Goal: Task Accomplishment & Management: Manage account settings

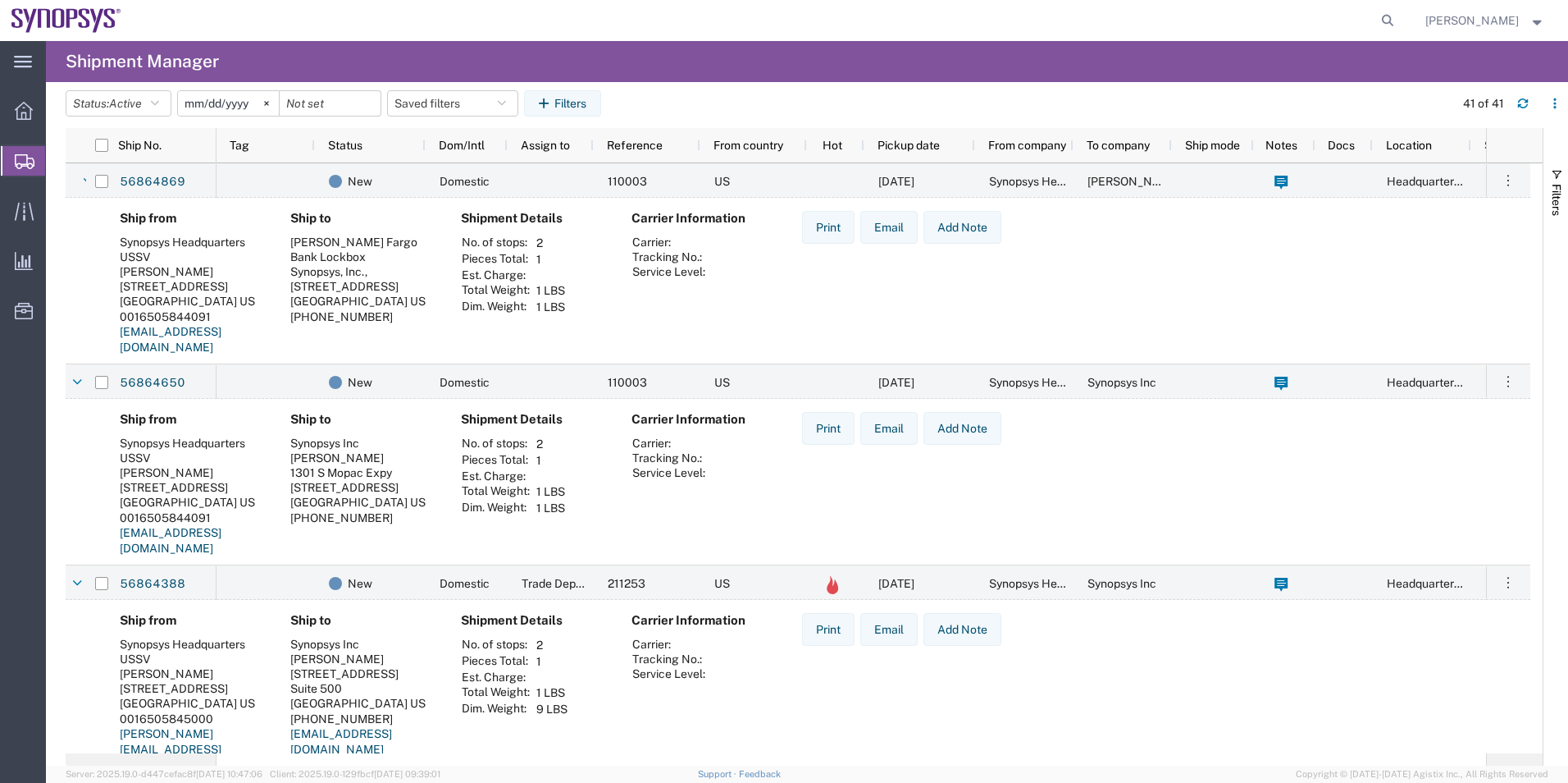
scroll to position [164, 0]
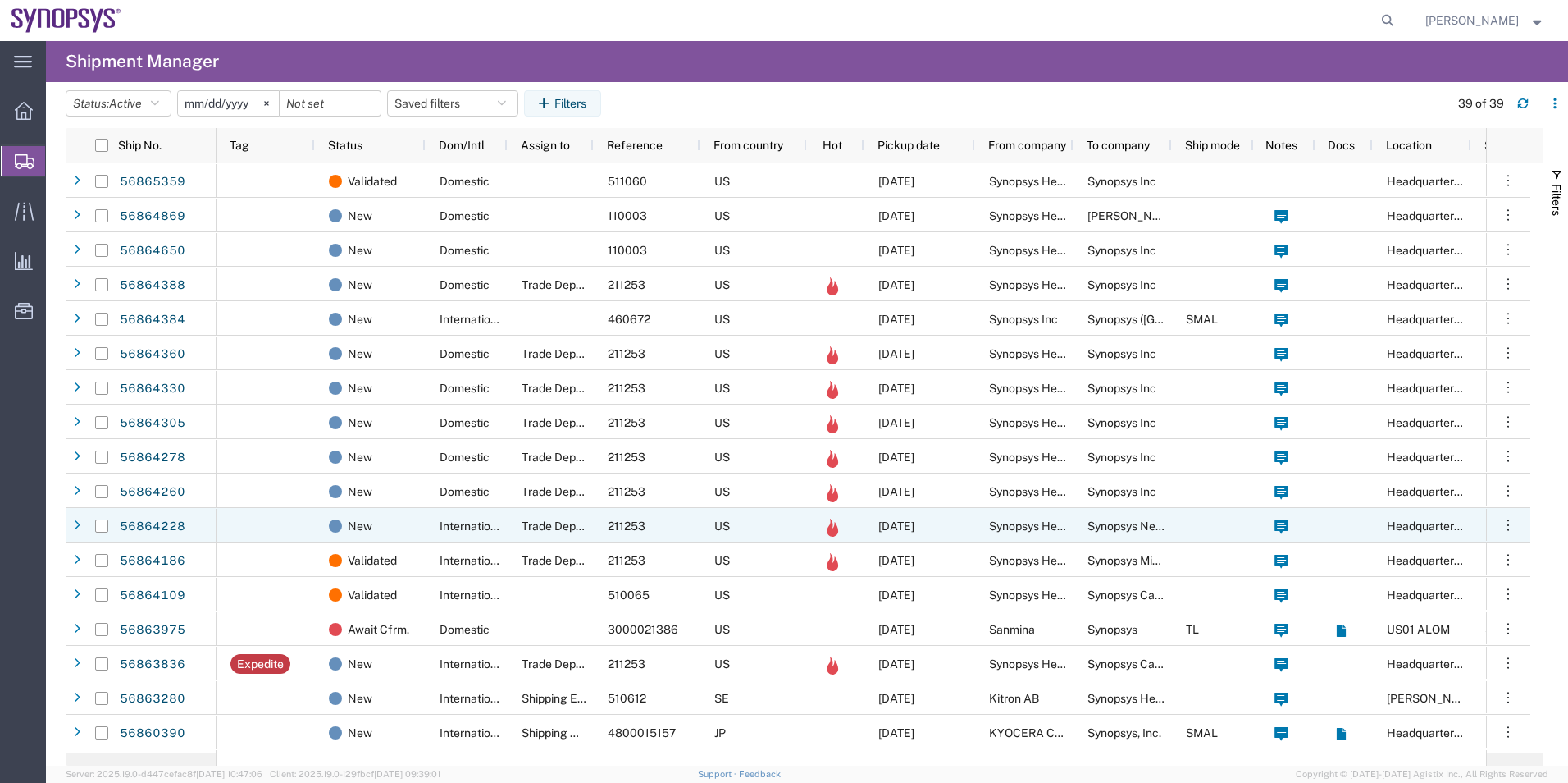
click at [438, 535] on div "International" at bounding box center [467, 525] width 82 height 35
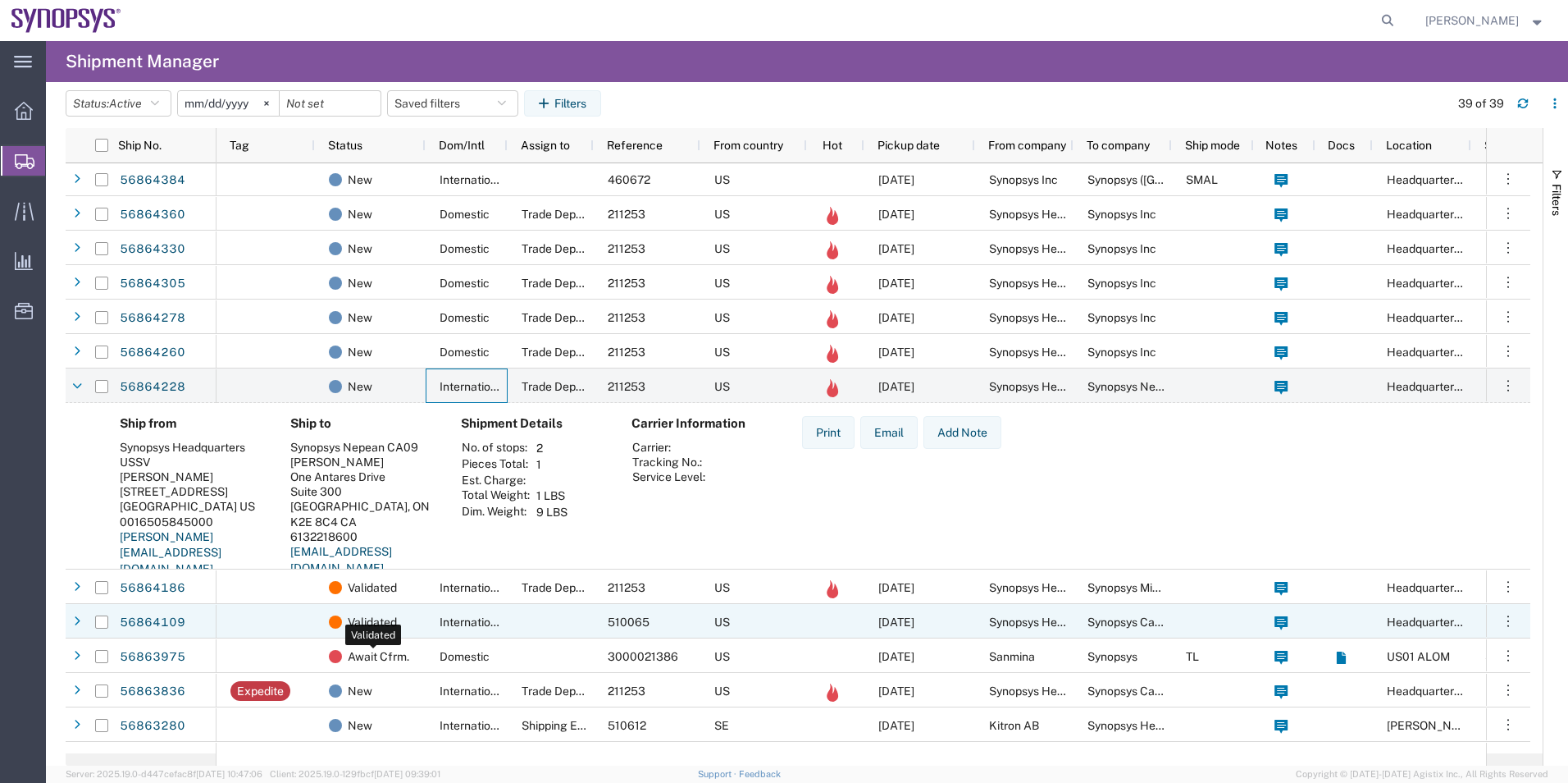
scroll to position [164, 0]
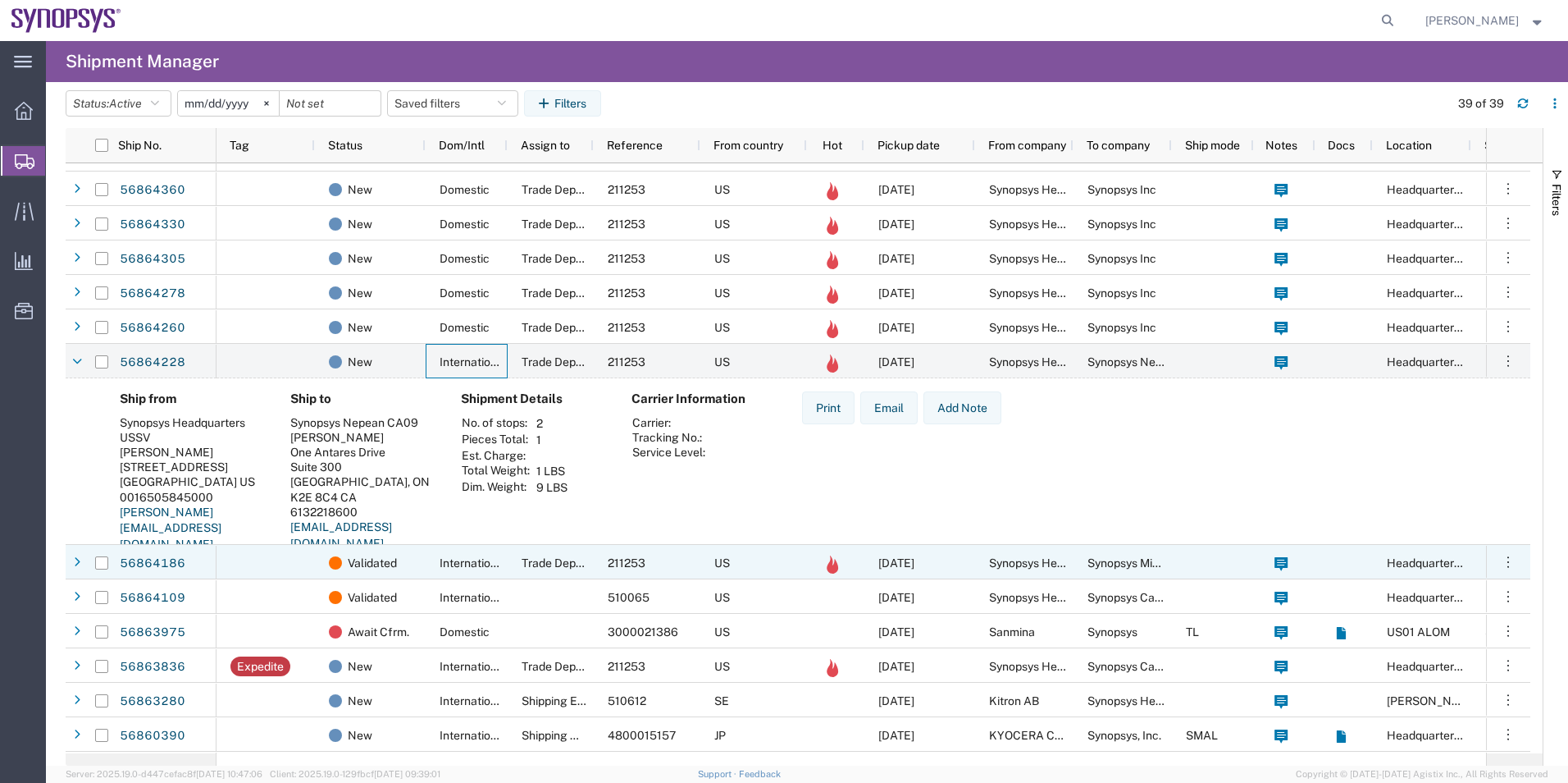
click at [496, 567] on span "International" at bounding box center [473, 563] width 68 height 13
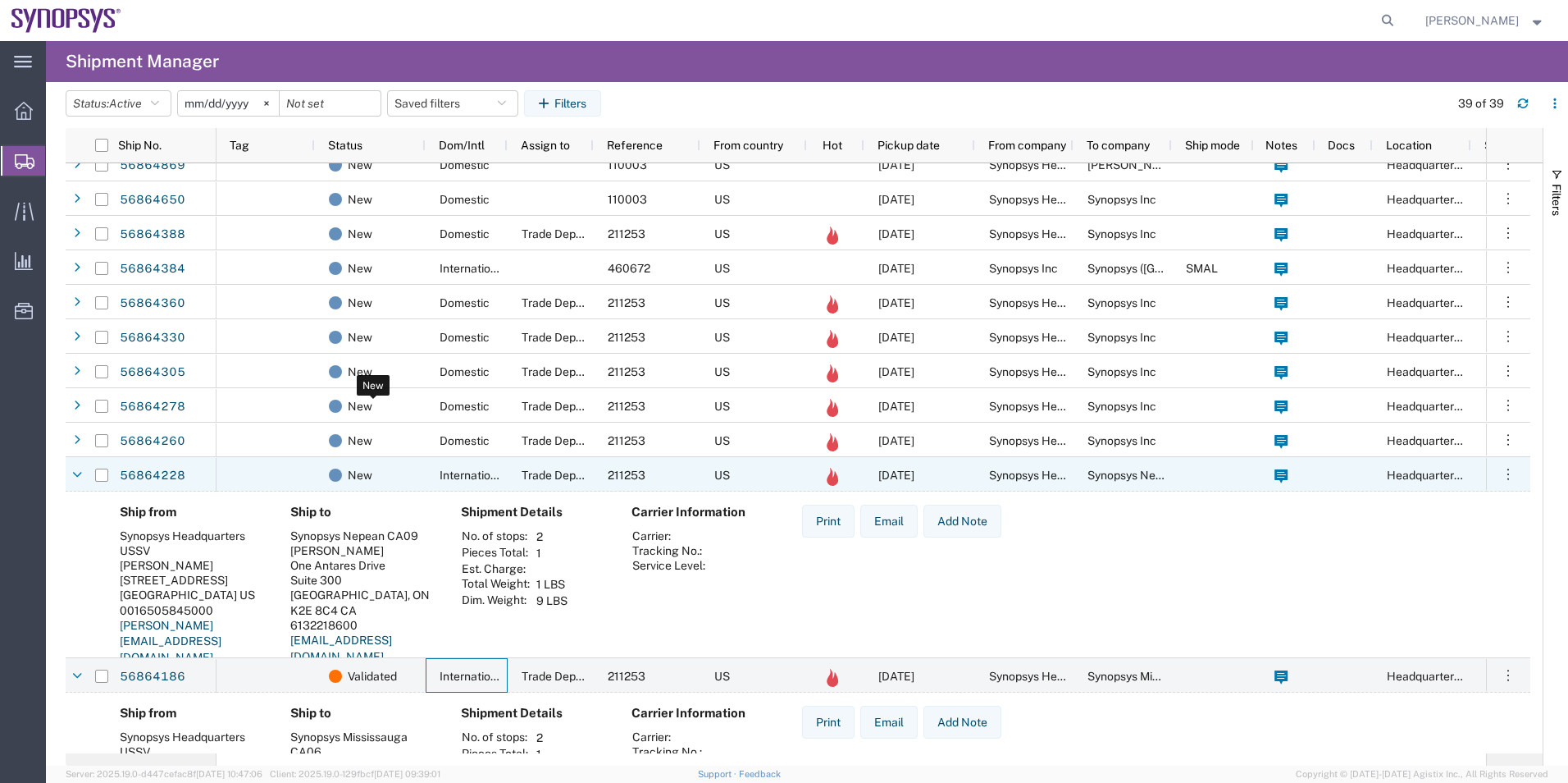
scroll to position [0, 0]
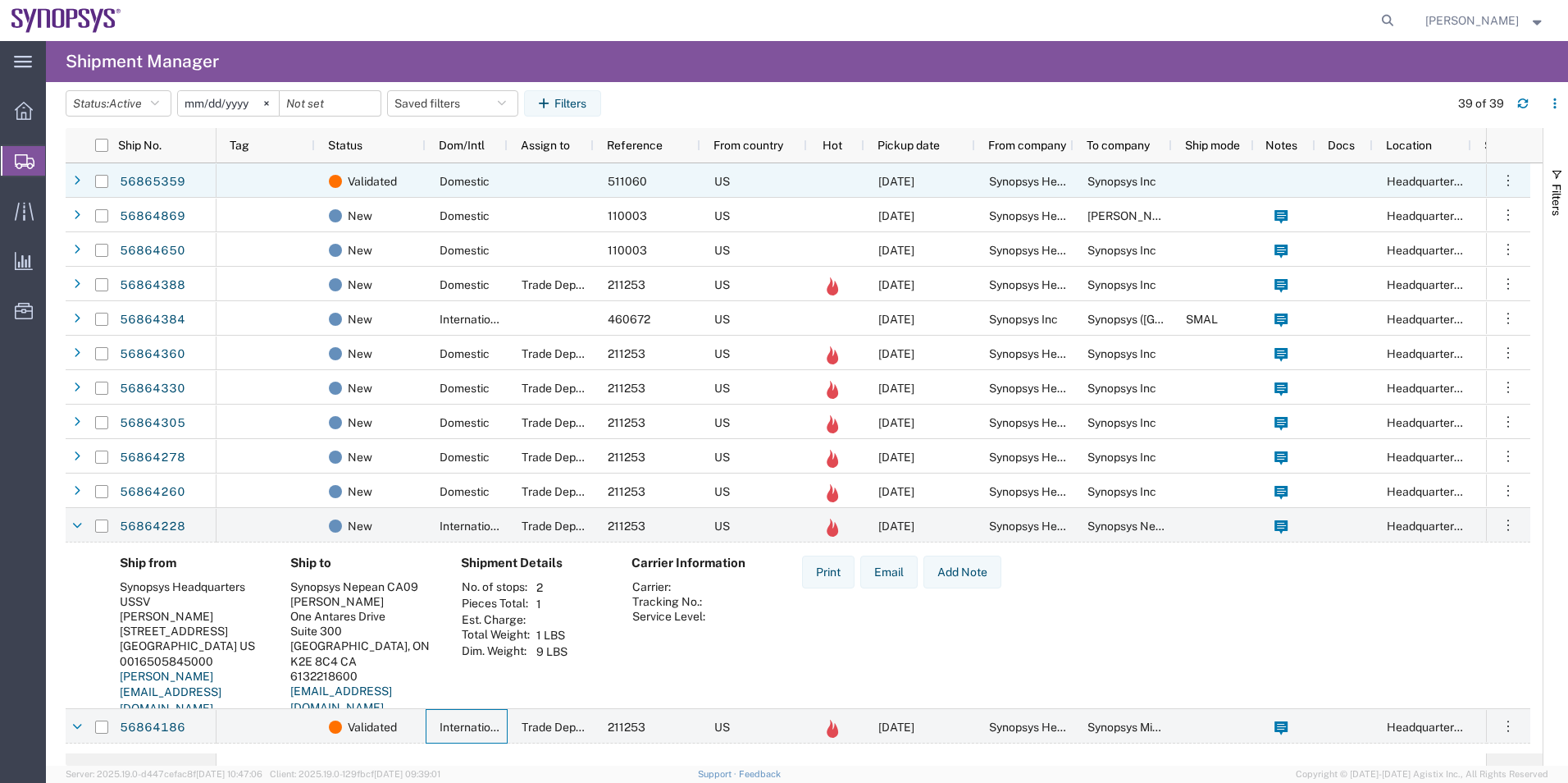
click at [484, 176] on span "Domestic" at bounding box center [464, 182] width 50 height 13
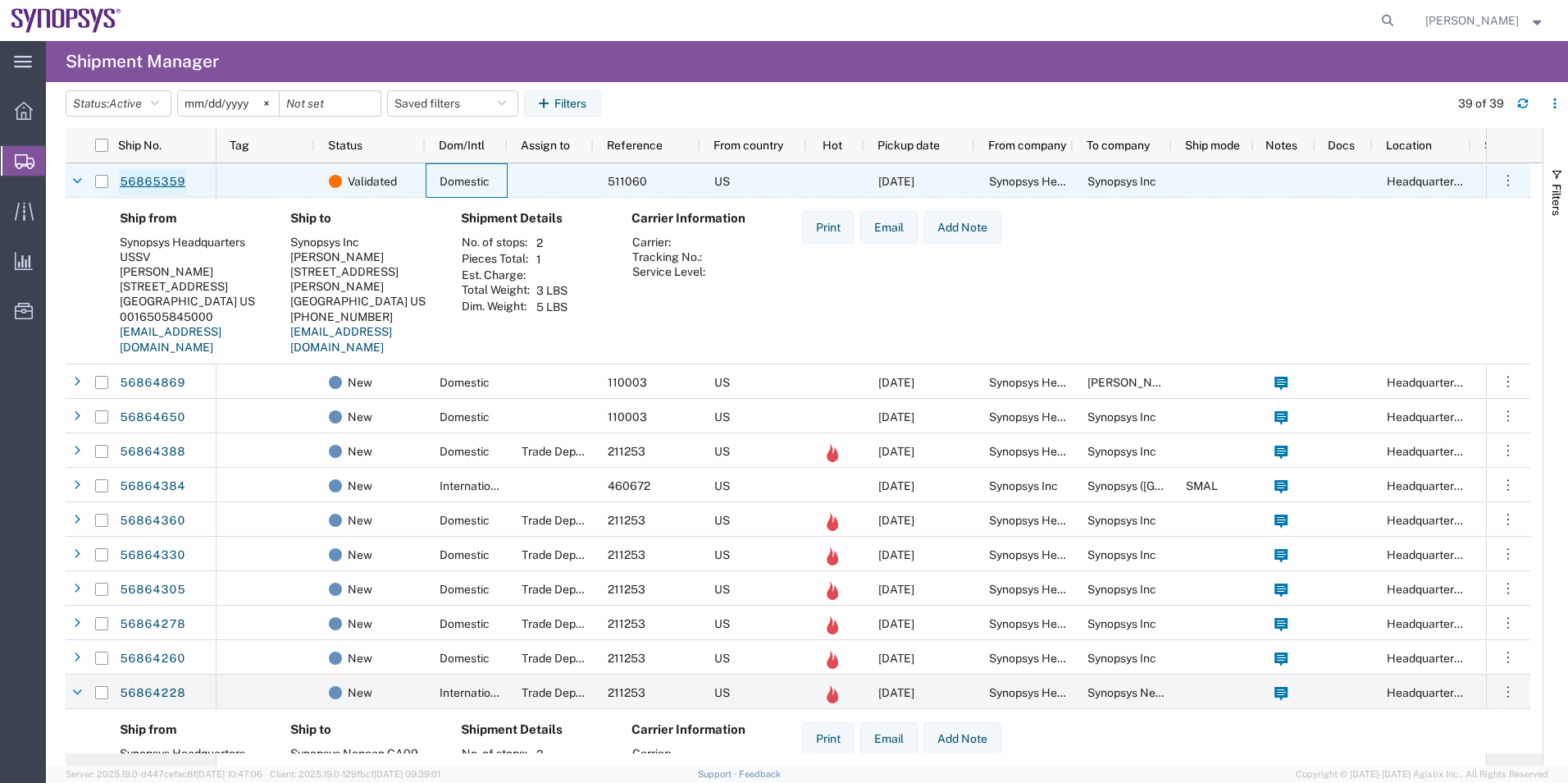
click at [163, 189] on link "56865359" at bounding box center [152, 183] width 68 height 26
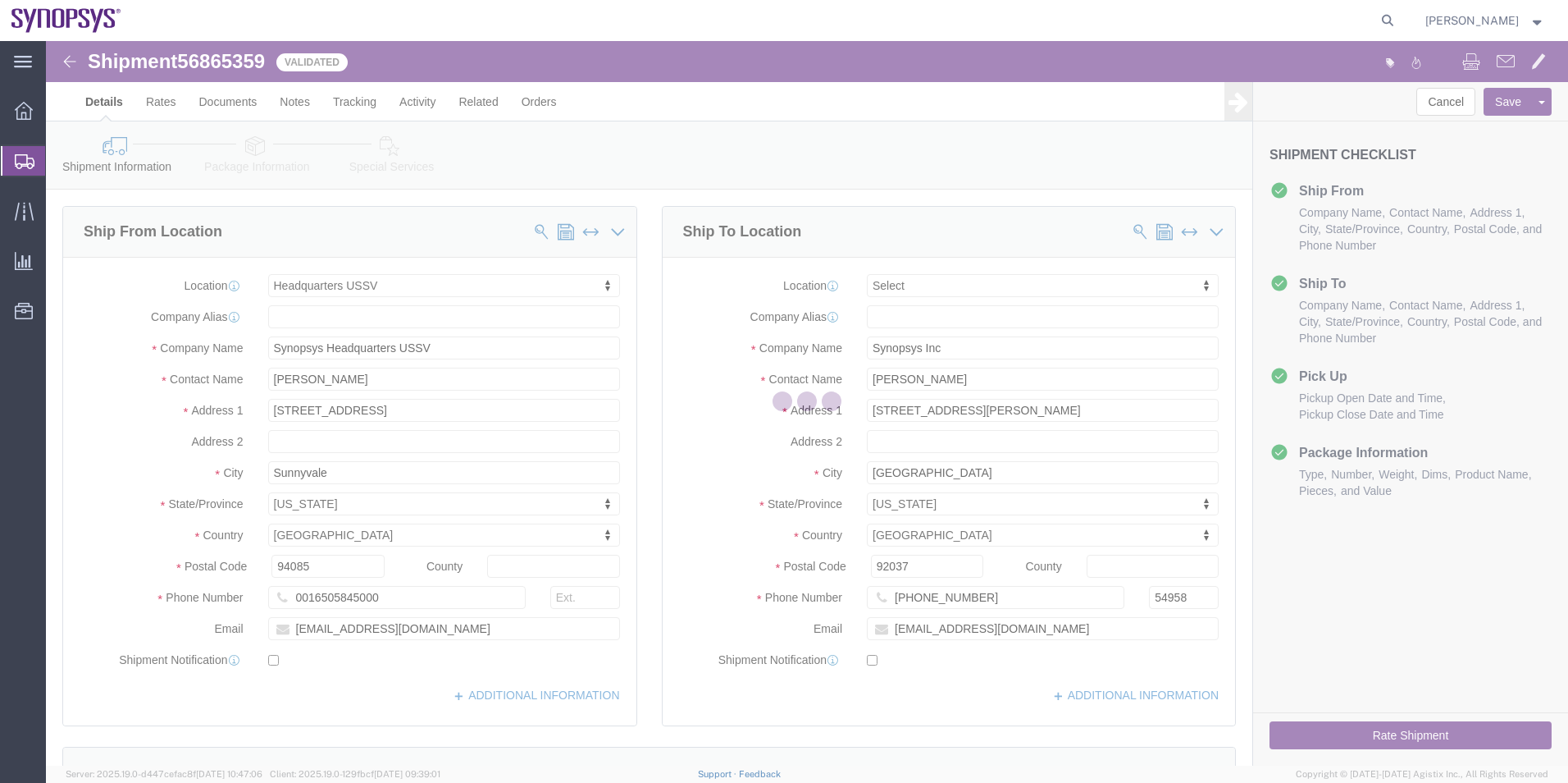
select select "63204"
select select
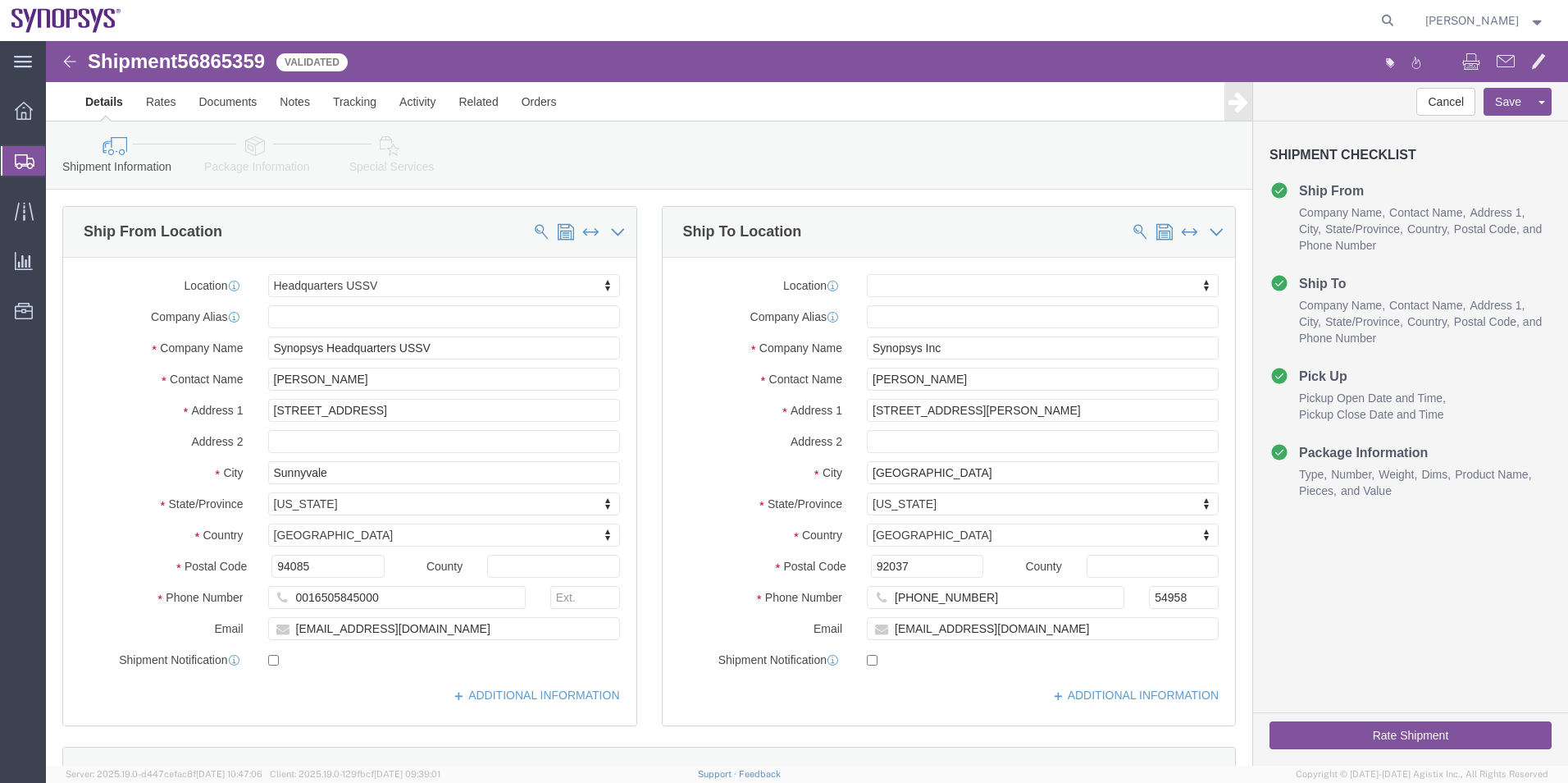
click icon
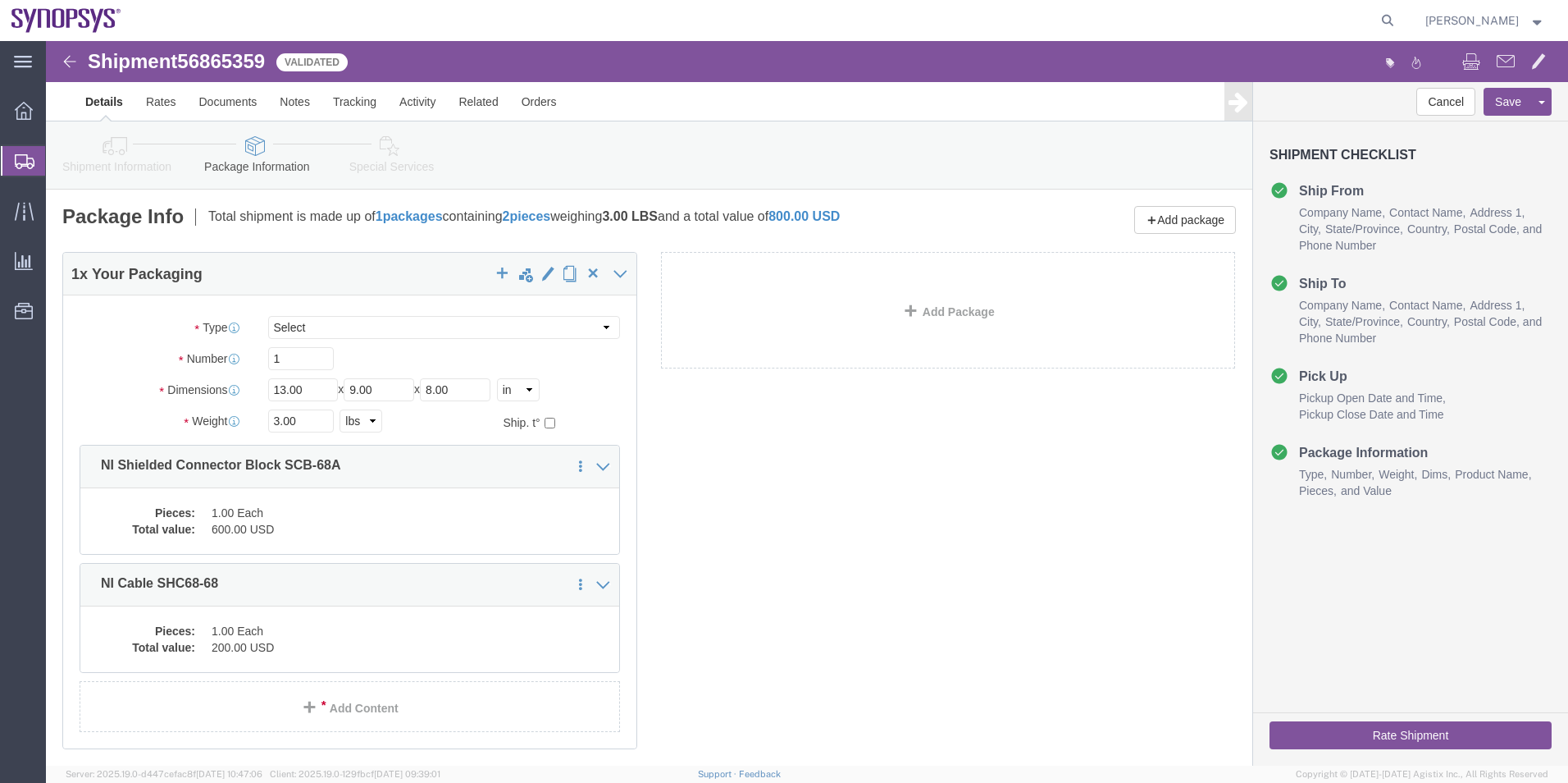
click icon
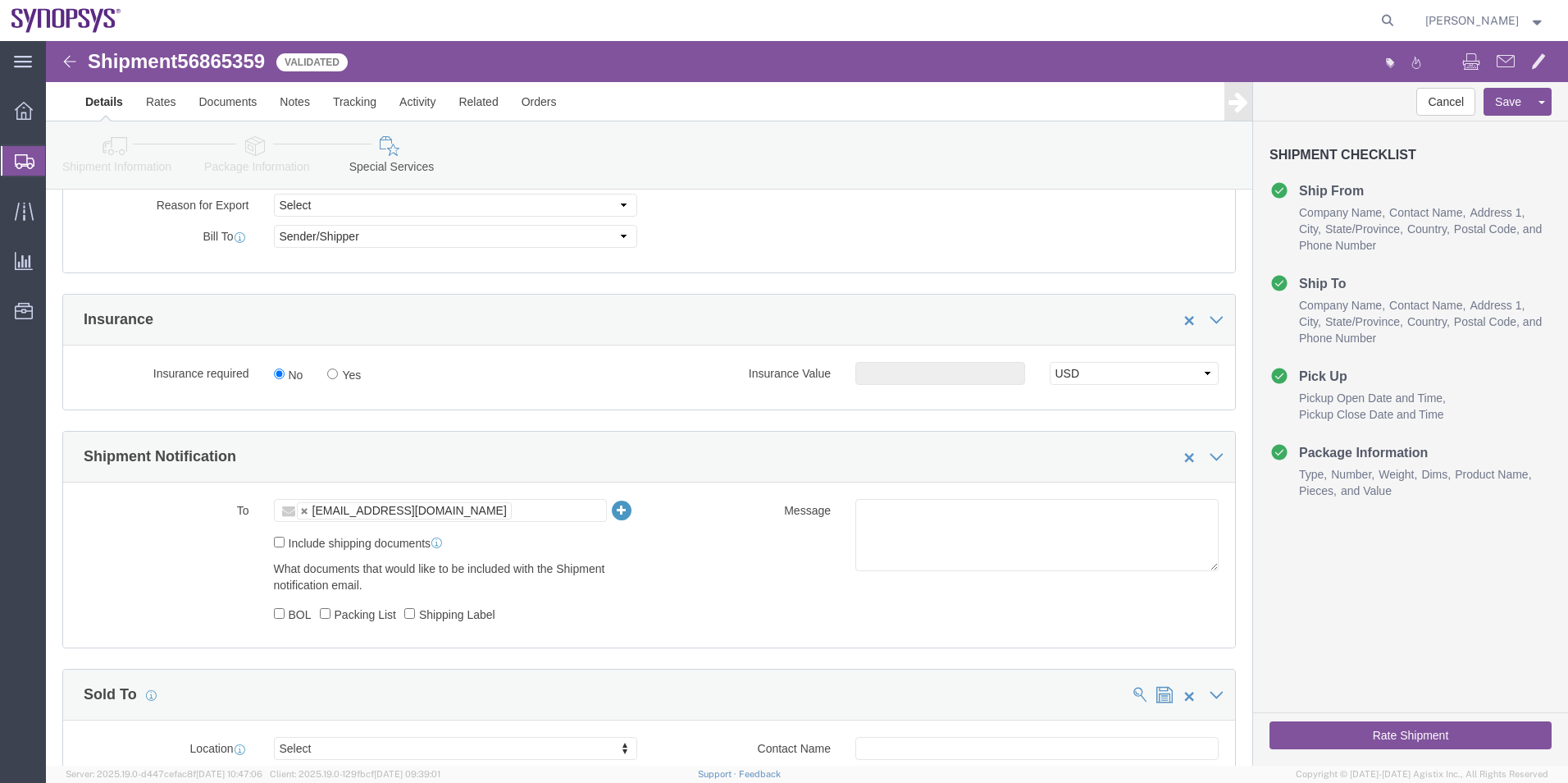
scroll to position [739, 0]
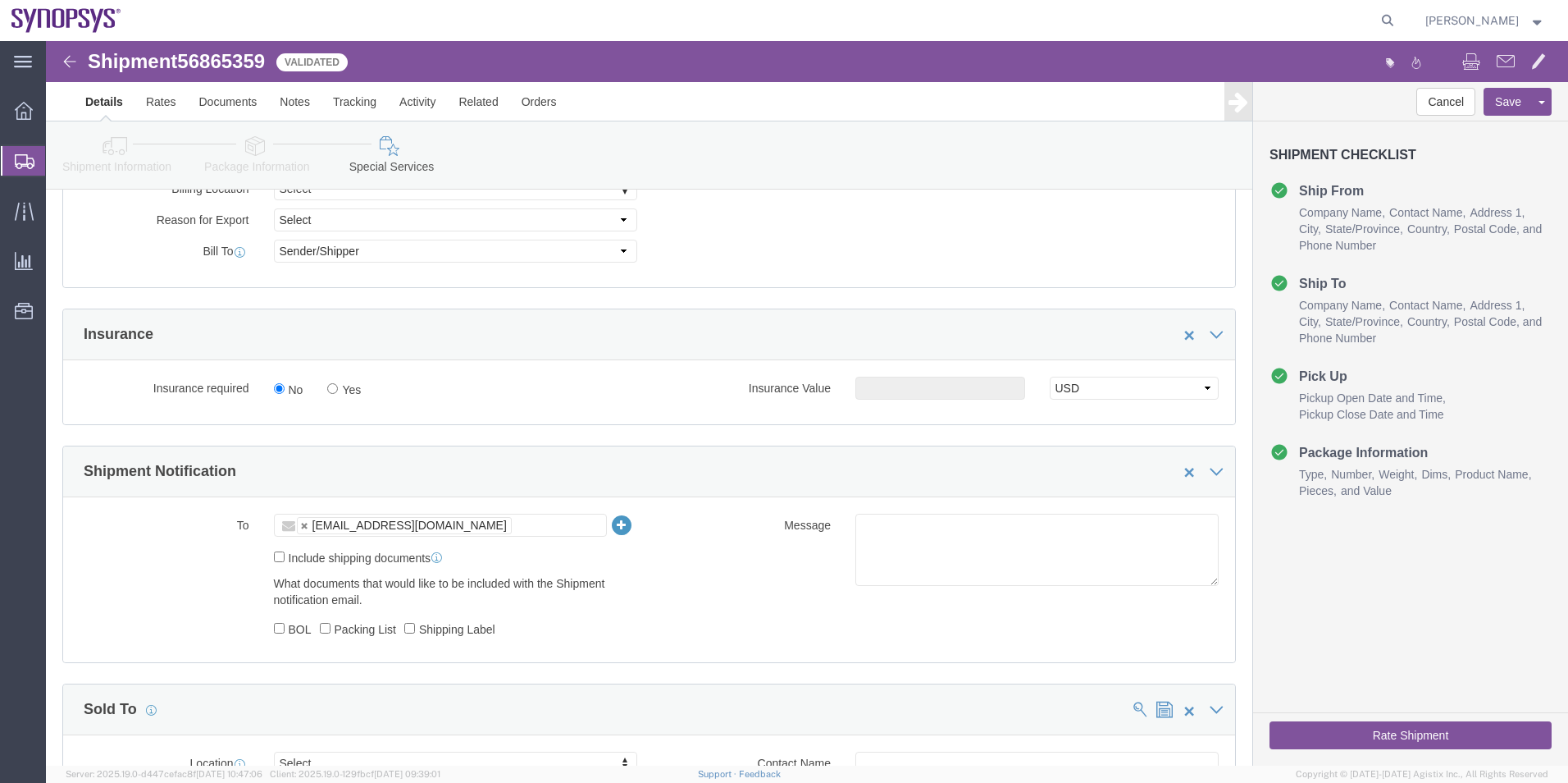
click icon
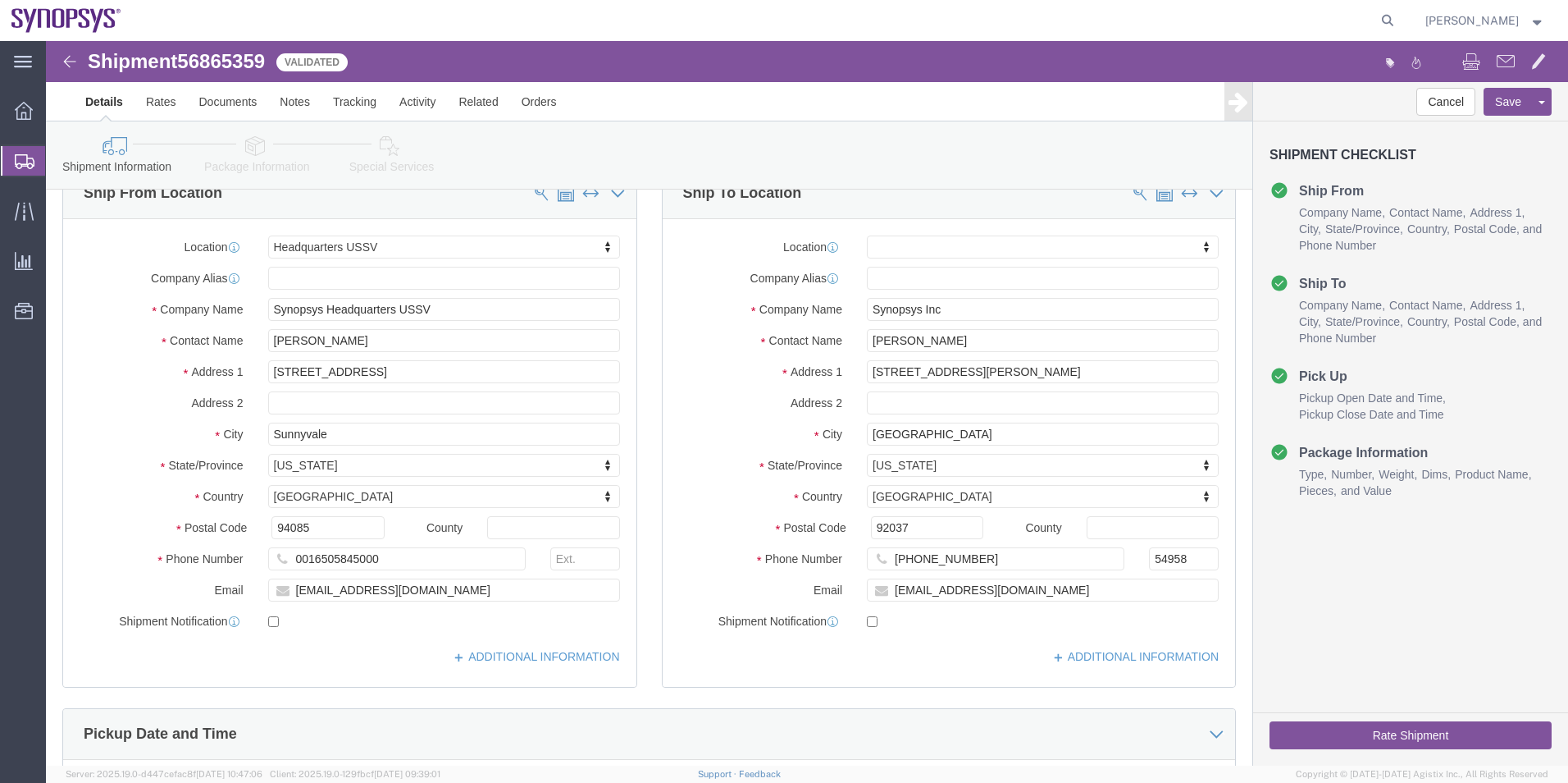
scroll to position [28, 0]
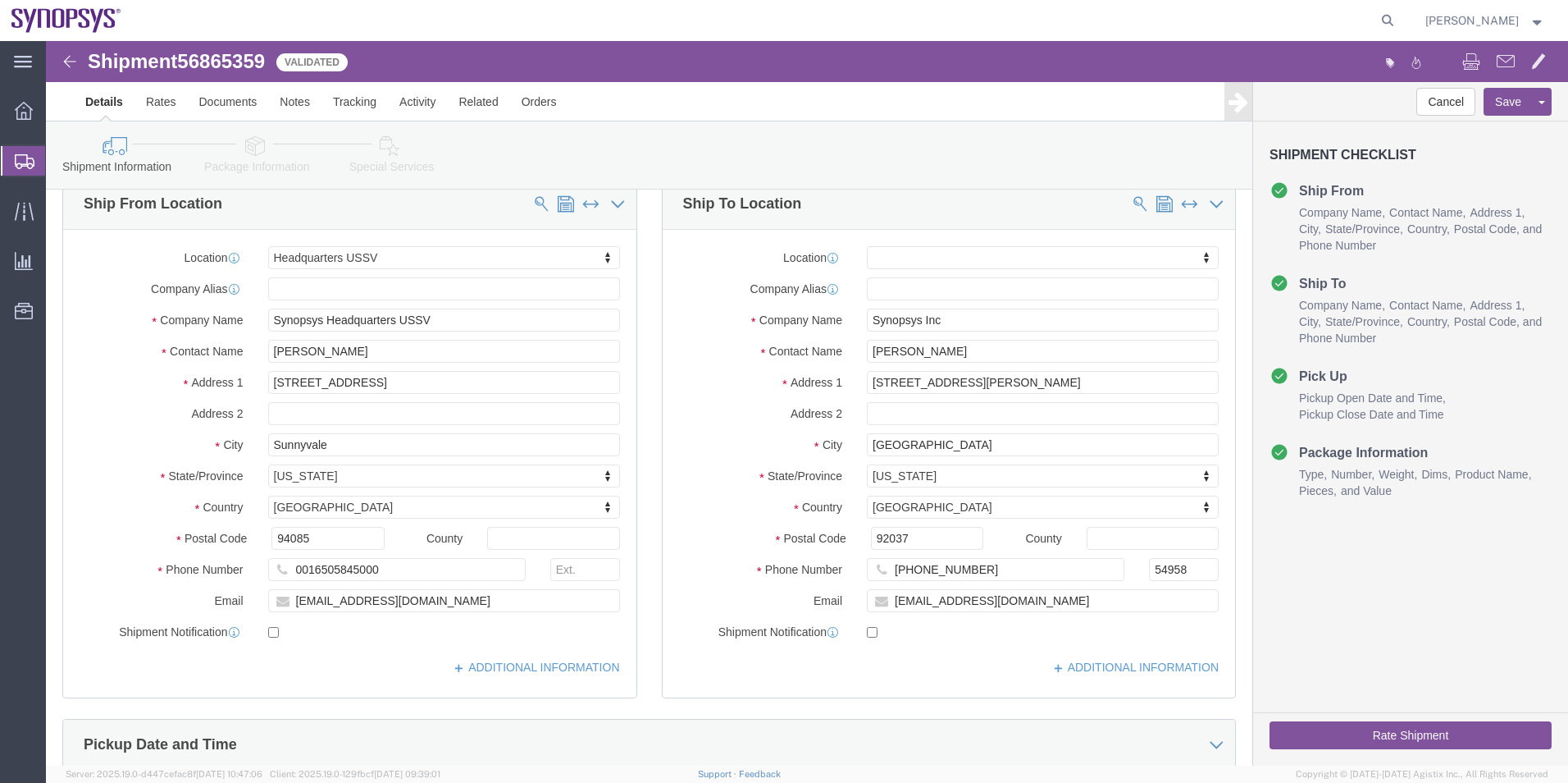
click icon
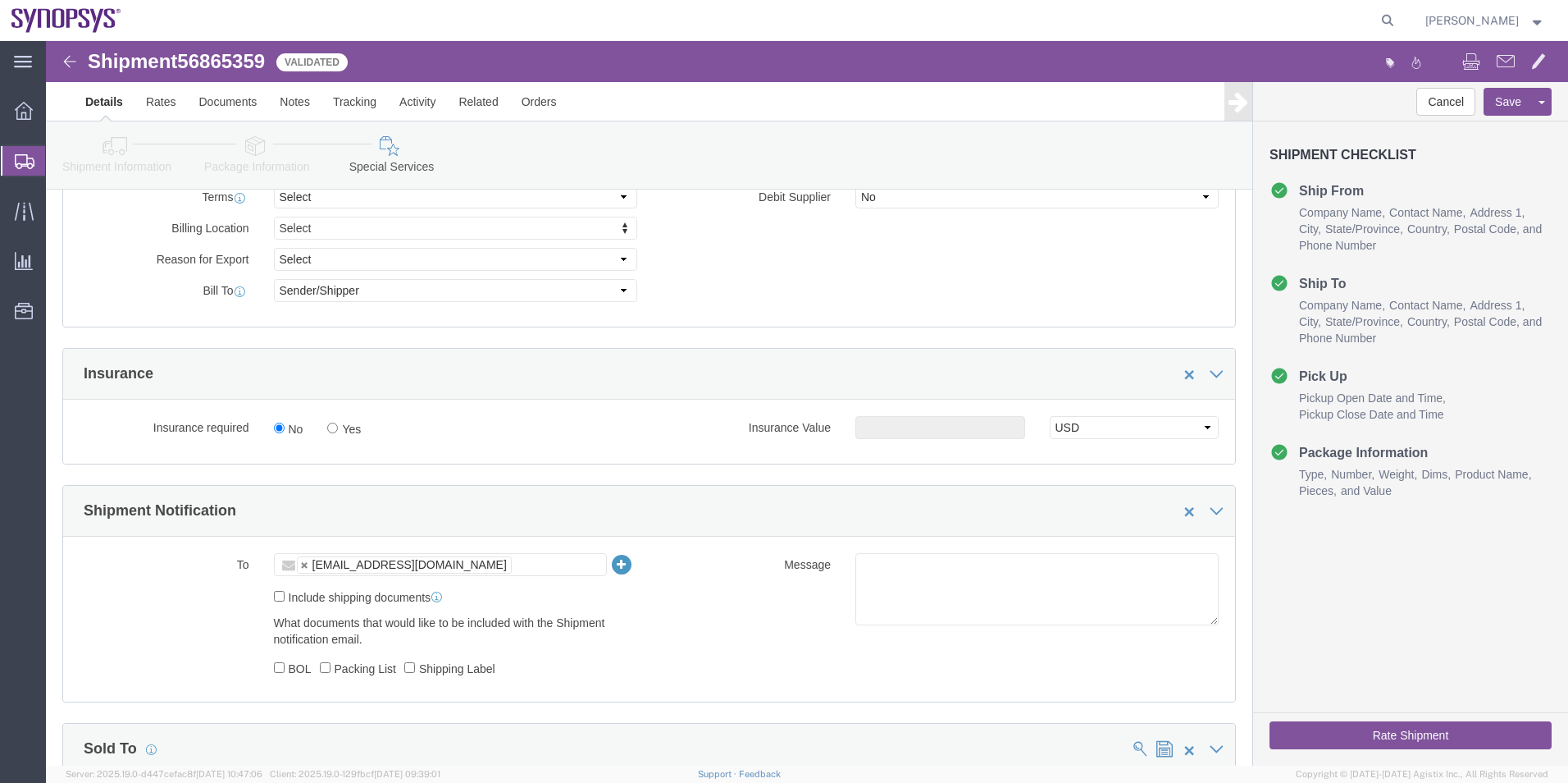
scroll to position [849, 0]
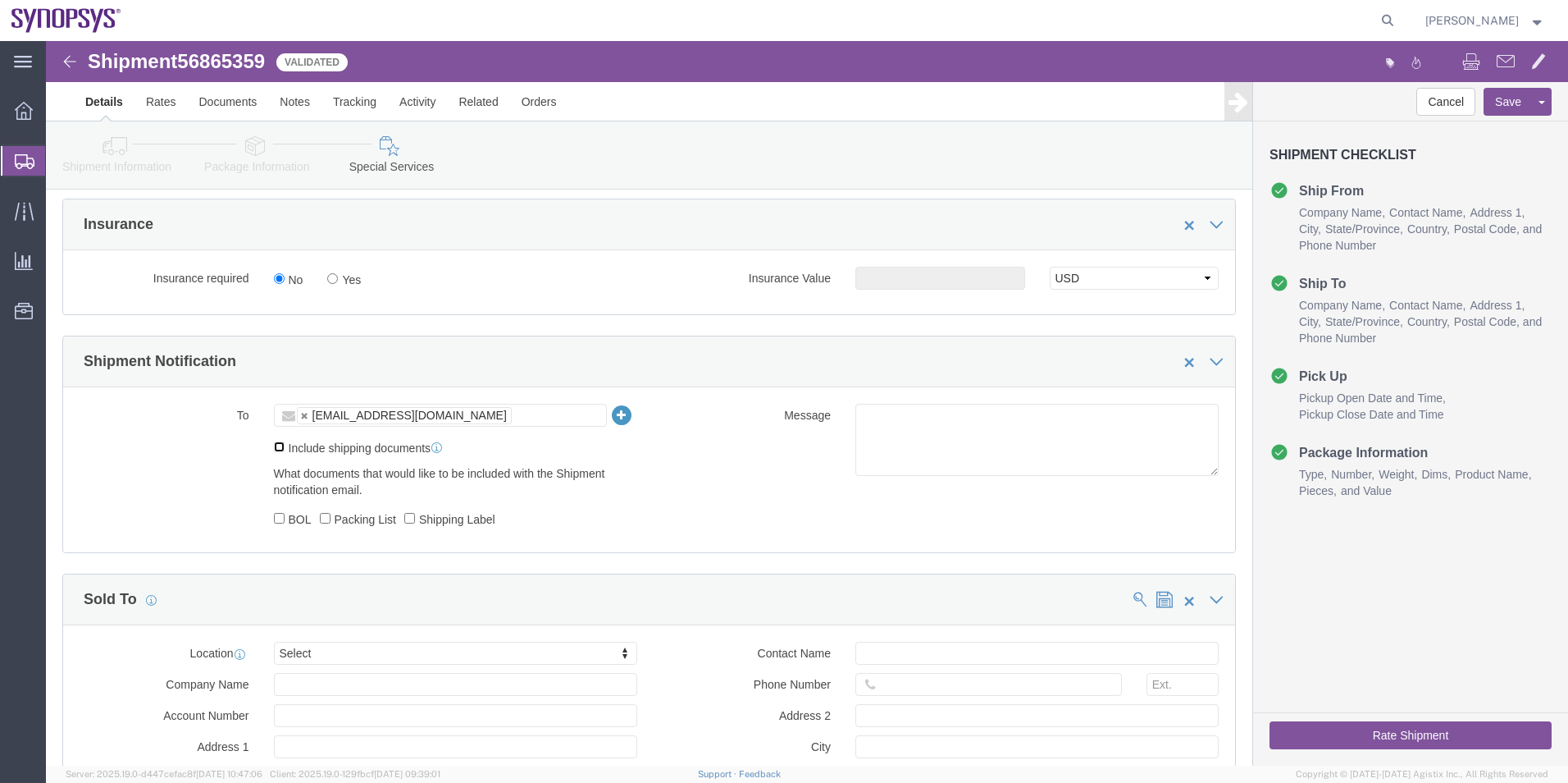
click input "Include shipping documents"
checkbox input "true"
click input "Shipping Label"
checkbox input "true"
click label "Packing List"
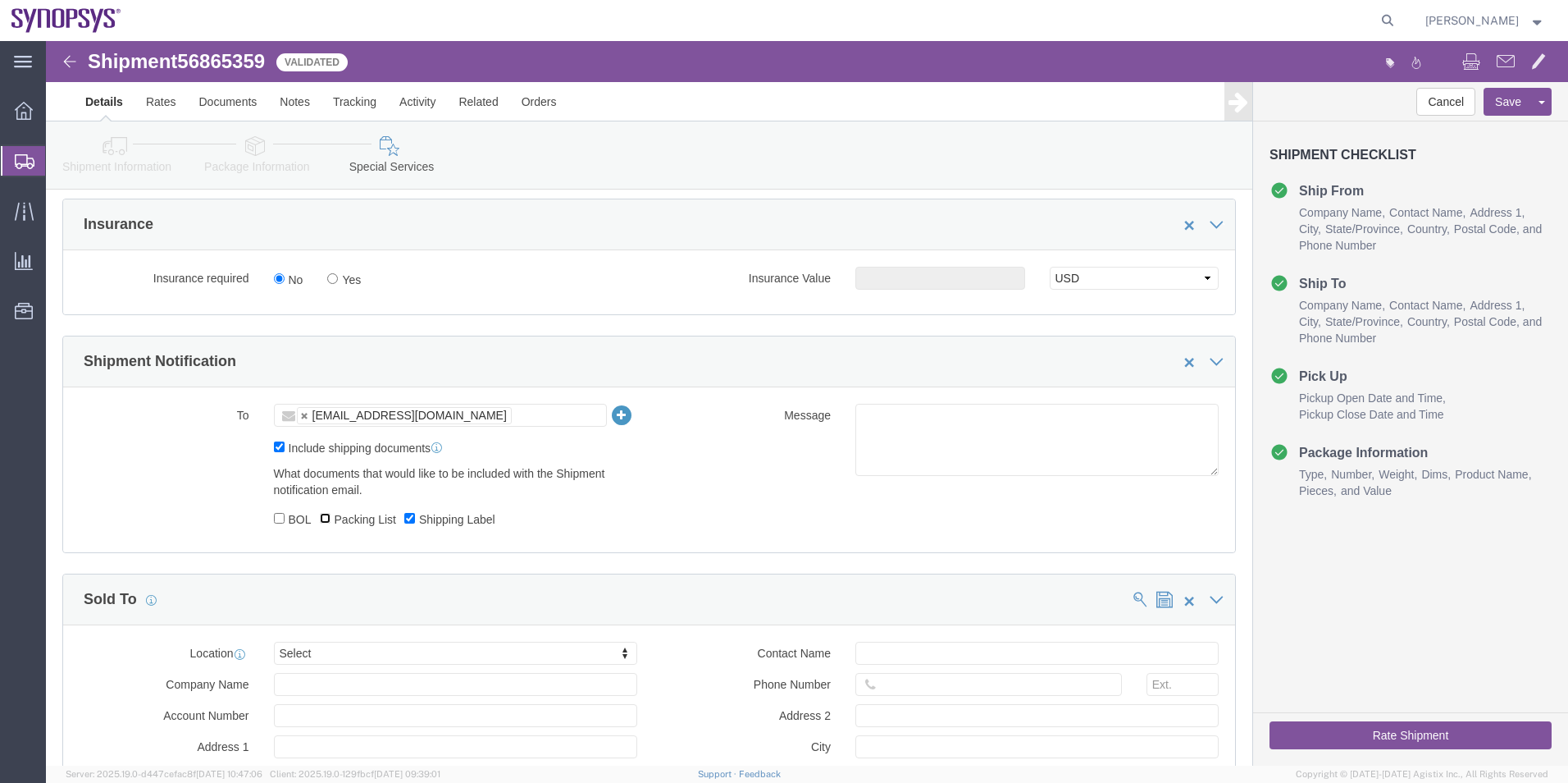
click input "Packing List"
checkbox input "true"
click textarea
type textarea "Please see attached. -[GEOGRAPHIC_DATA]"
click button "Rate Shipment"
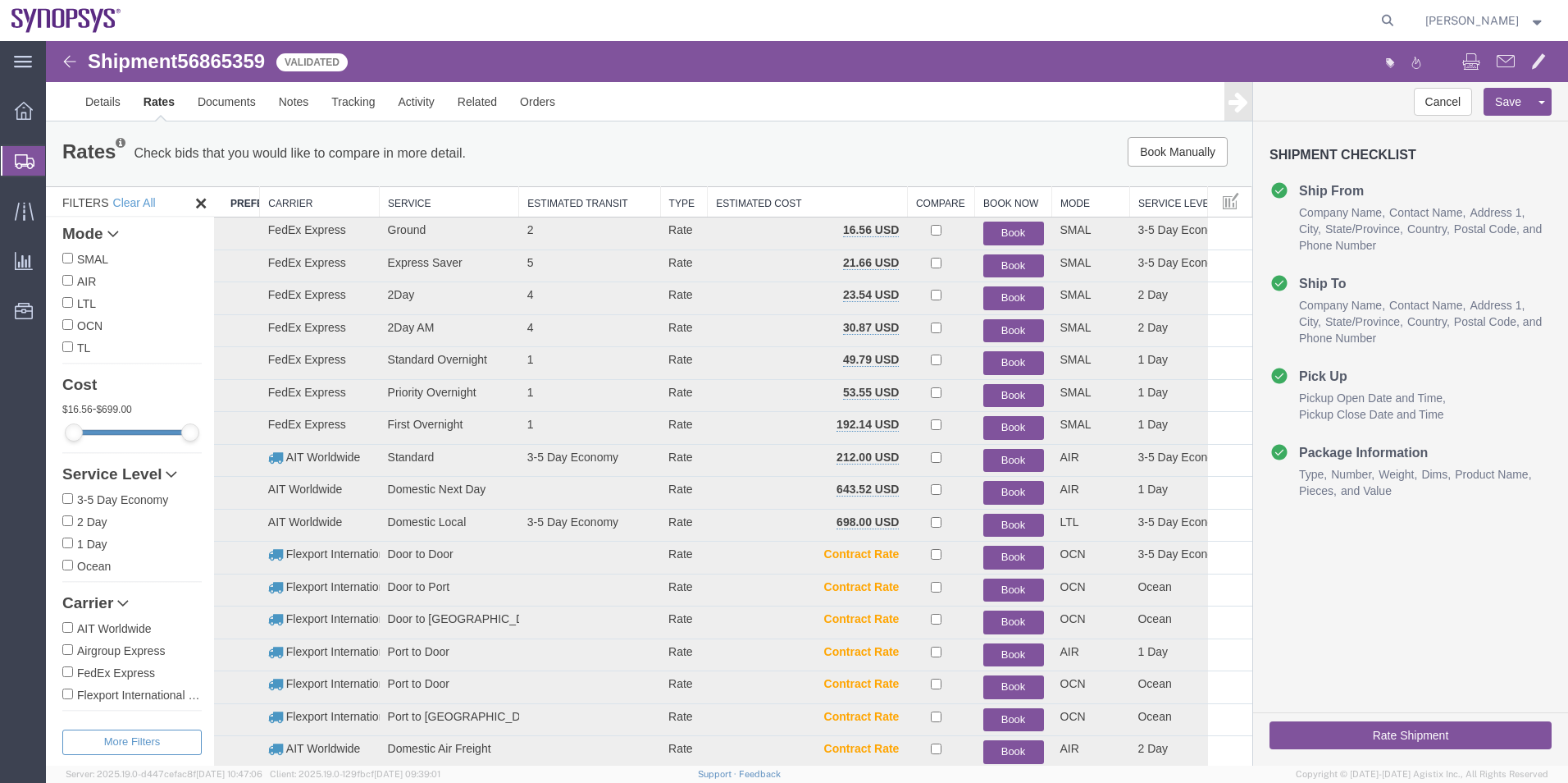
scroll to position [0, 0]
click at [1002, 263] on button "Book" at bounding box center [1014, 266] width 61 height 24
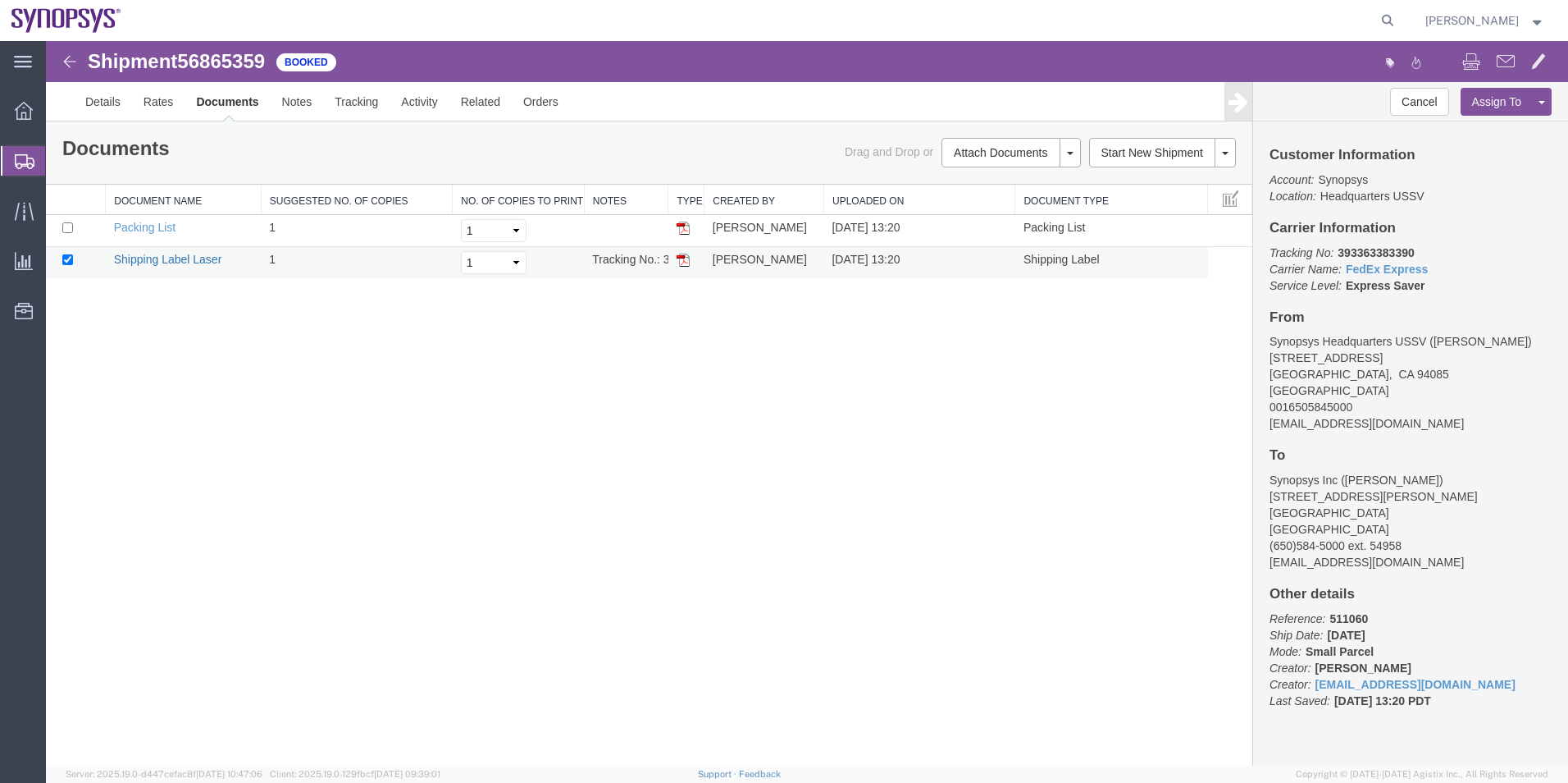
click at [208, 260] on link "Shipping Label Laser" at bounding box center [167, 260] width 108 height 13
click at [0, 0] on span "Shipment Manager" at bounding box center [0, 0] width 0 height 0
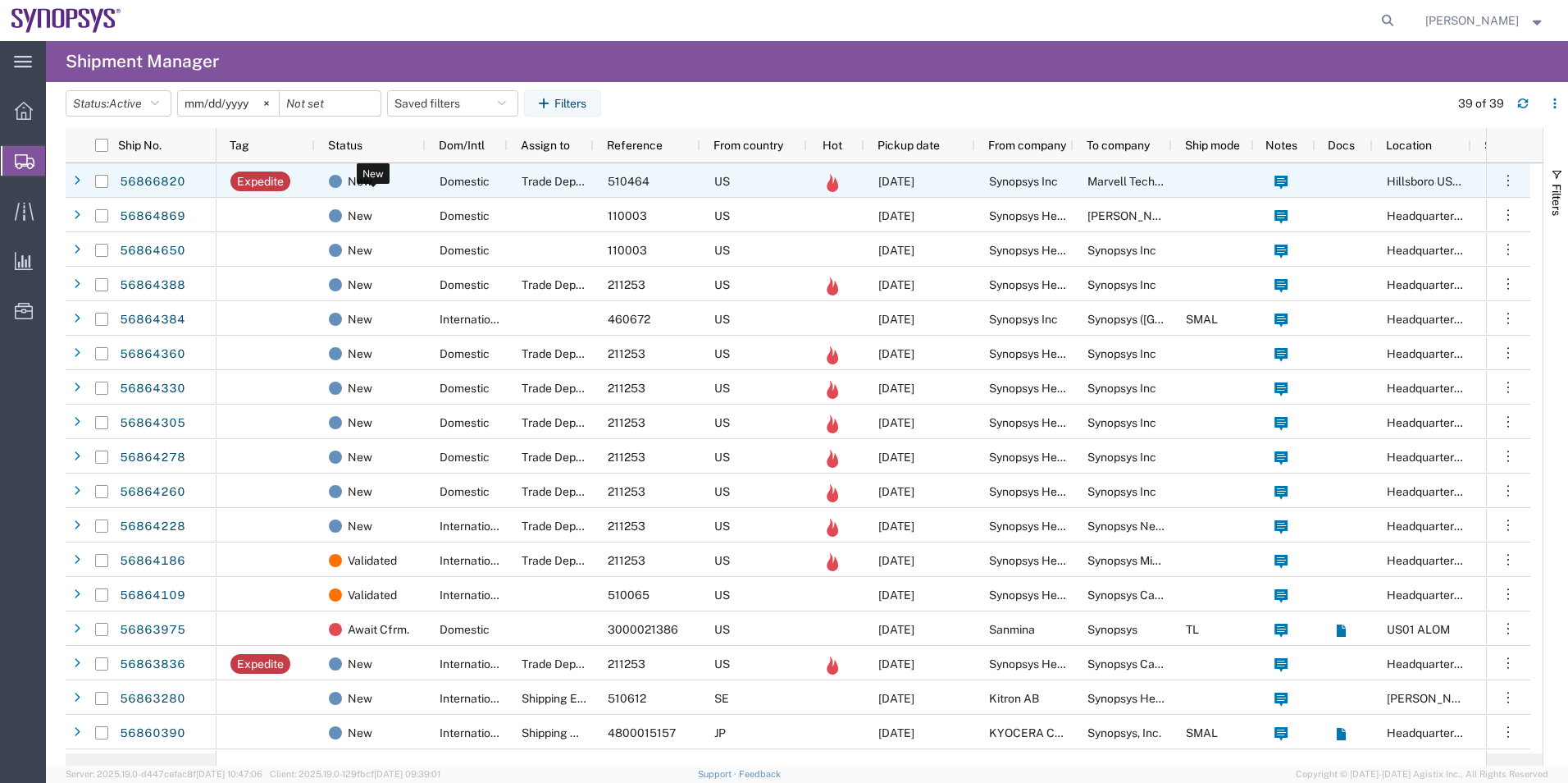
click at [415, 185] on div "New" at bounding box center [373, 181] width 89 height 35
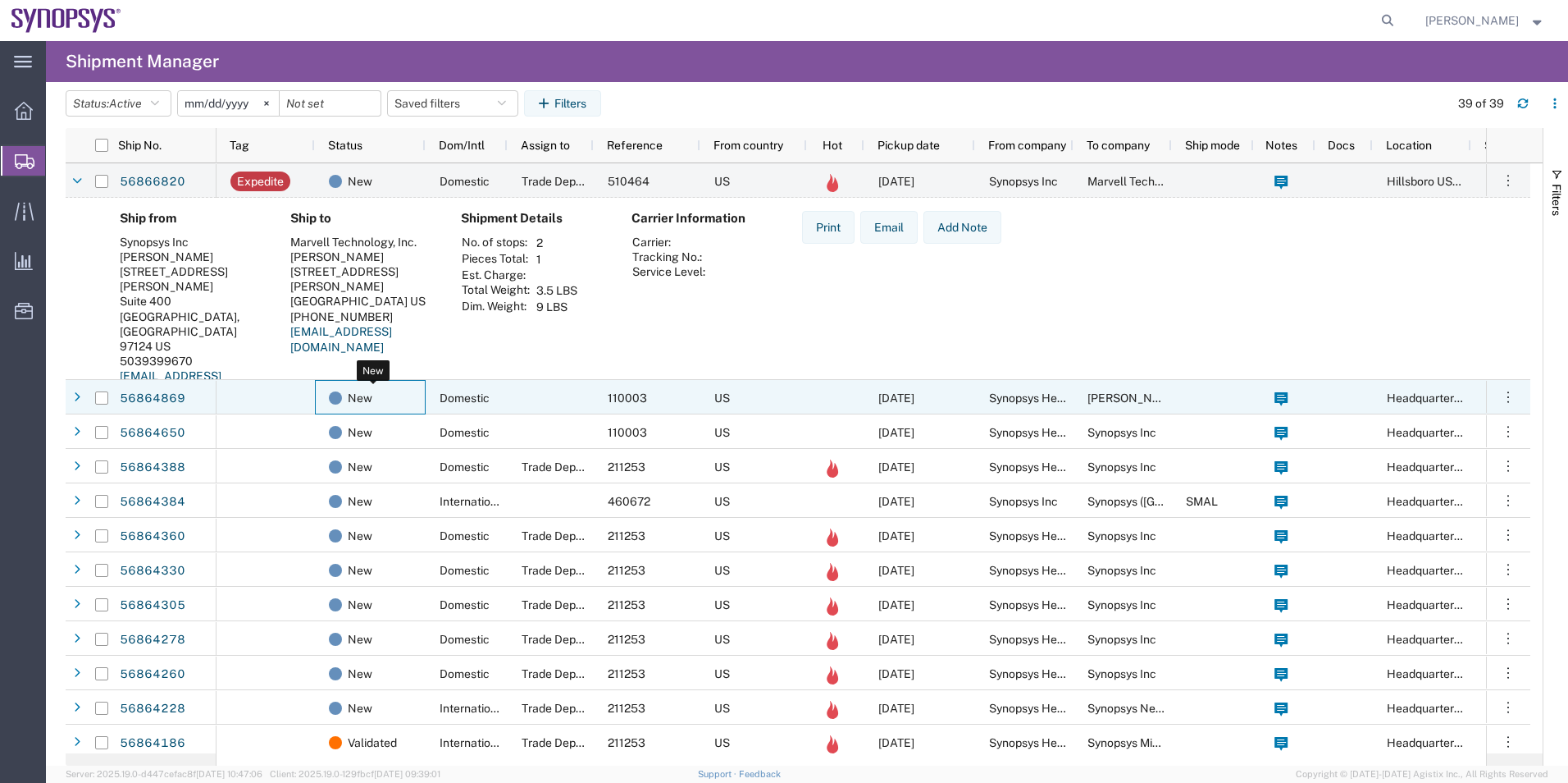
click at [394, 407] on div "New" at bounding box center [373, 398] width 89 height 35
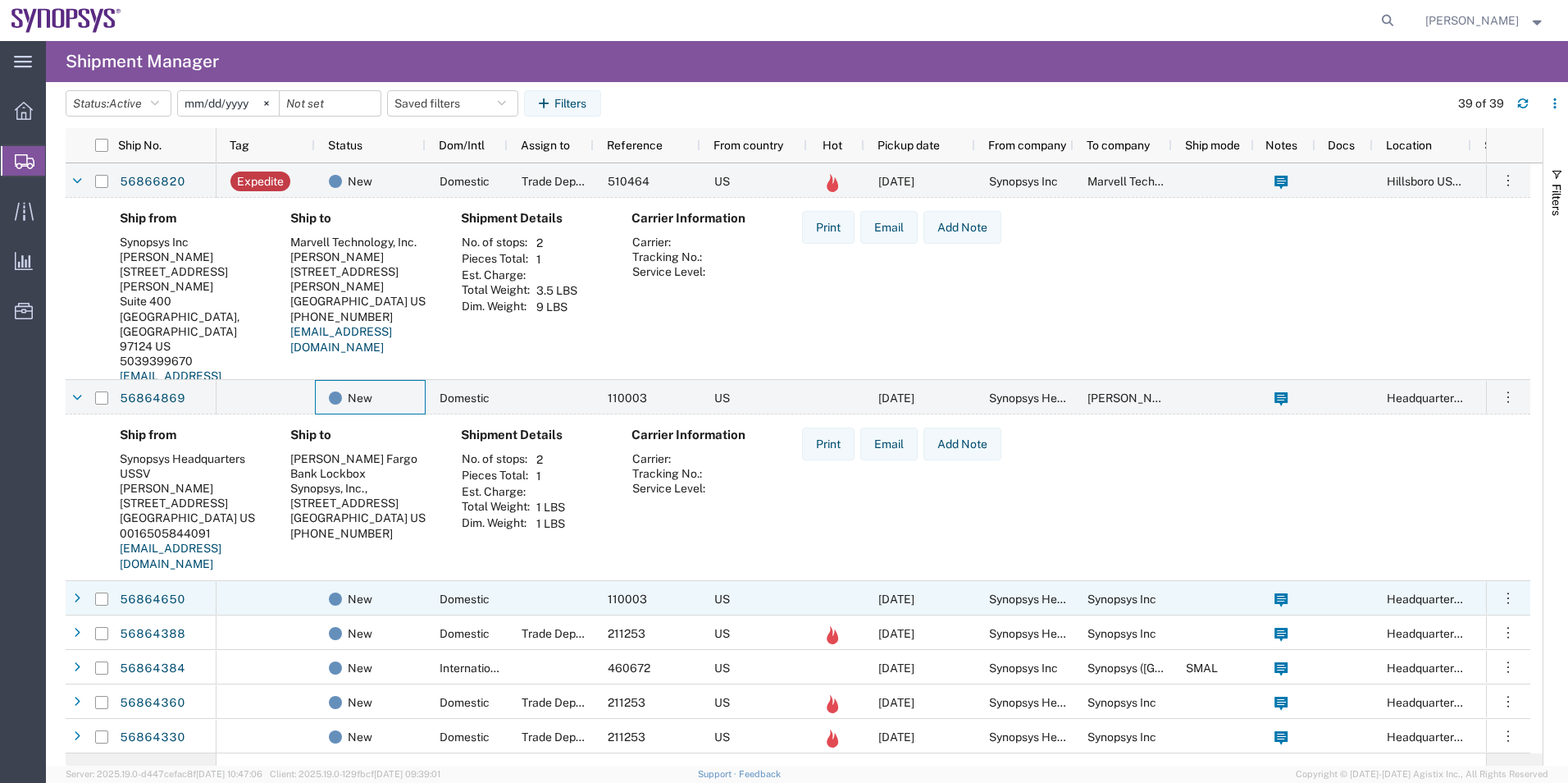
click at [420, 607] on div "New" at bounding box center [371, 598] width 111 height 35
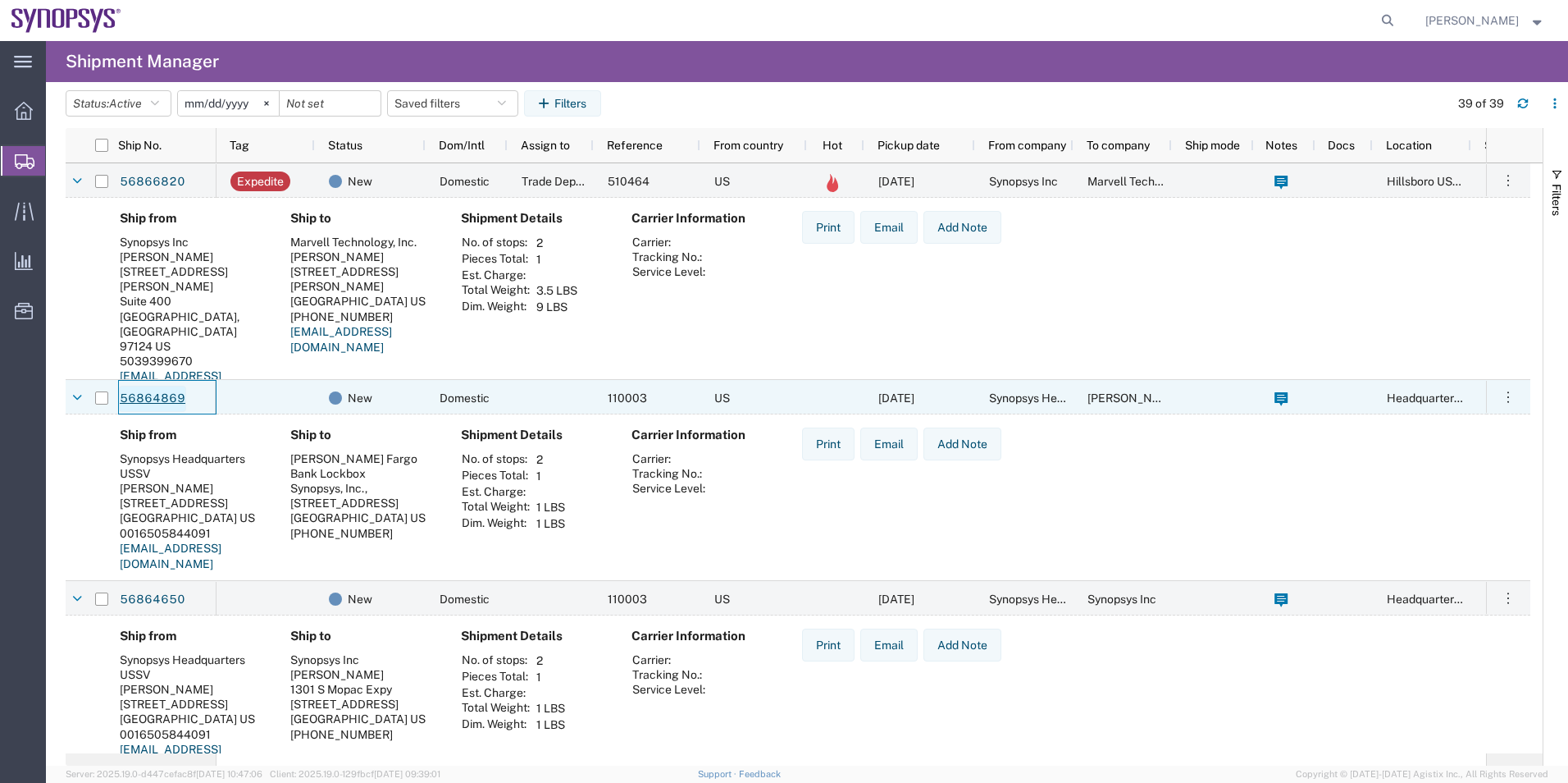
click at [144, 392] on link "56864869" at bounding box center [152, 399] width 68 height 26
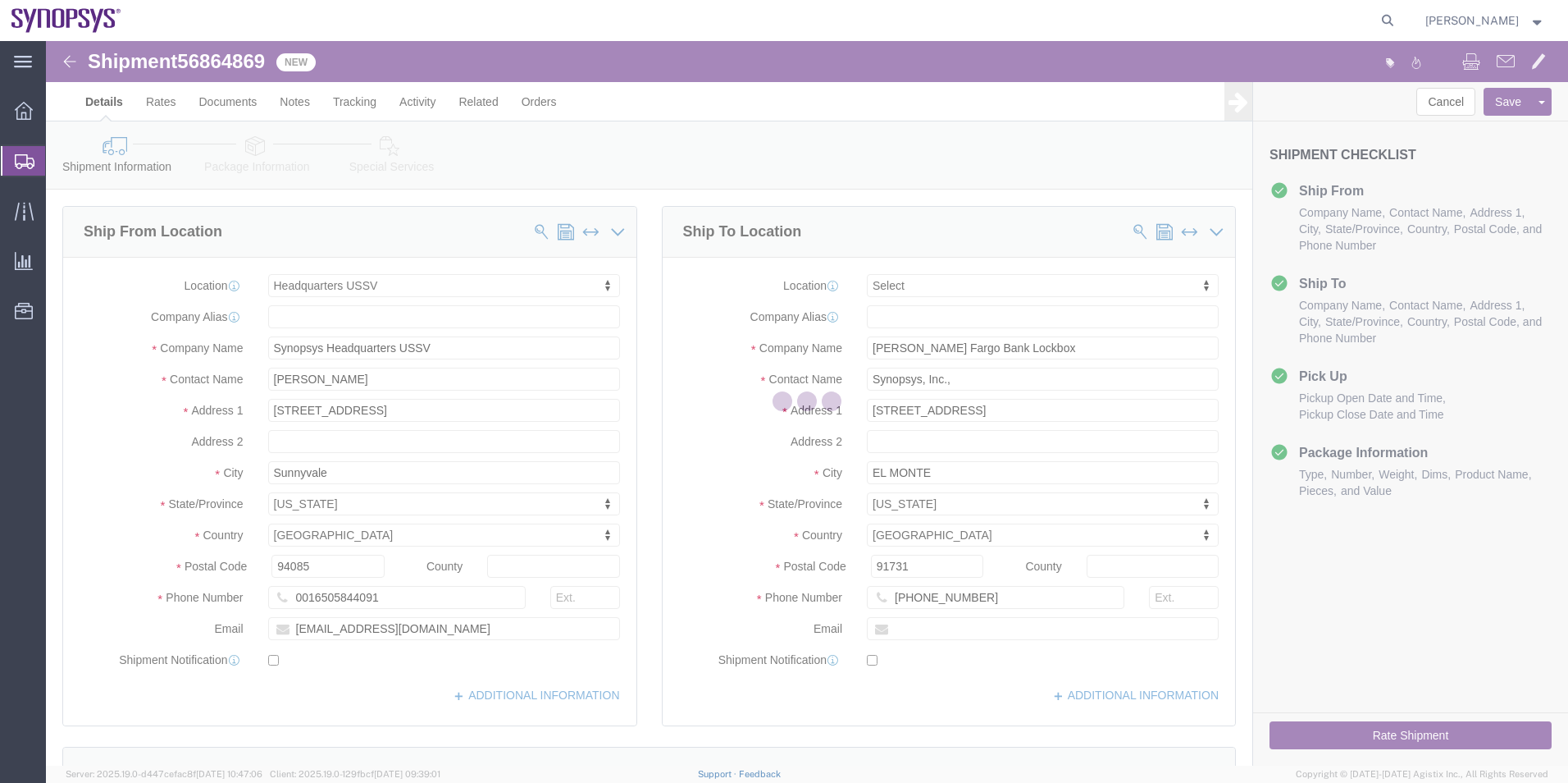
select select "63204"
select select
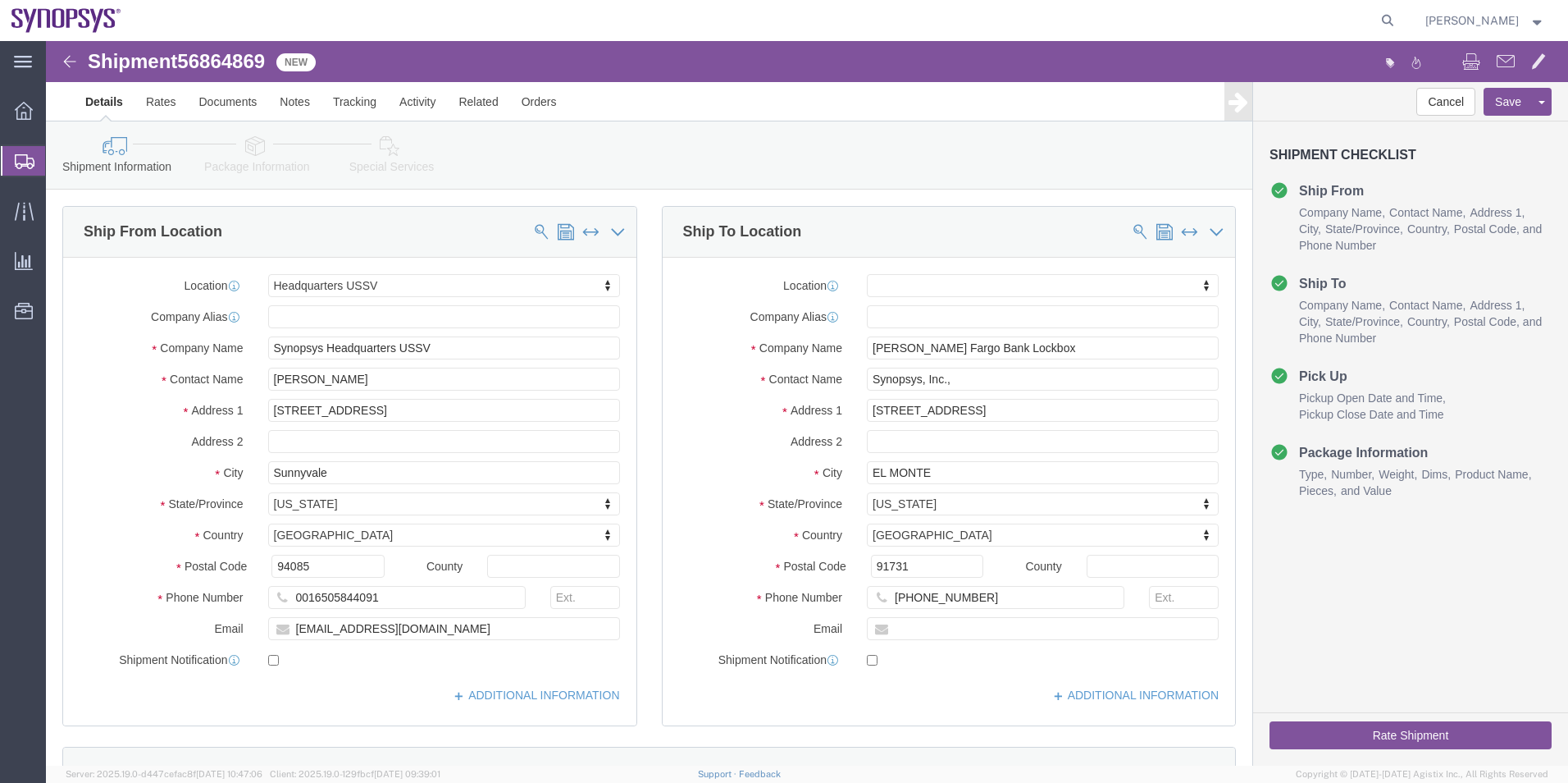
click icon
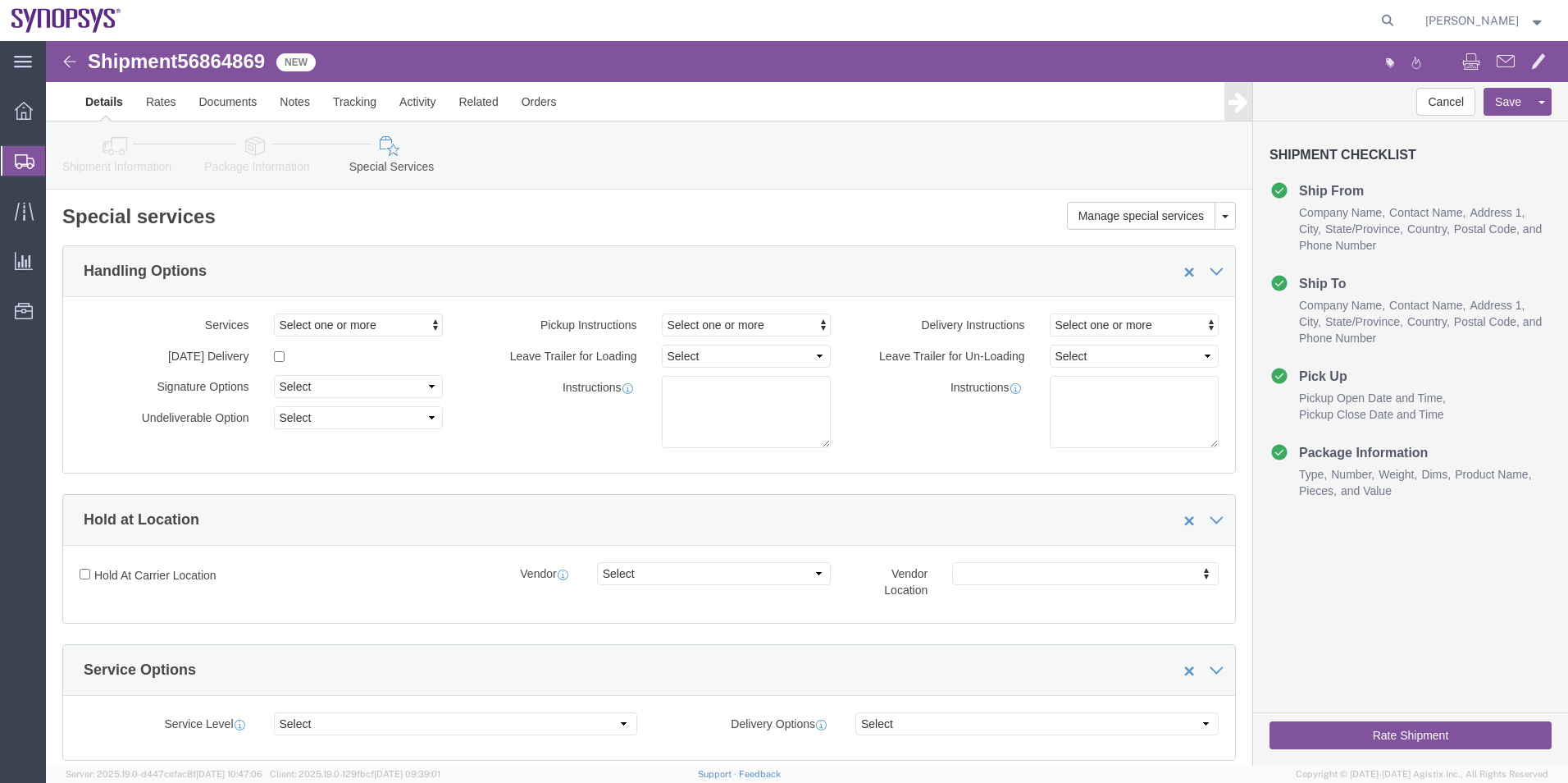
click icon
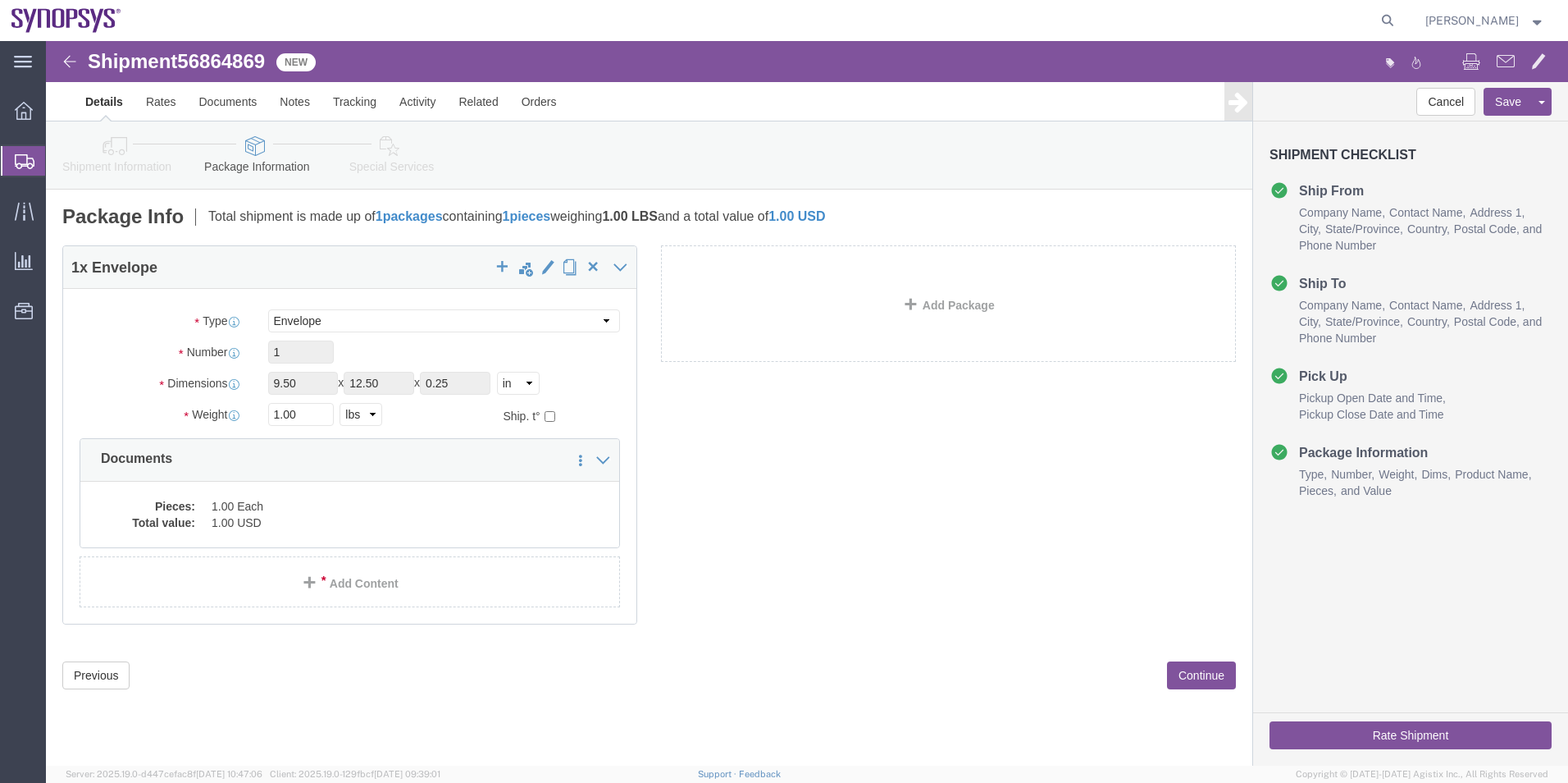
click icon
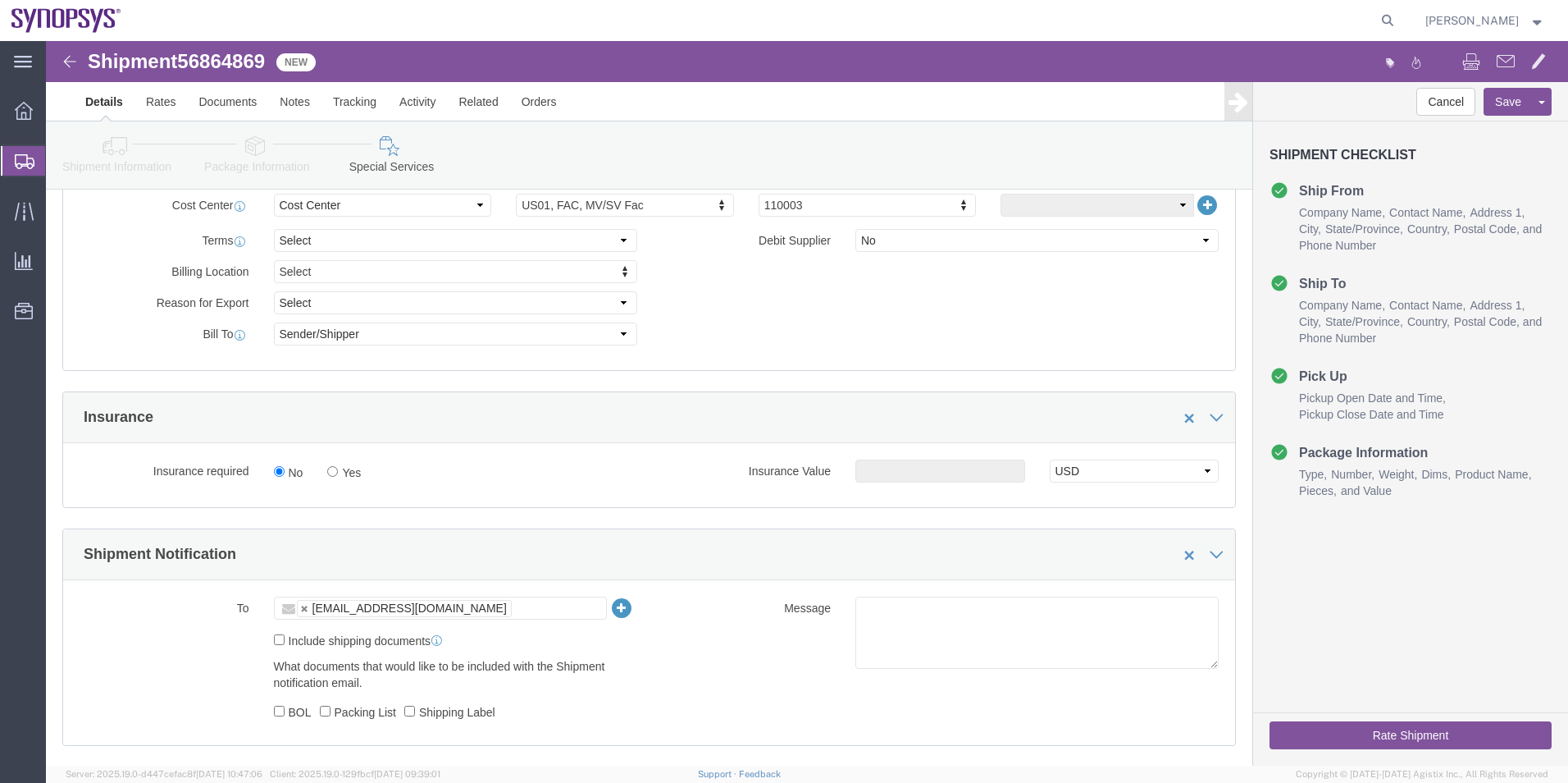
scroll to position [821, 0]
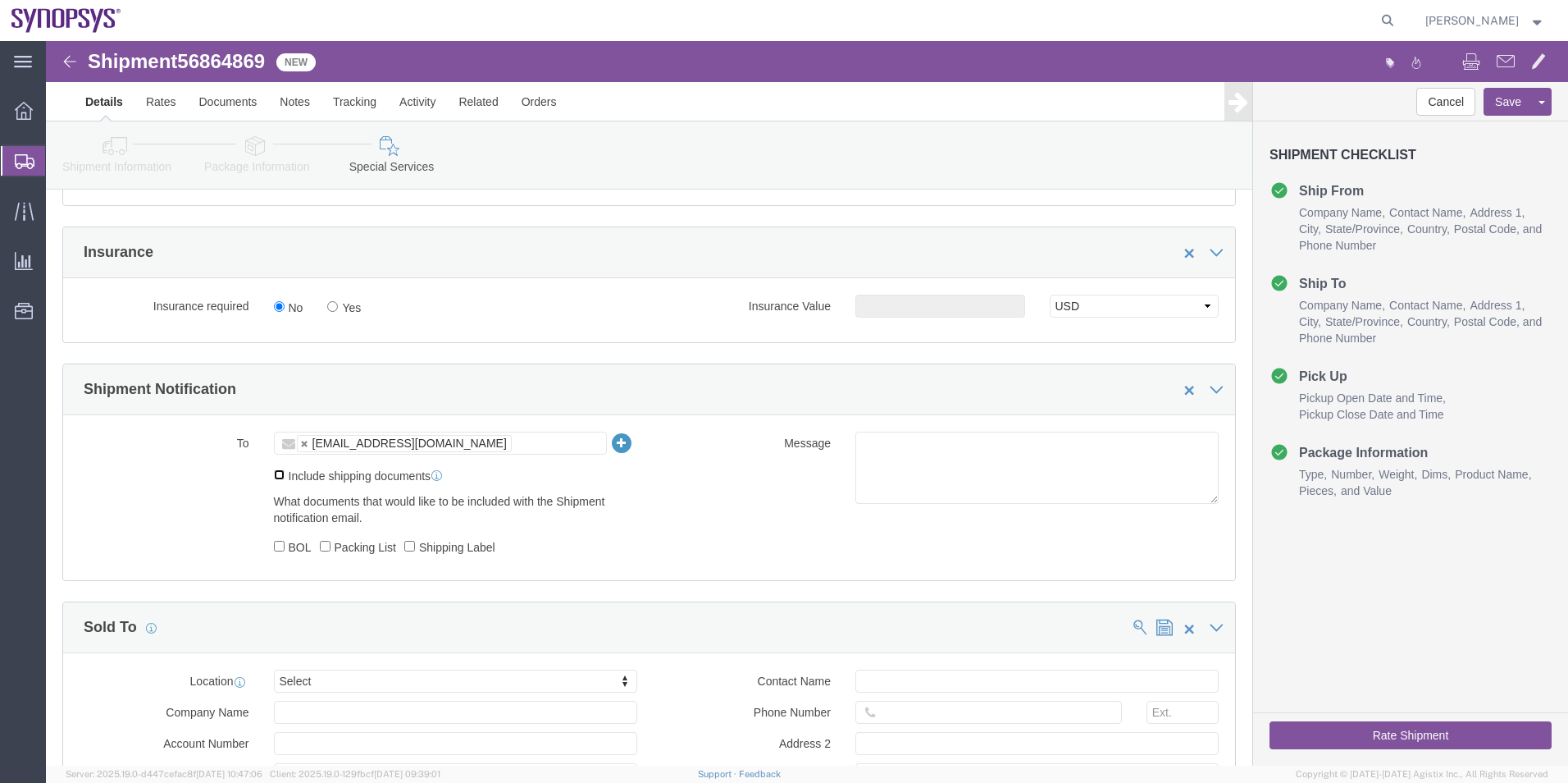
click input "Include shipping documents"
checkbox input "true"
click input "Shipping Label"
checkbox input "true"
click label "Packing List"
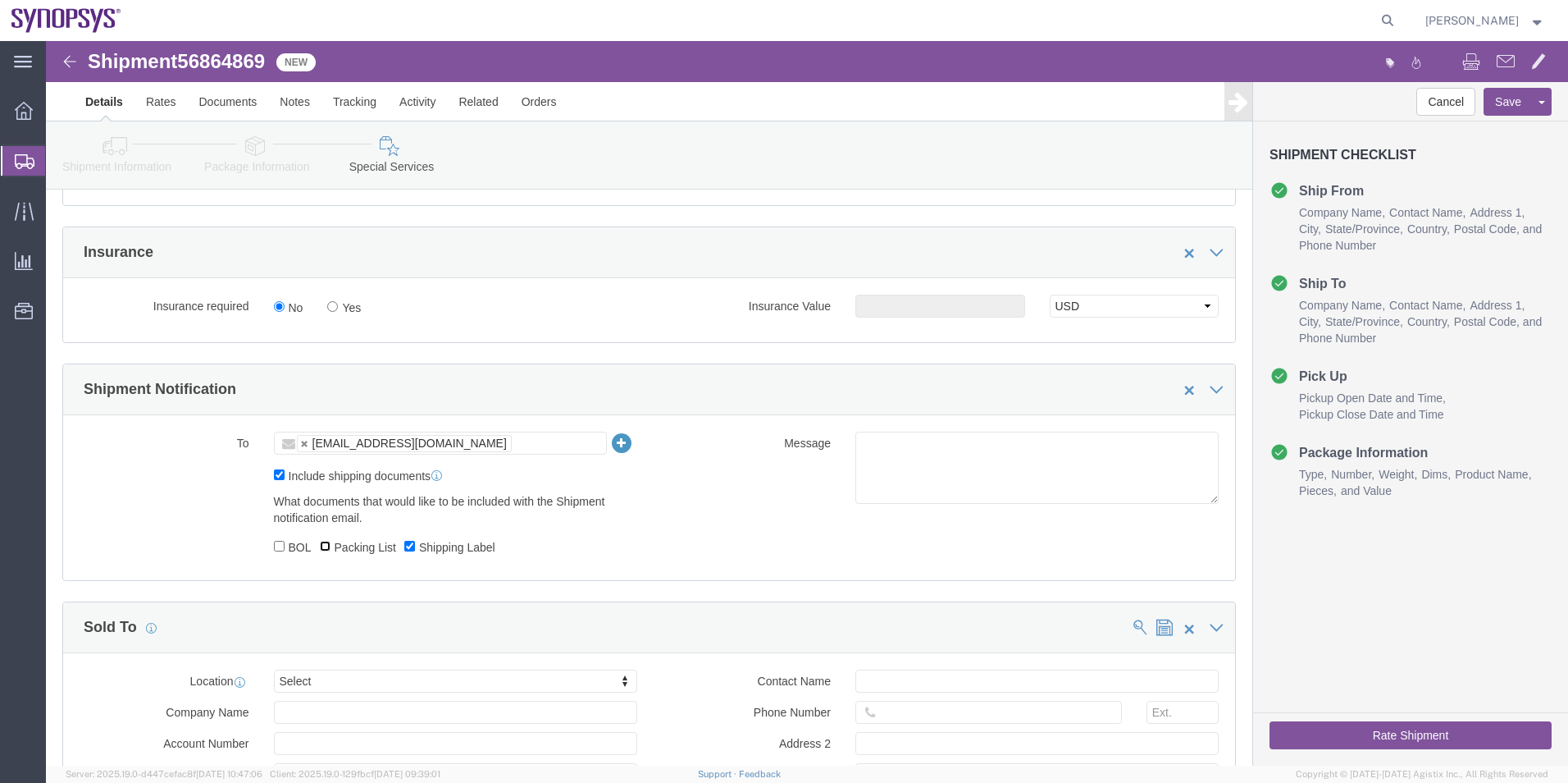
click input "Packing List"
checkbox input "true"
click textarea
type textarea "Please see attached. -[GEOGRAPHIC_DATA]"
click button "Rate Shipment"
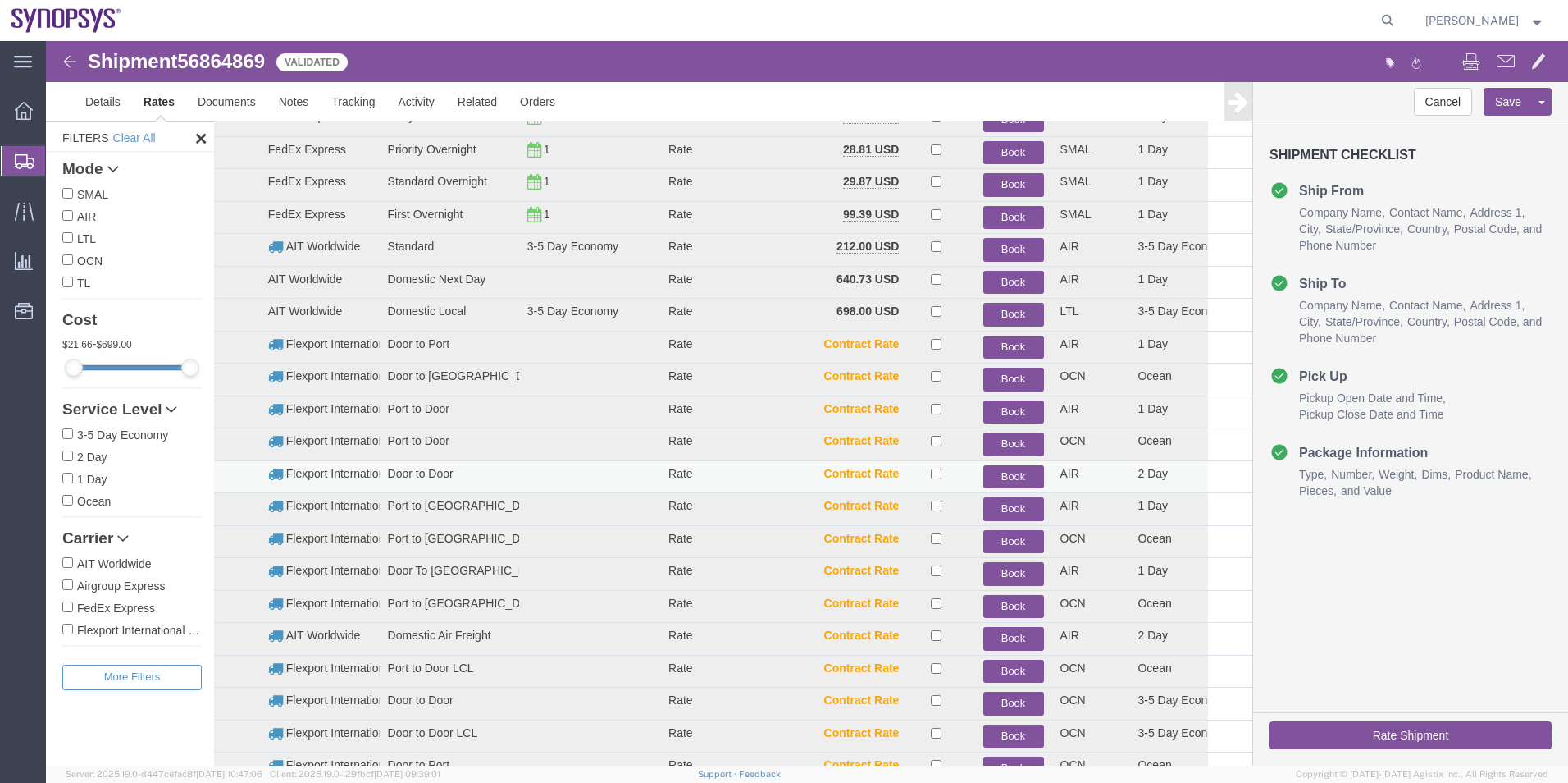
scroll to position [100, 0]
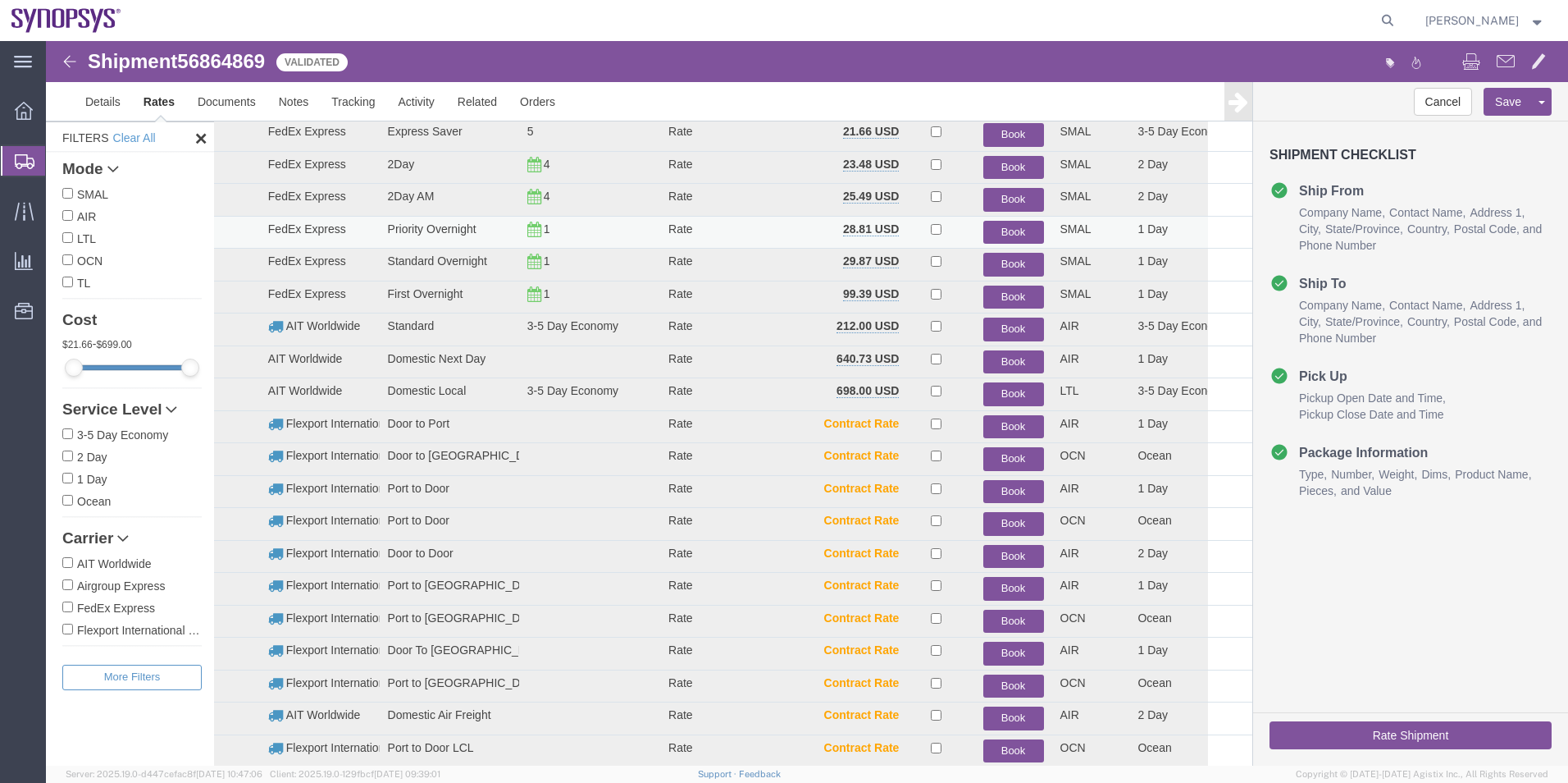
click at [1011, 229] on button "Book" at bounding box center [1014, 232] width 61 height 24
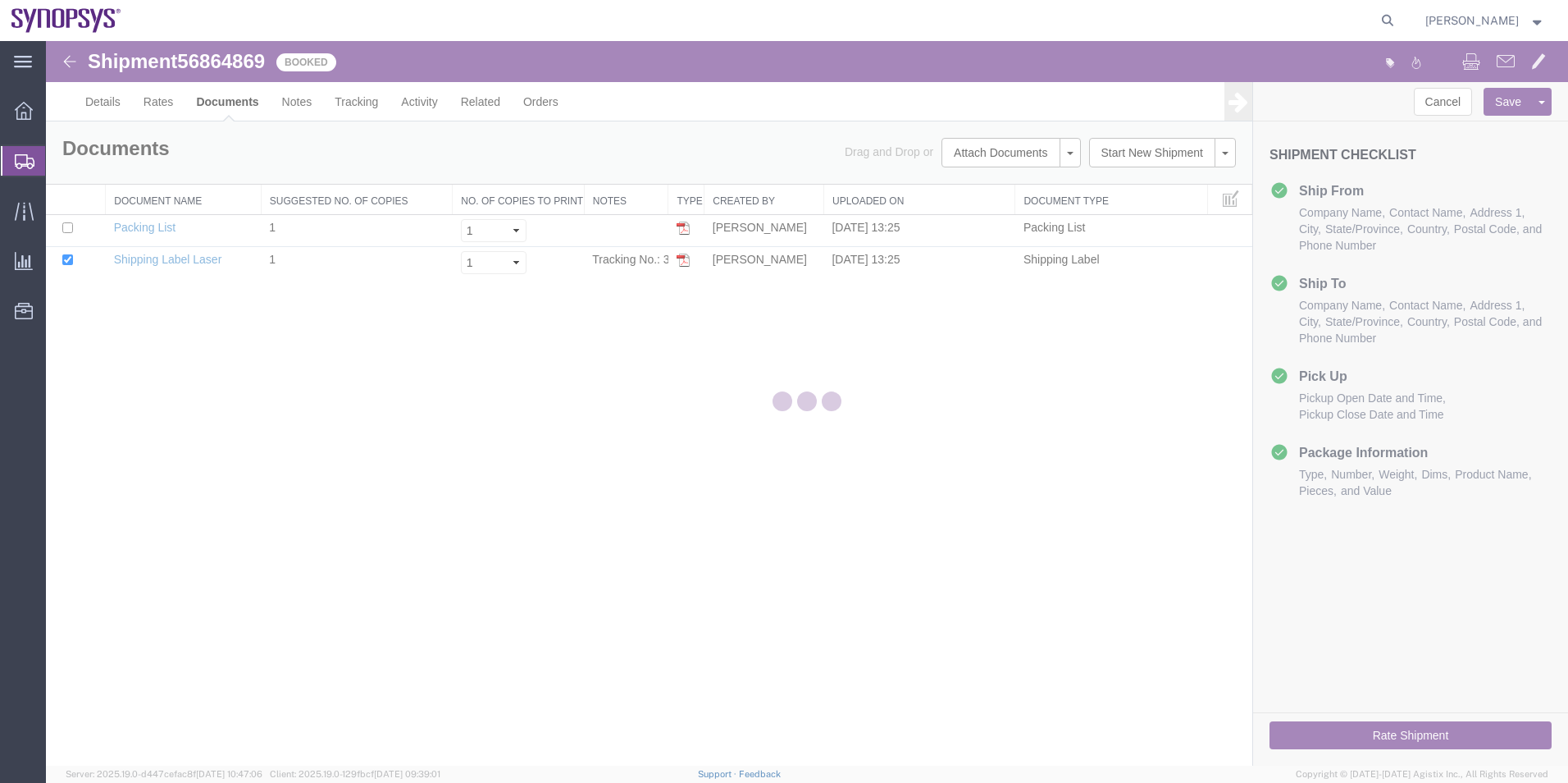
scroll to position [0, 0]
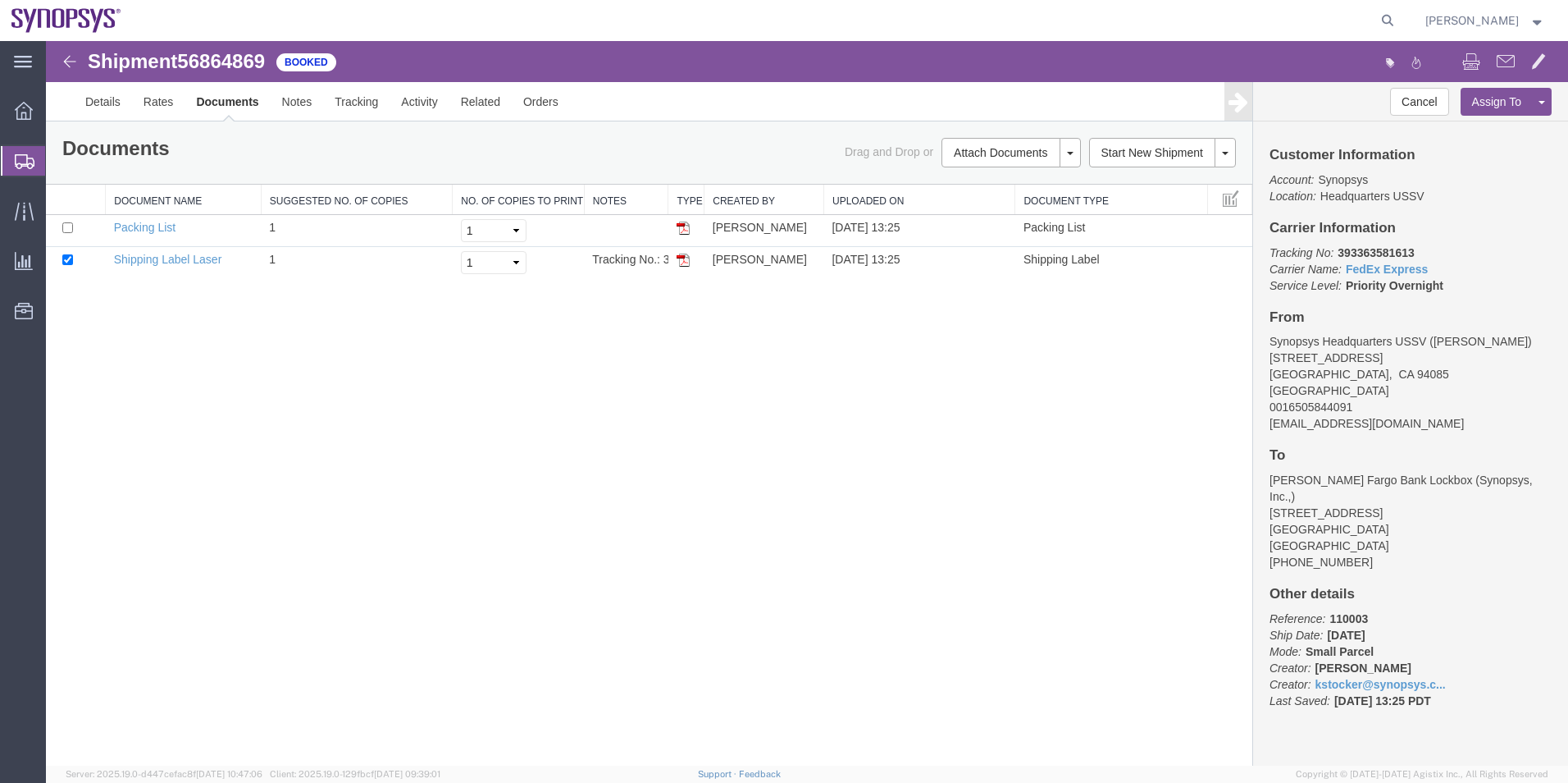
click at [0, 0] on span "Shipment Manager" at bounding box center [0, 0] width 0 height 0
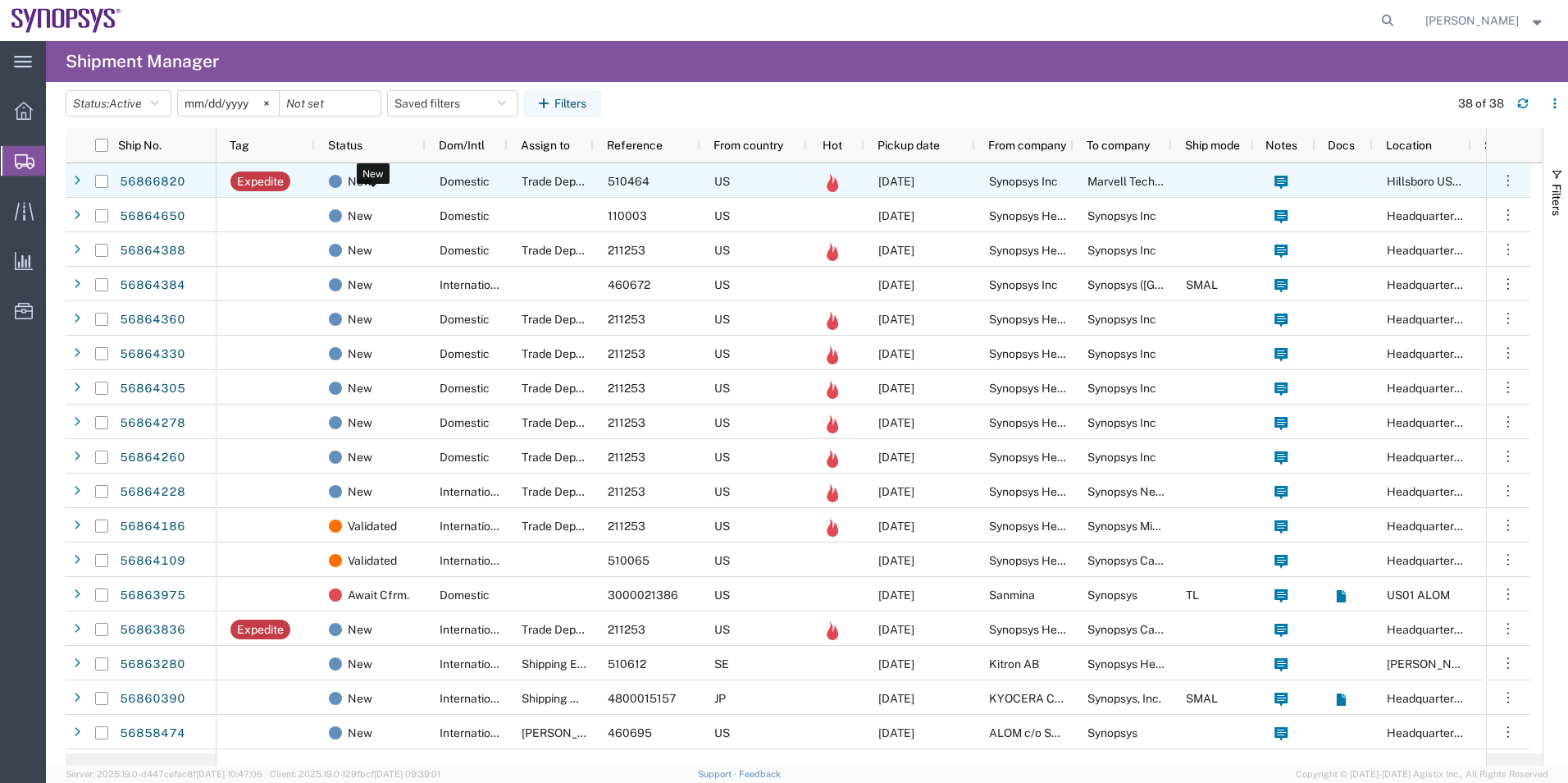
click at [405, 187] on div "New" at bounding box center [373, 181] width 89 height 35
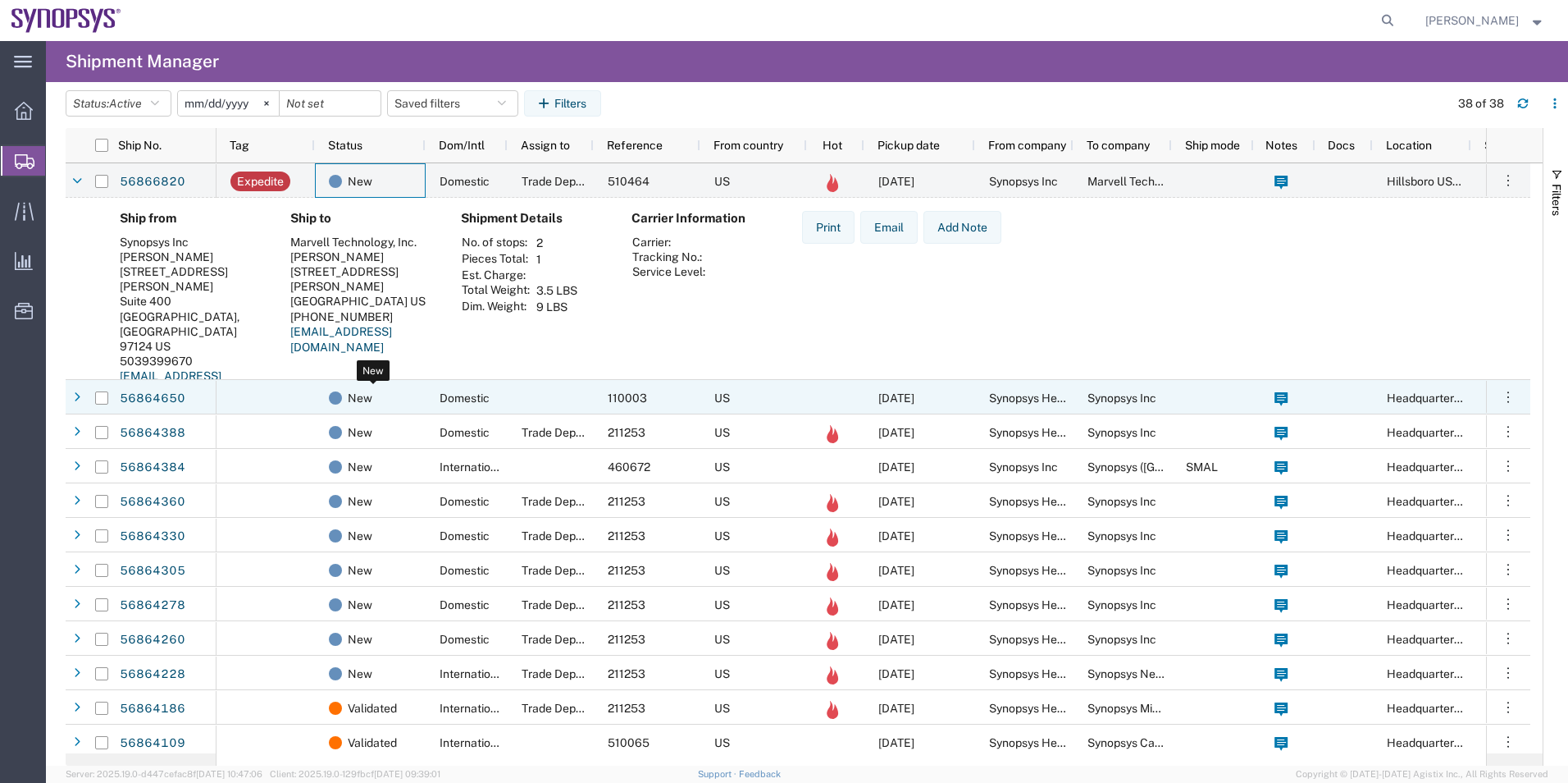
click at [406, 391] on div "New" at bounding box center [373, 398] width 89 height 35
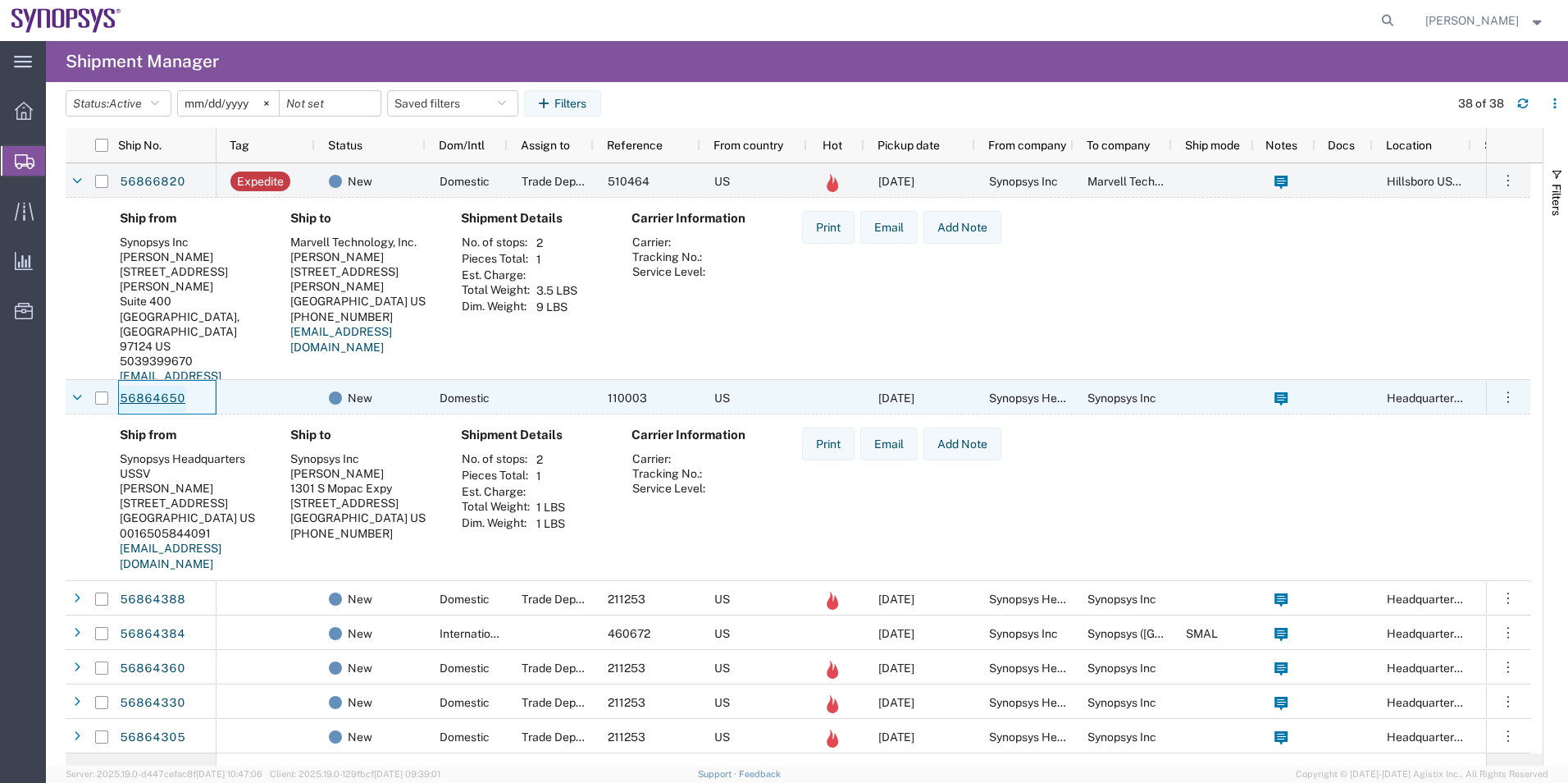
click at [166, 402] on link "56864650" at bounding box center [152, 399] width 68 height 26
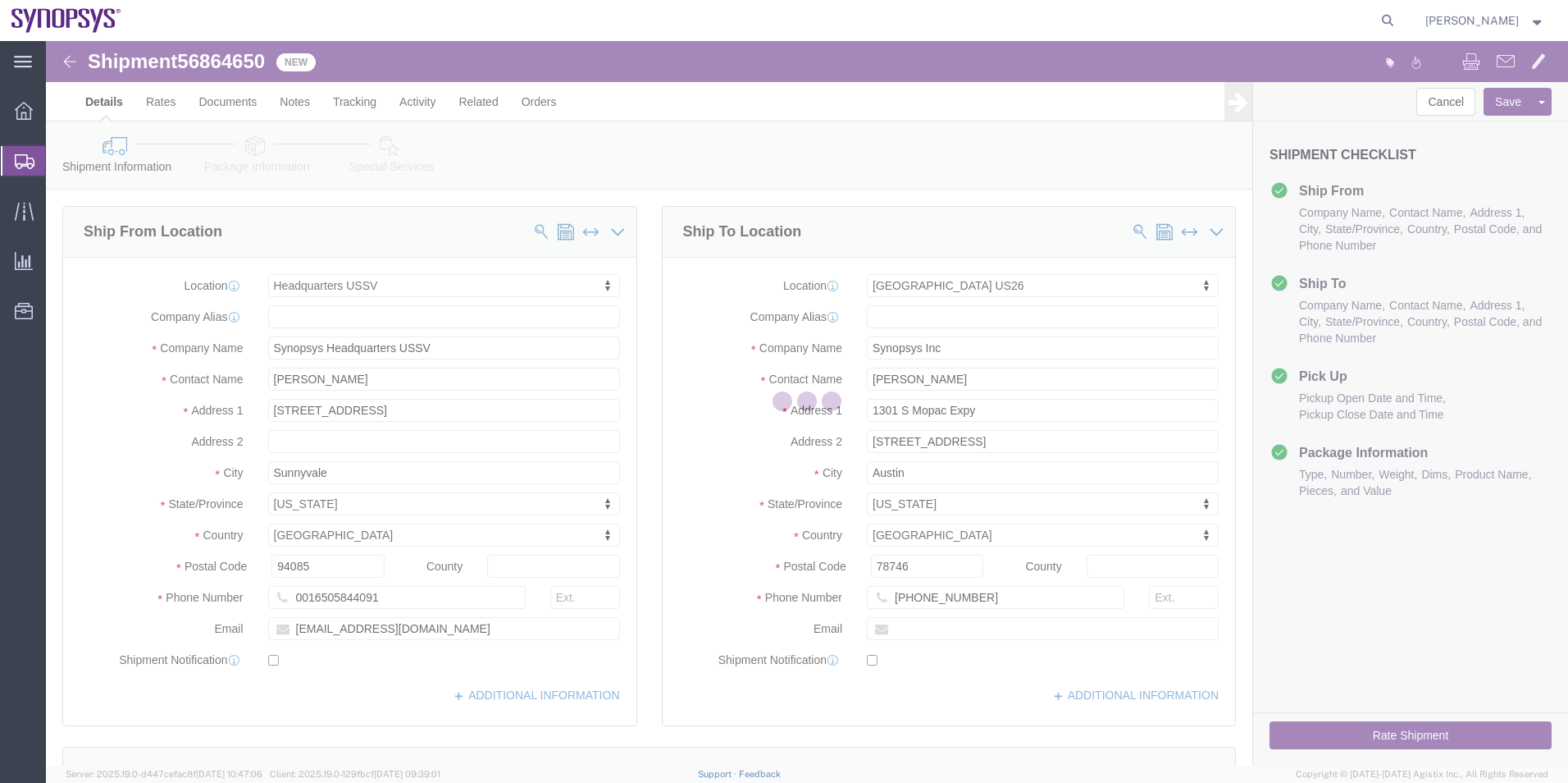
select select "63204"
select select "63180"
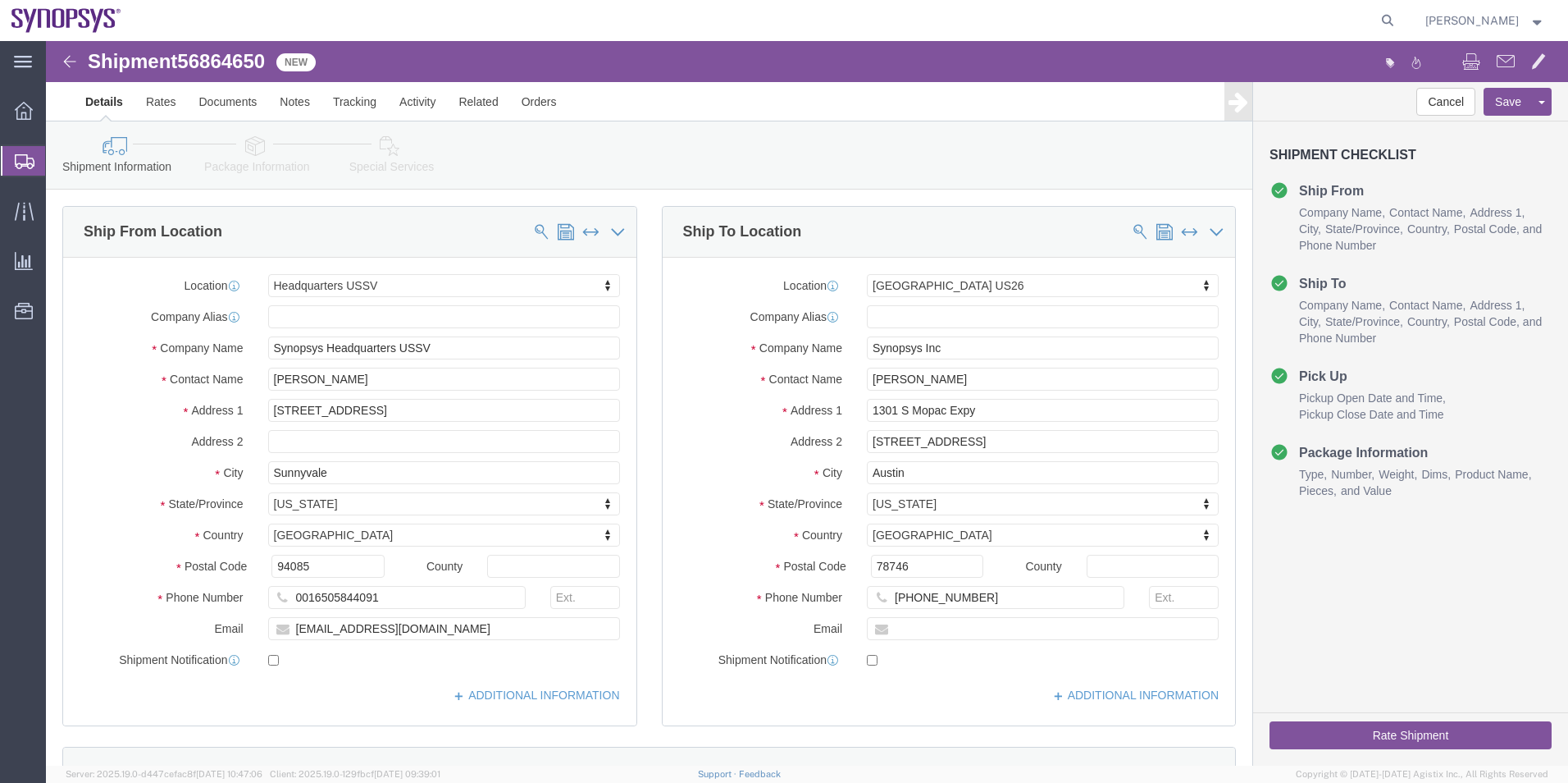
click icon
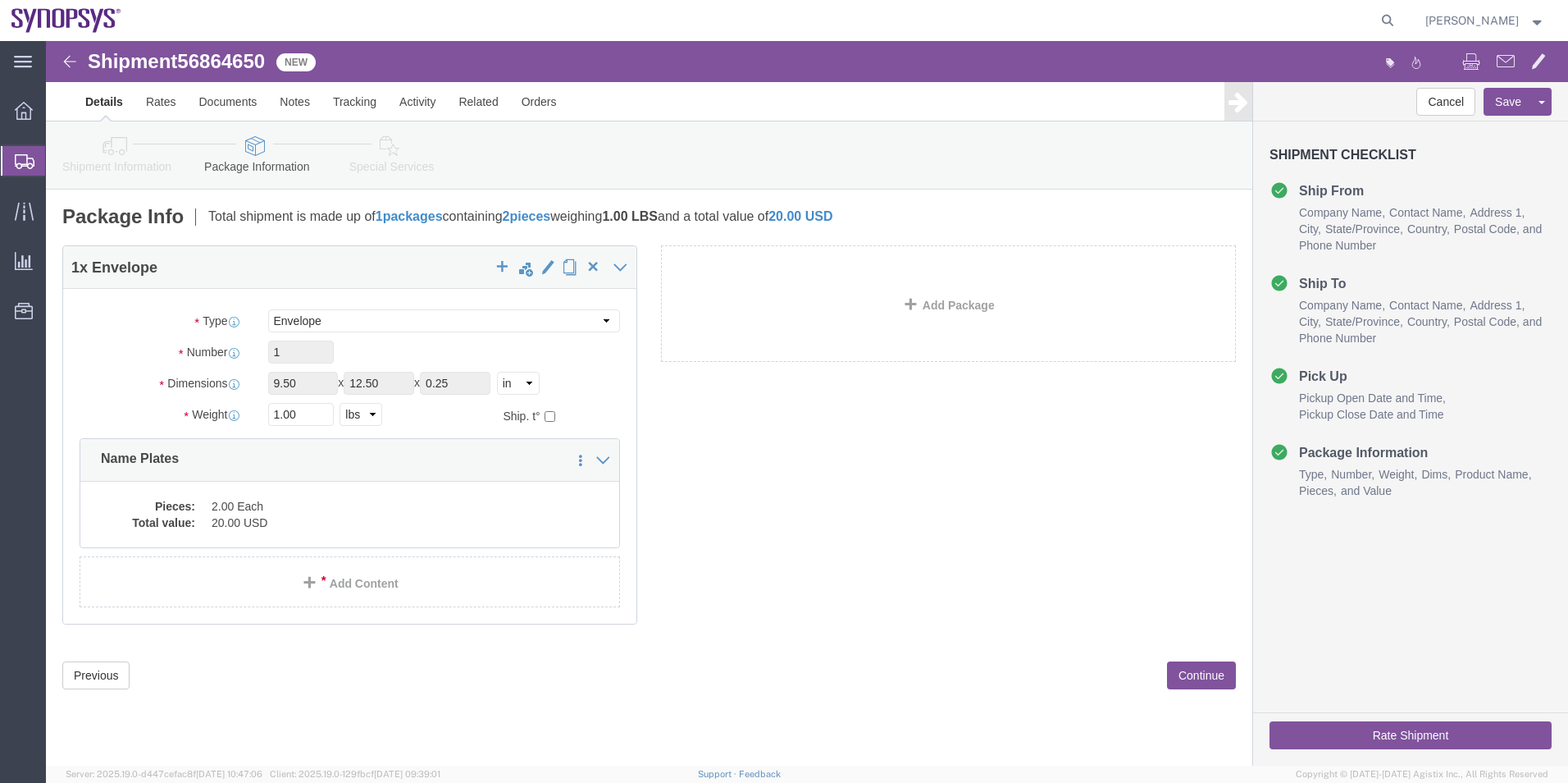
click link "Special Services"
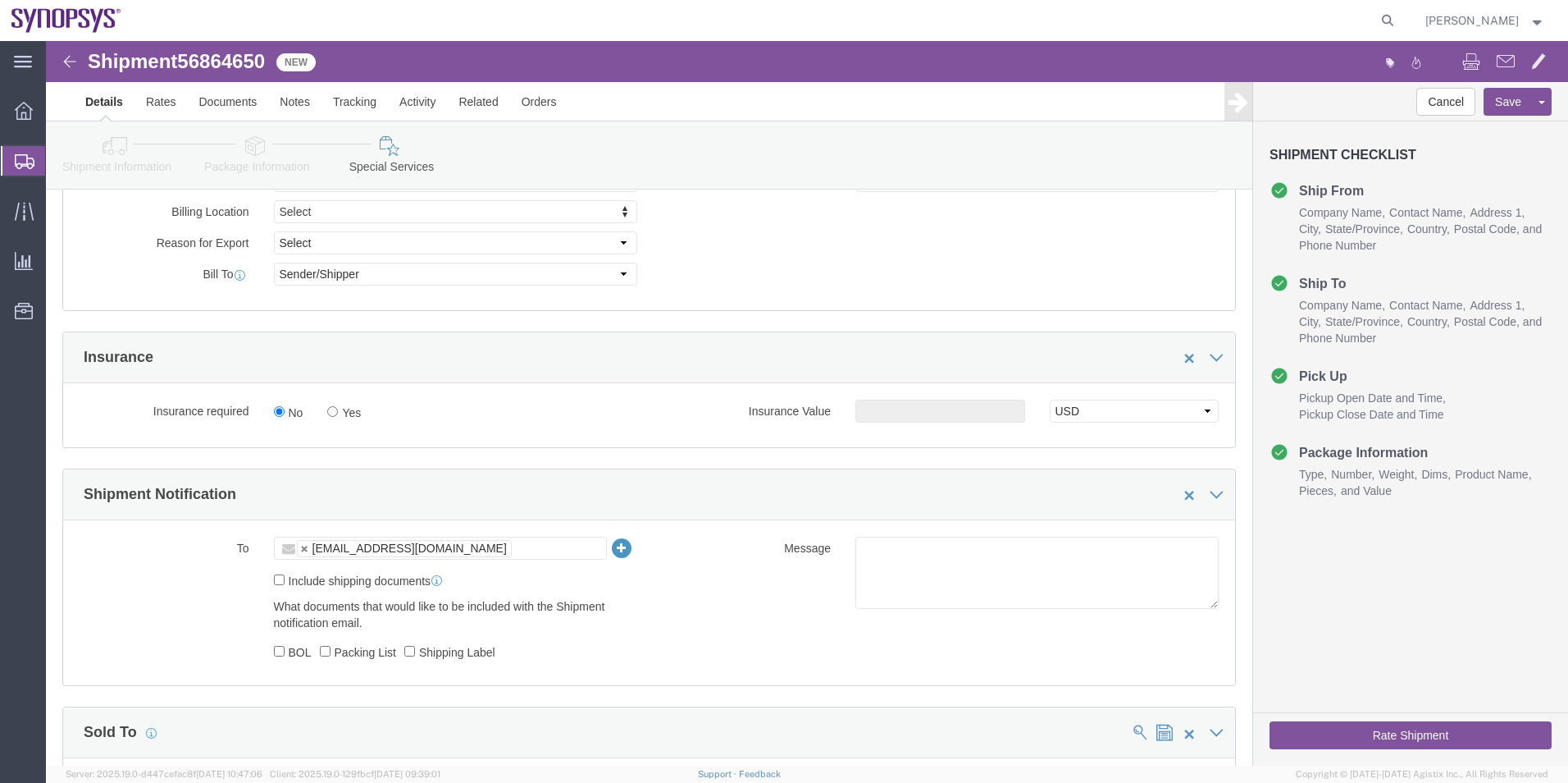
scroll to position [821, 0]
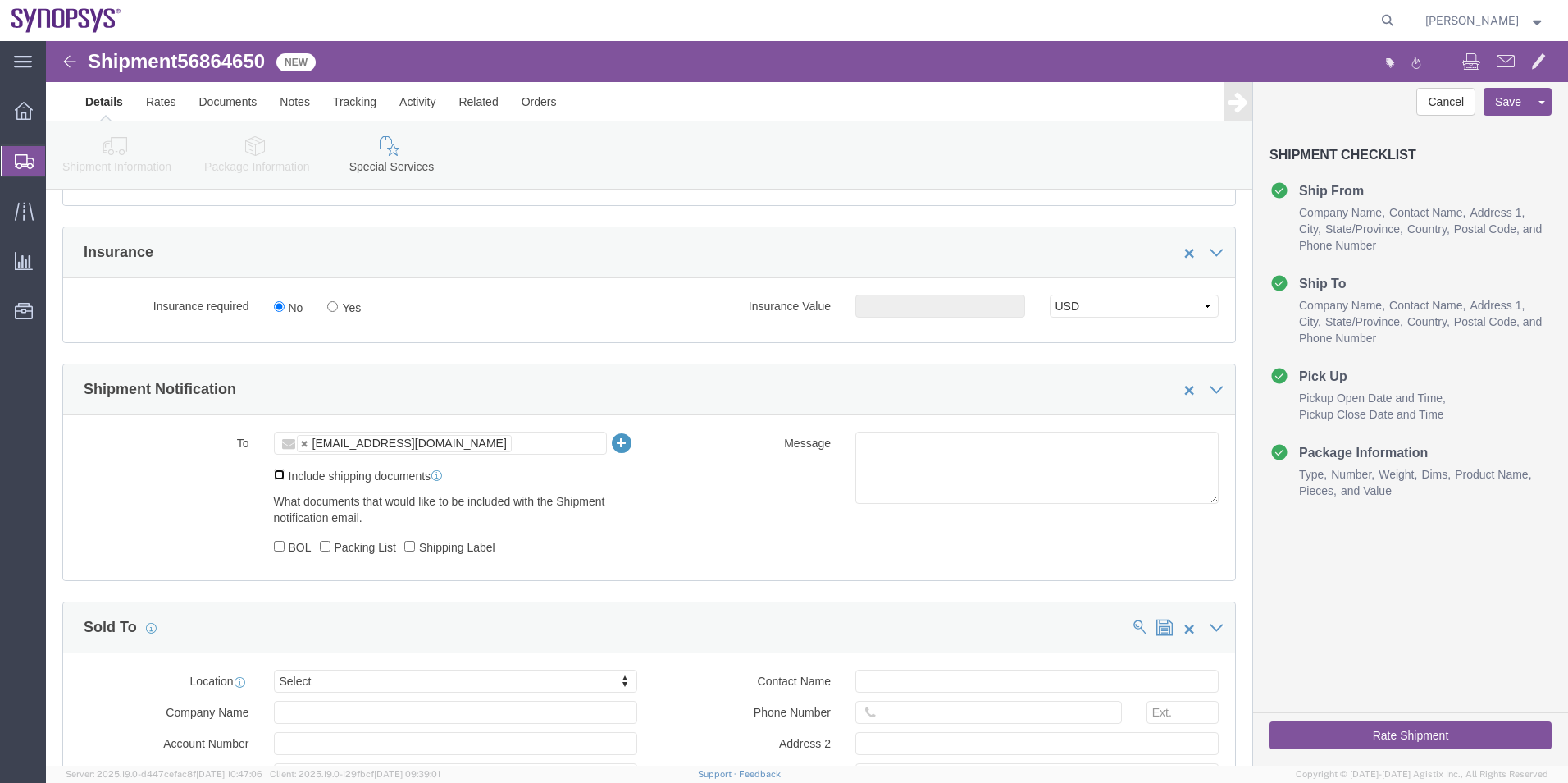
click input "Include shipping documents"
checkbox input "true"
click input "Shipping Label"
checkbox input "true"
click div "To [EMAIL_ADDRESS][DOMAIN_NAME] [EMAIL_ADDRESS][DOMAIN_NAME] Include shipping d…"
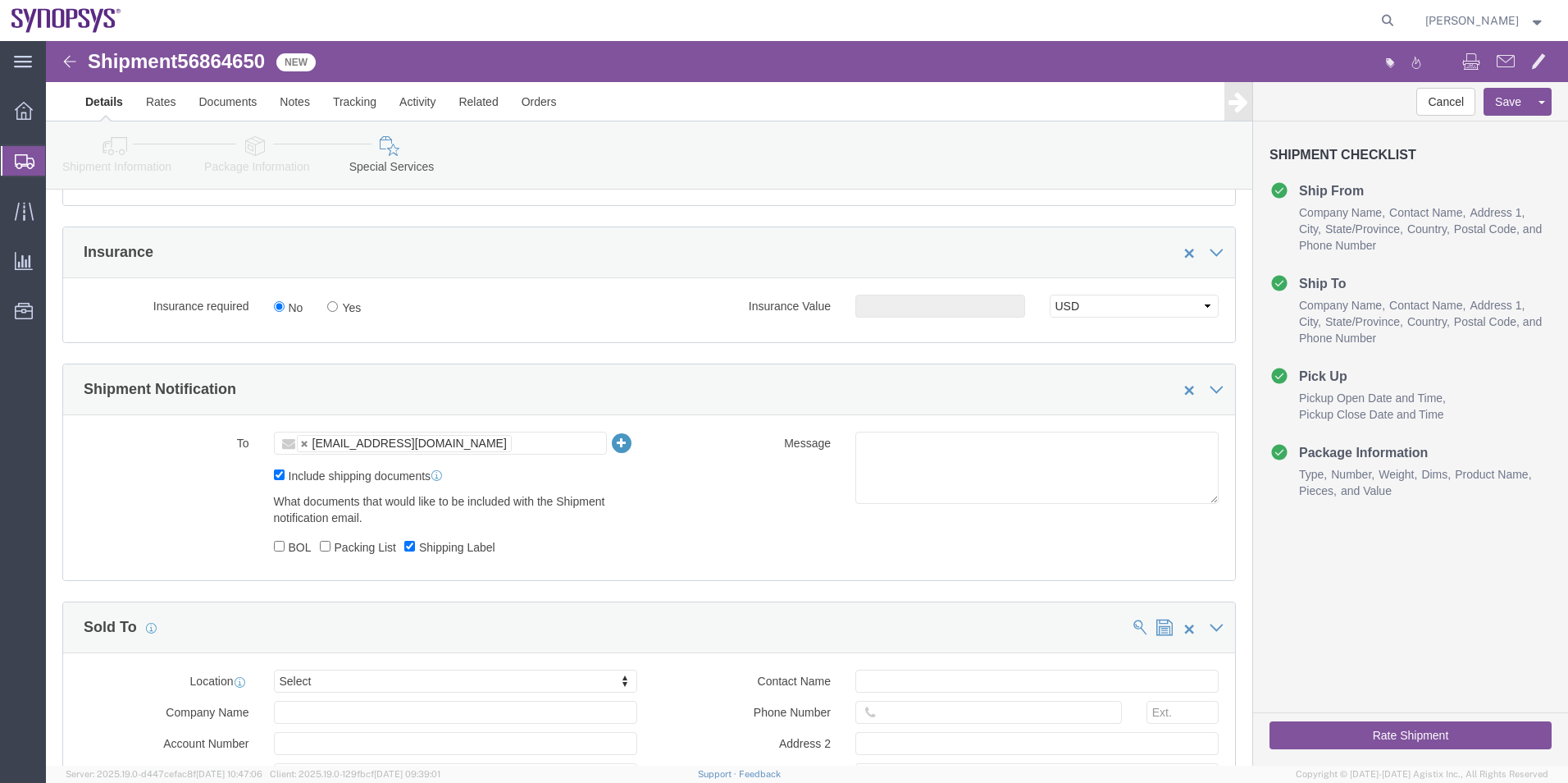
drag, startPoint x: 276, startPoint y: 511, endPoint x: 302, endPoint y: 510, distance: 26.0
click label "Packing List"
click input "Packing List"
checkbox input "true"
click textarea
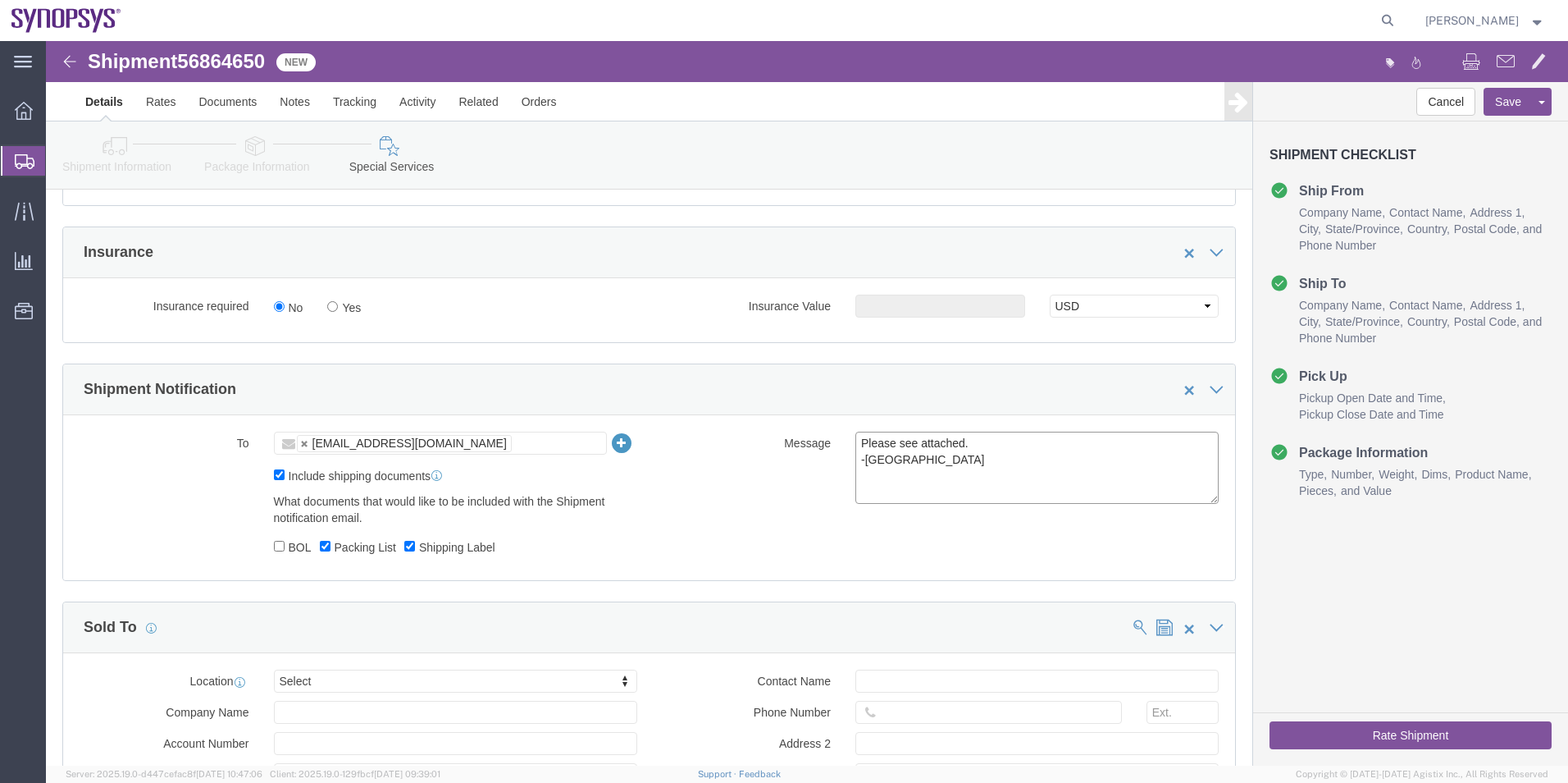
type textarea "Please see attached. -[GEOGRAPHIC_DATA]"
click button "Rate Shipment"
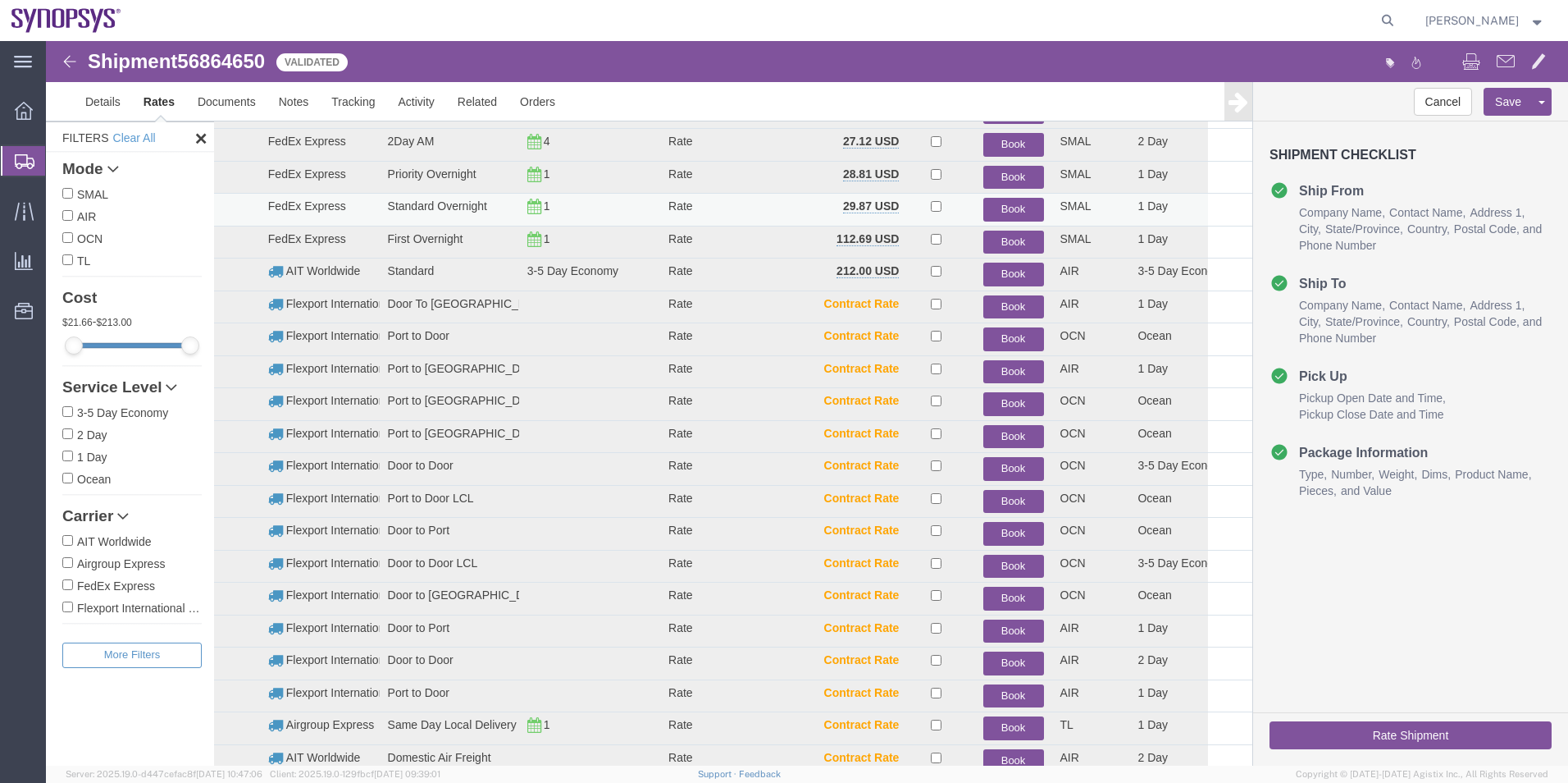
scroll to position [117, 0]
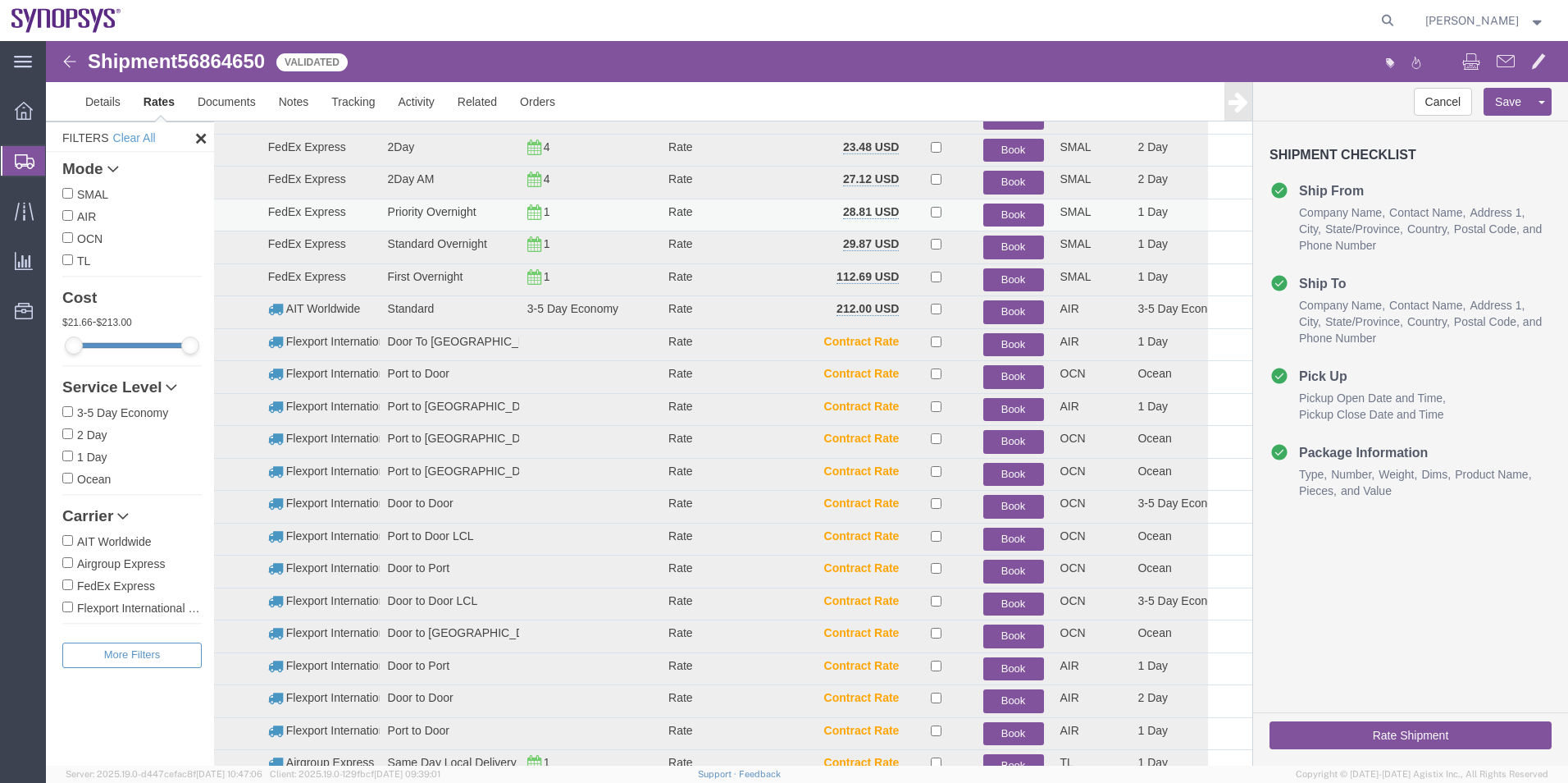
click at [991, 214] on button "Book" at bounding box center [1014, 215] width 61 height 24
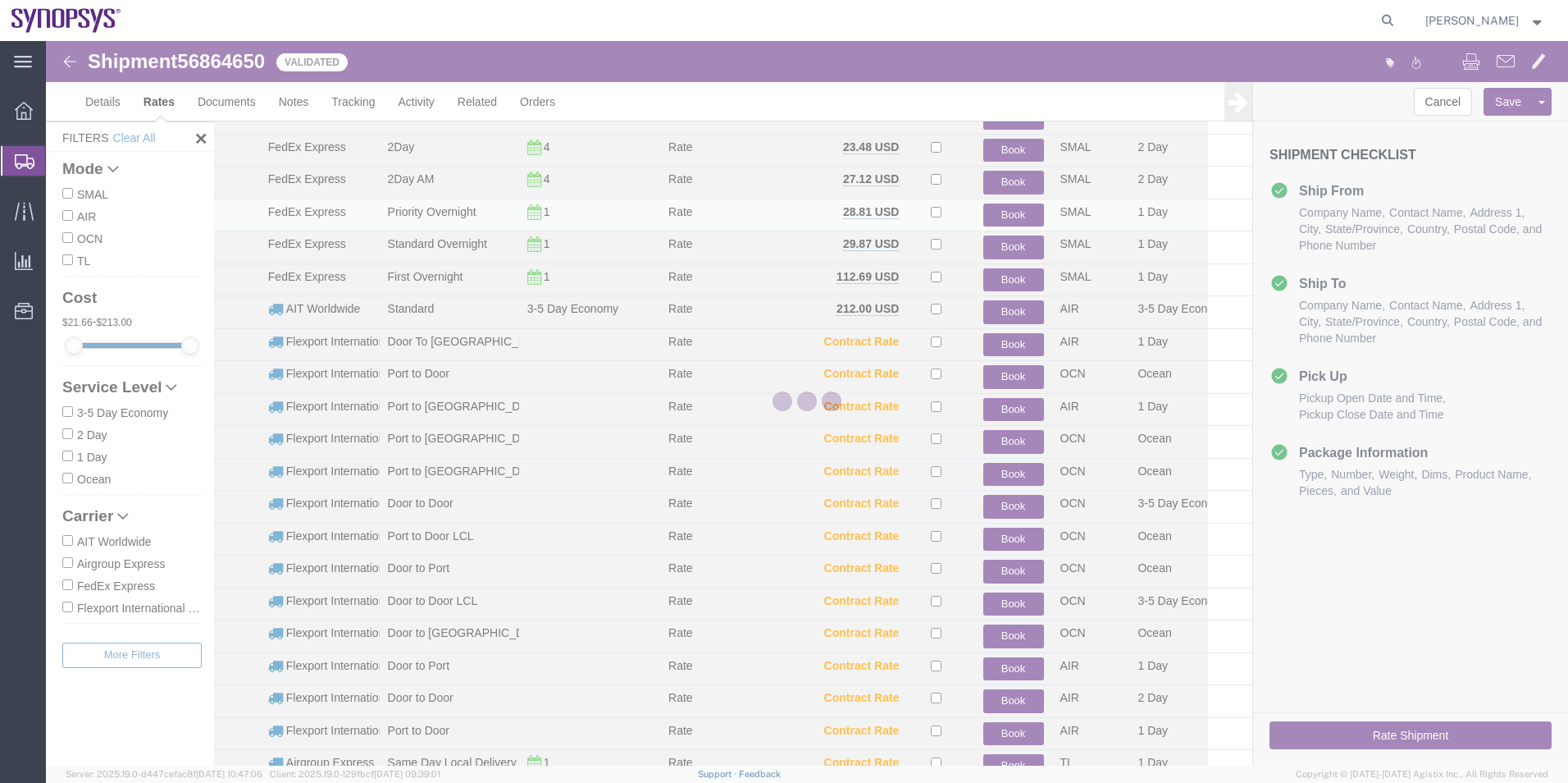
scroll to position [0, 0]
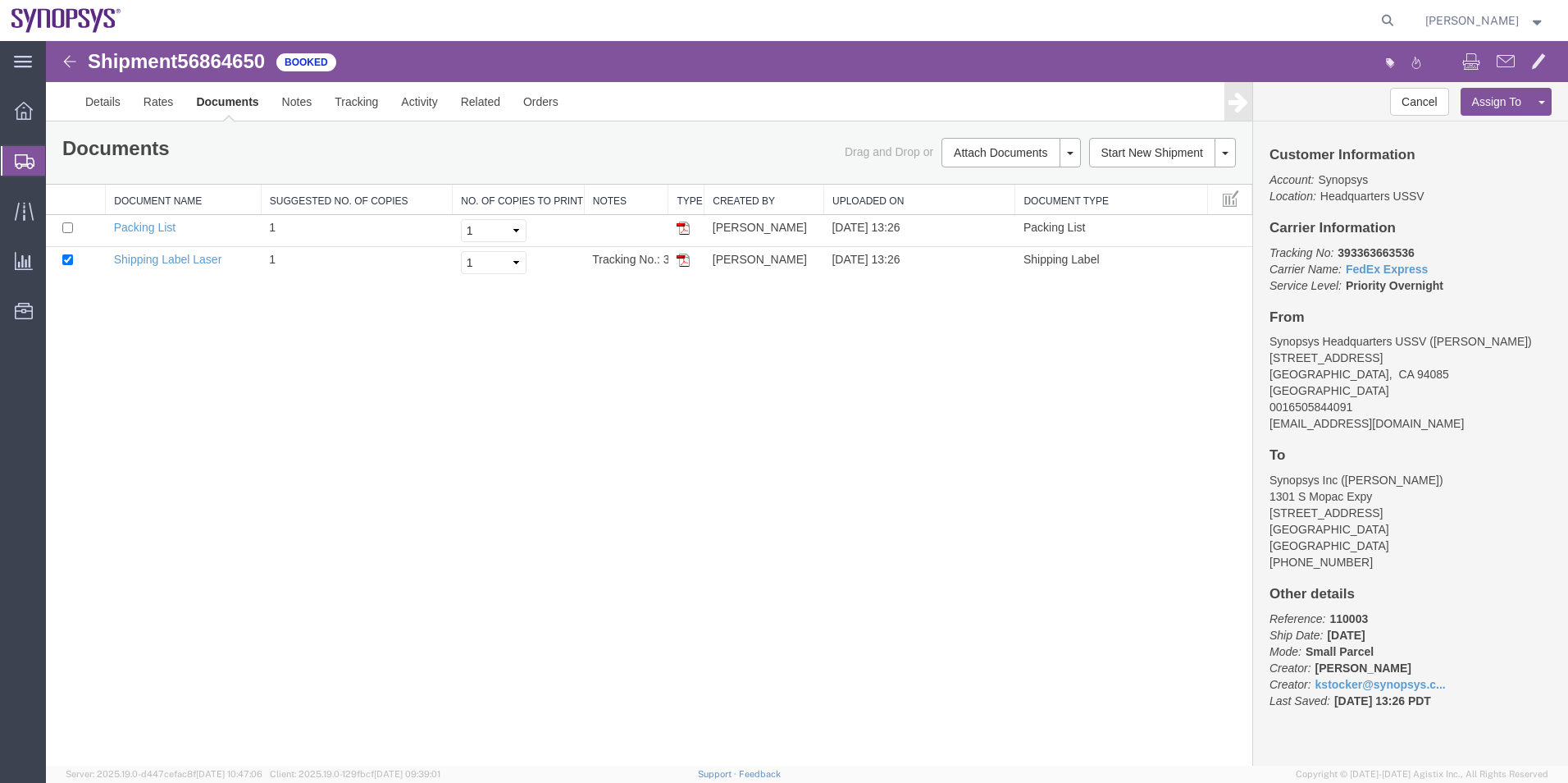
click at [0, 0] on span "Shipment Manager" at bounding box center [0, 0] width 0 height 0
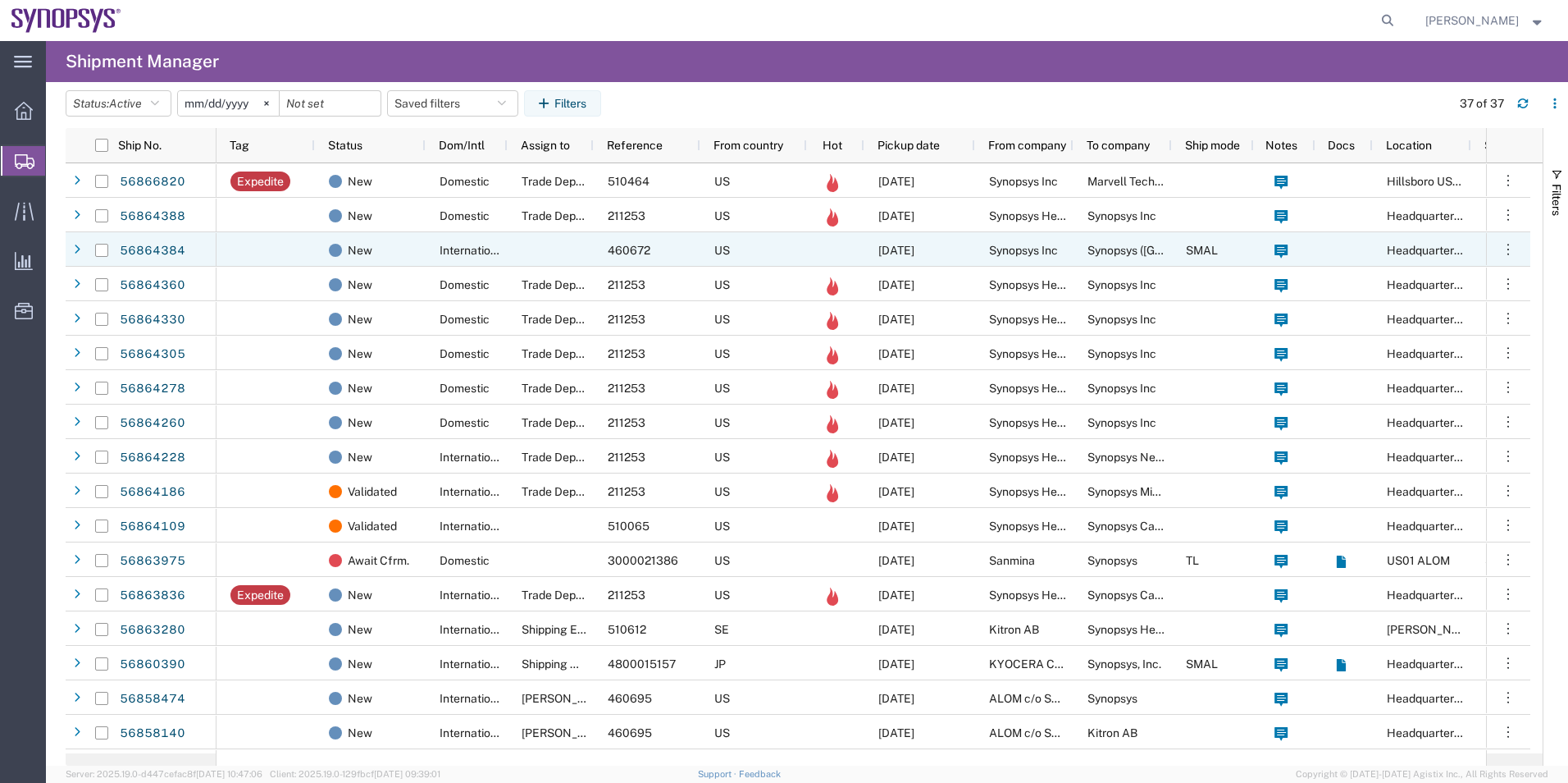
click at [562, 248] on div at bounding box center [551, 249] width 87 height 35
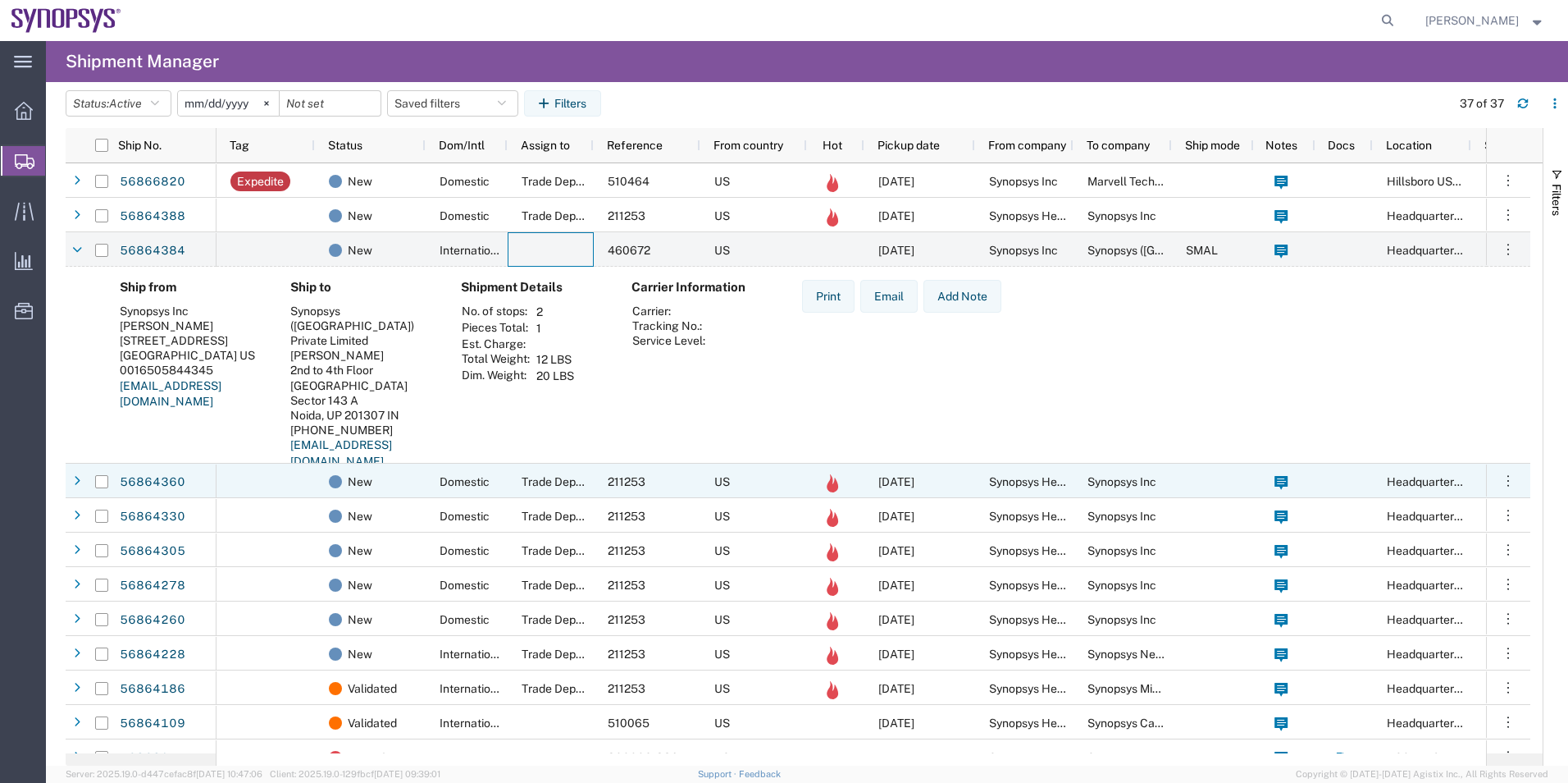
click at [515, 481] on div "Trade Department" at bounding box center [551, 481] width 87 height 35
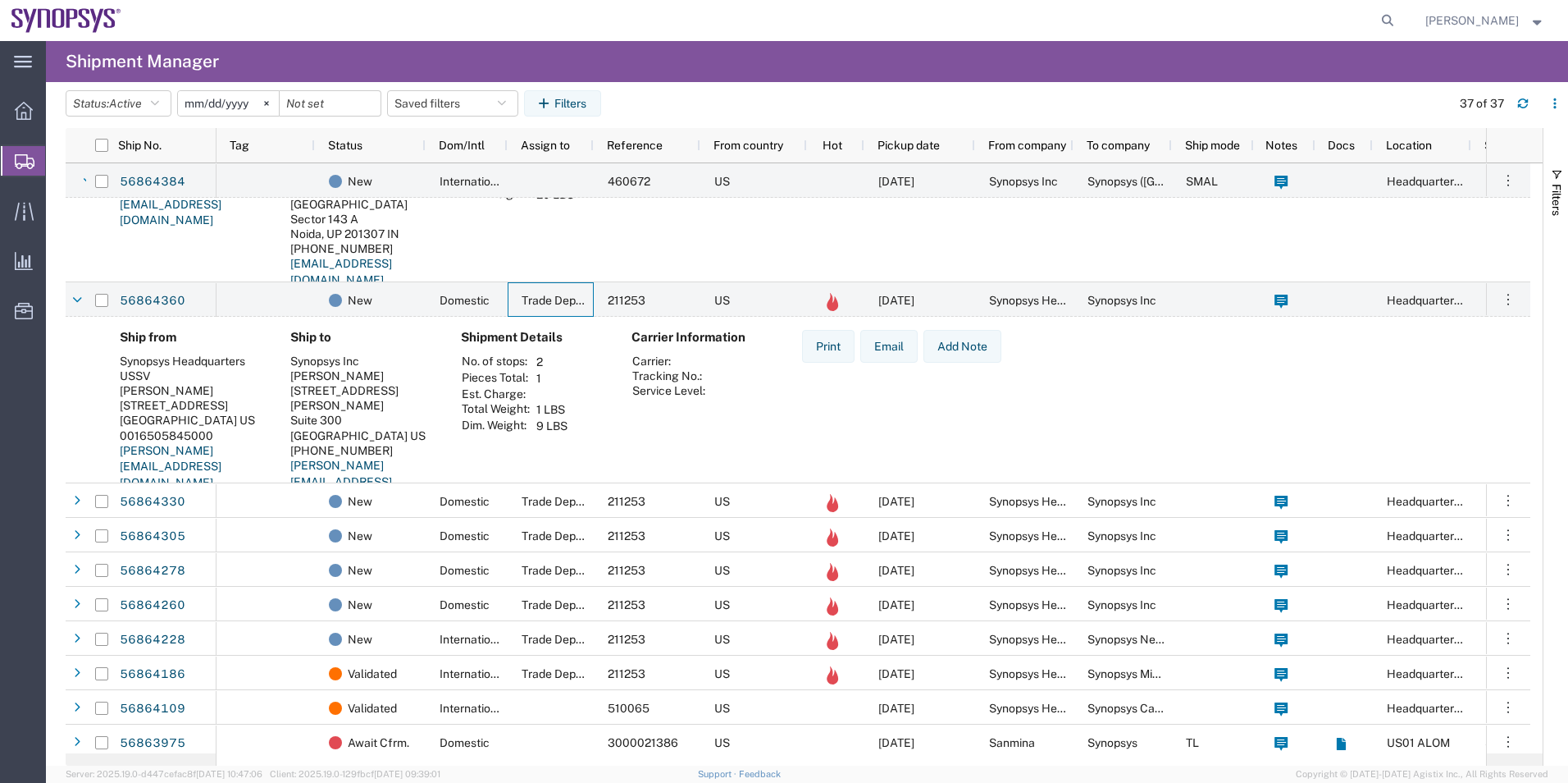
scroll to position [328, 0]
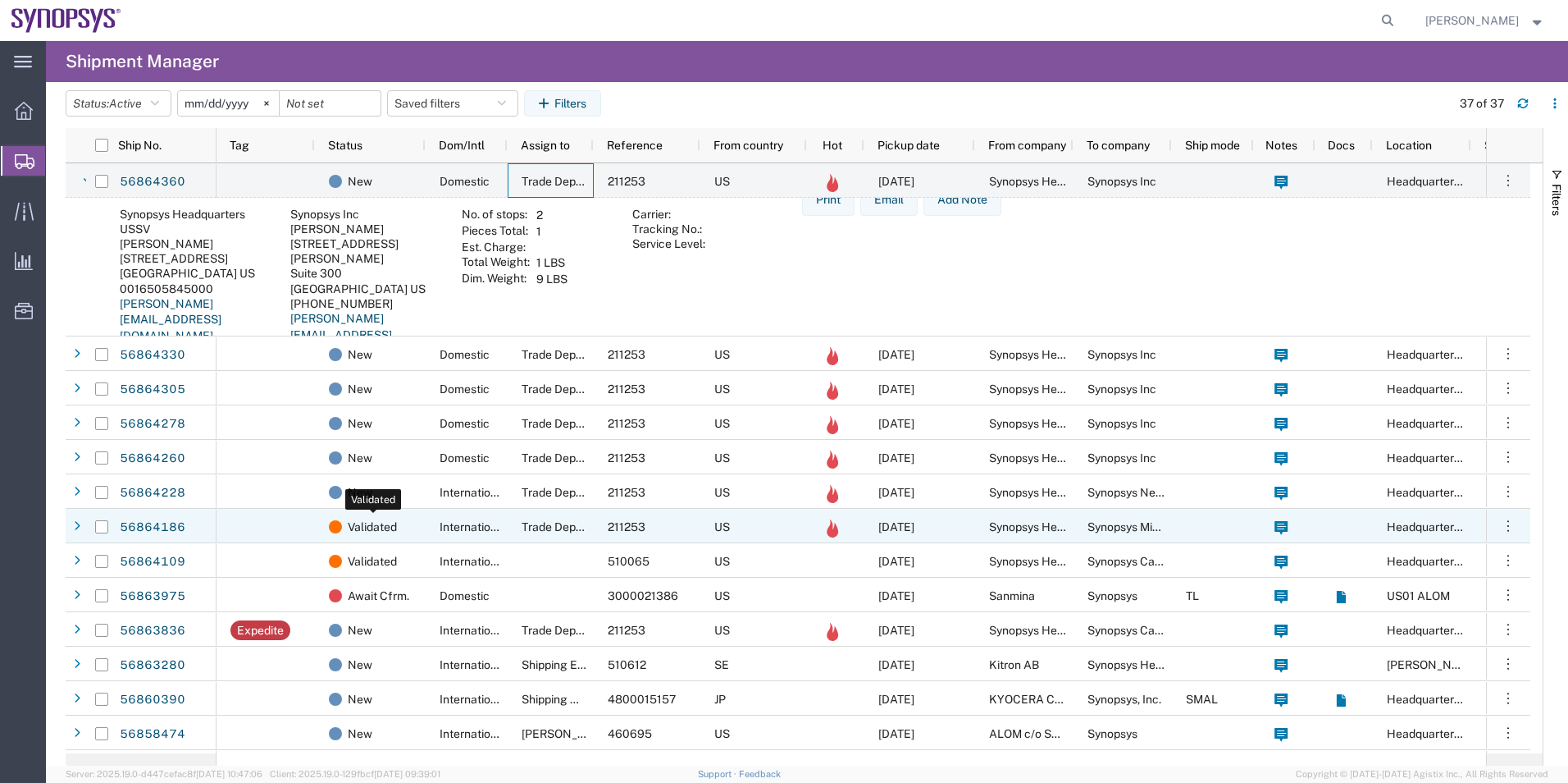
click at [376, 532] on span "Validated" at bounding box center [372, 527] width 49 height 35
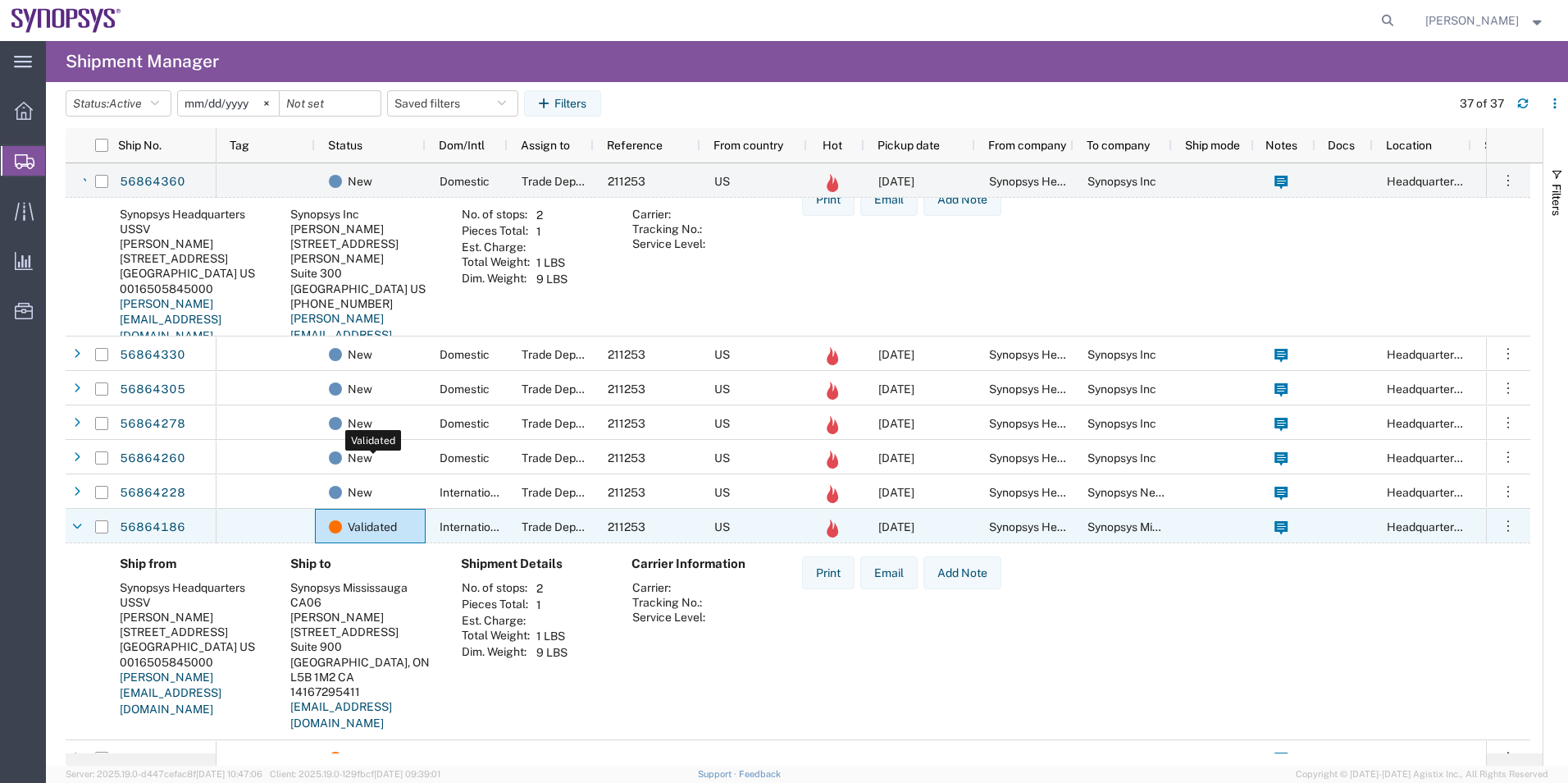
scroll to position [739, 0]
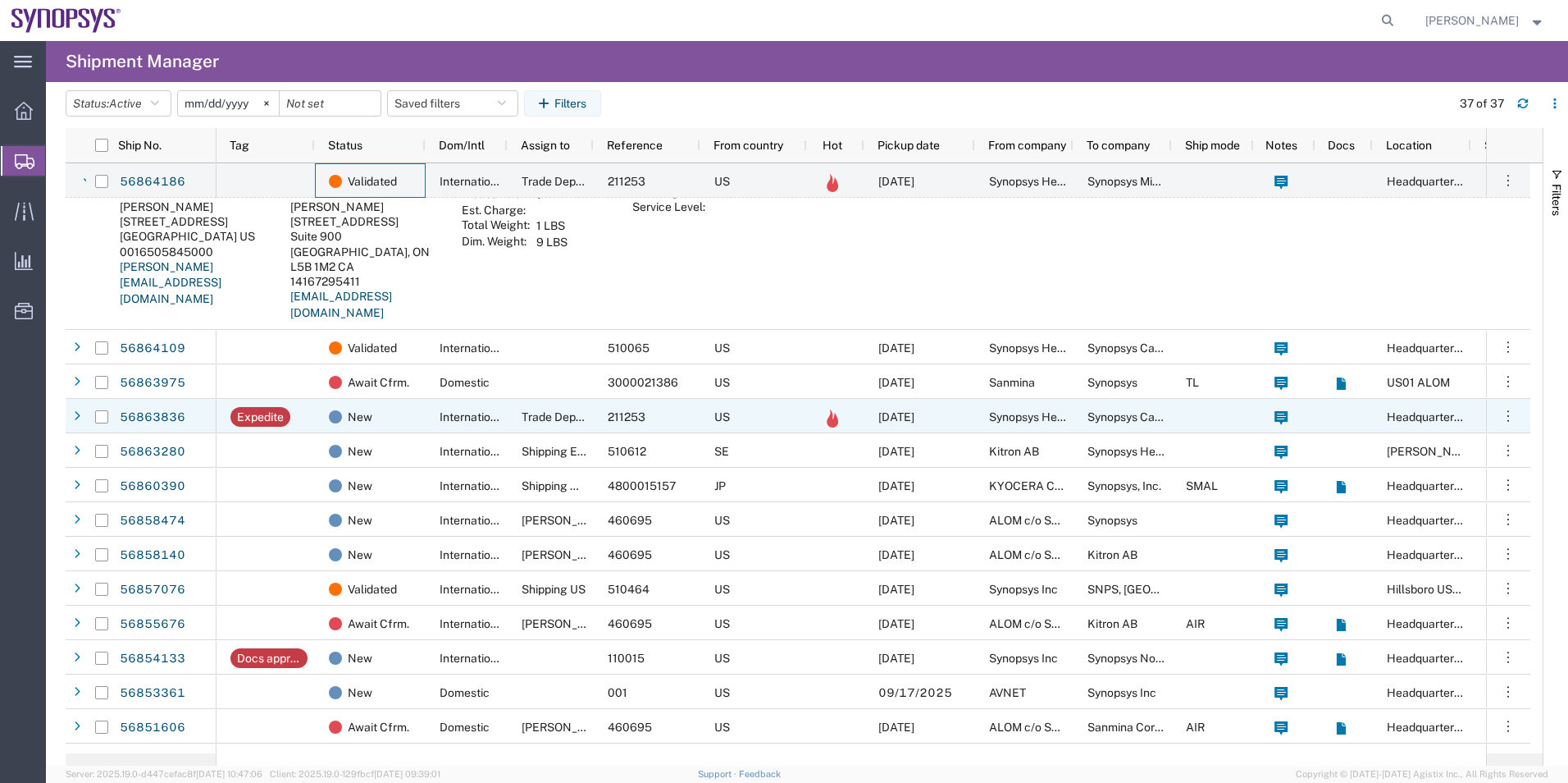
click at [322, 423] on div "New" at bounding box center [371, 416] width 111 height 35
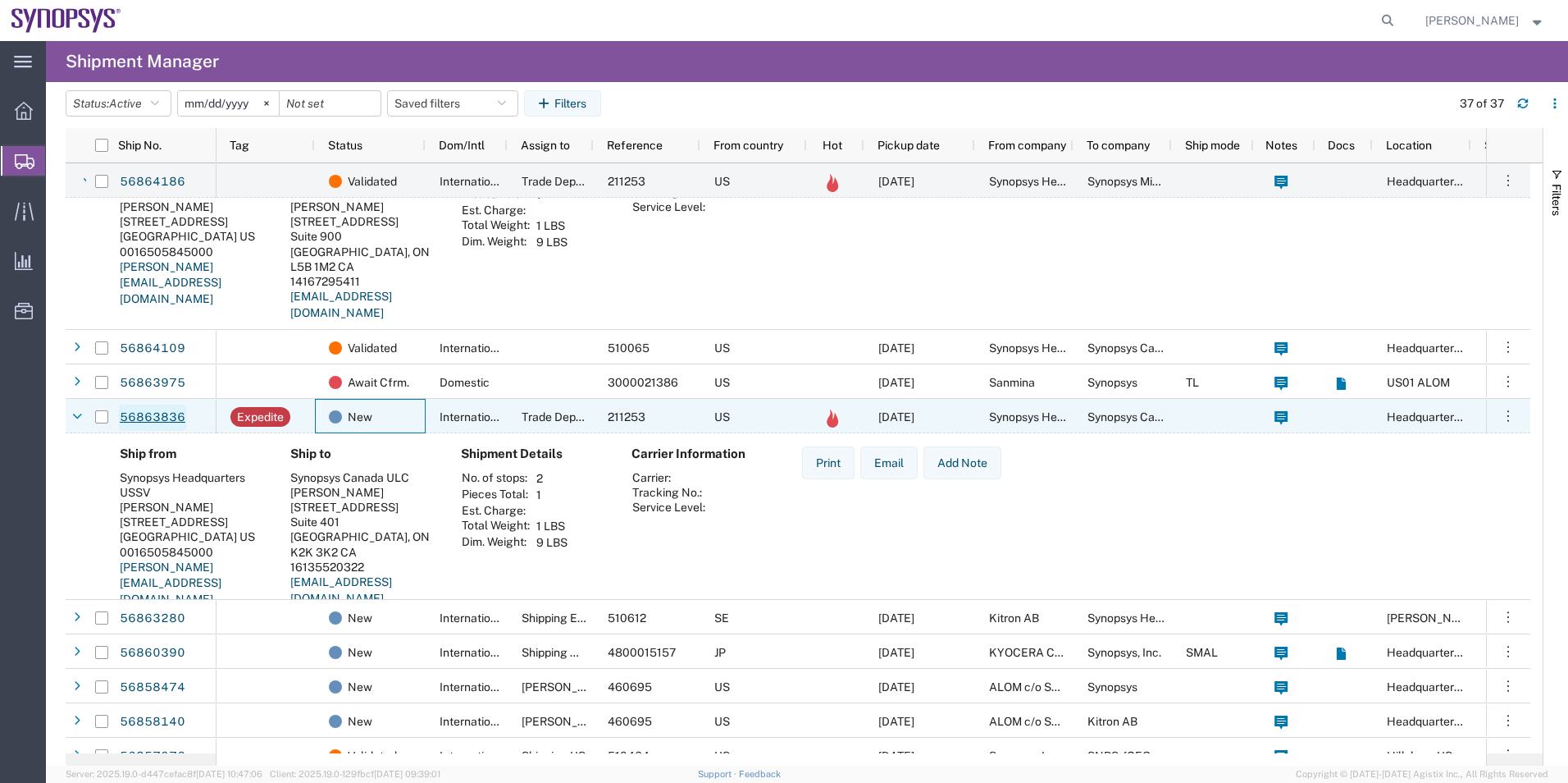
click at [150, 420] on link "56863836" at bounding box center [152, 418] width 68 height 26
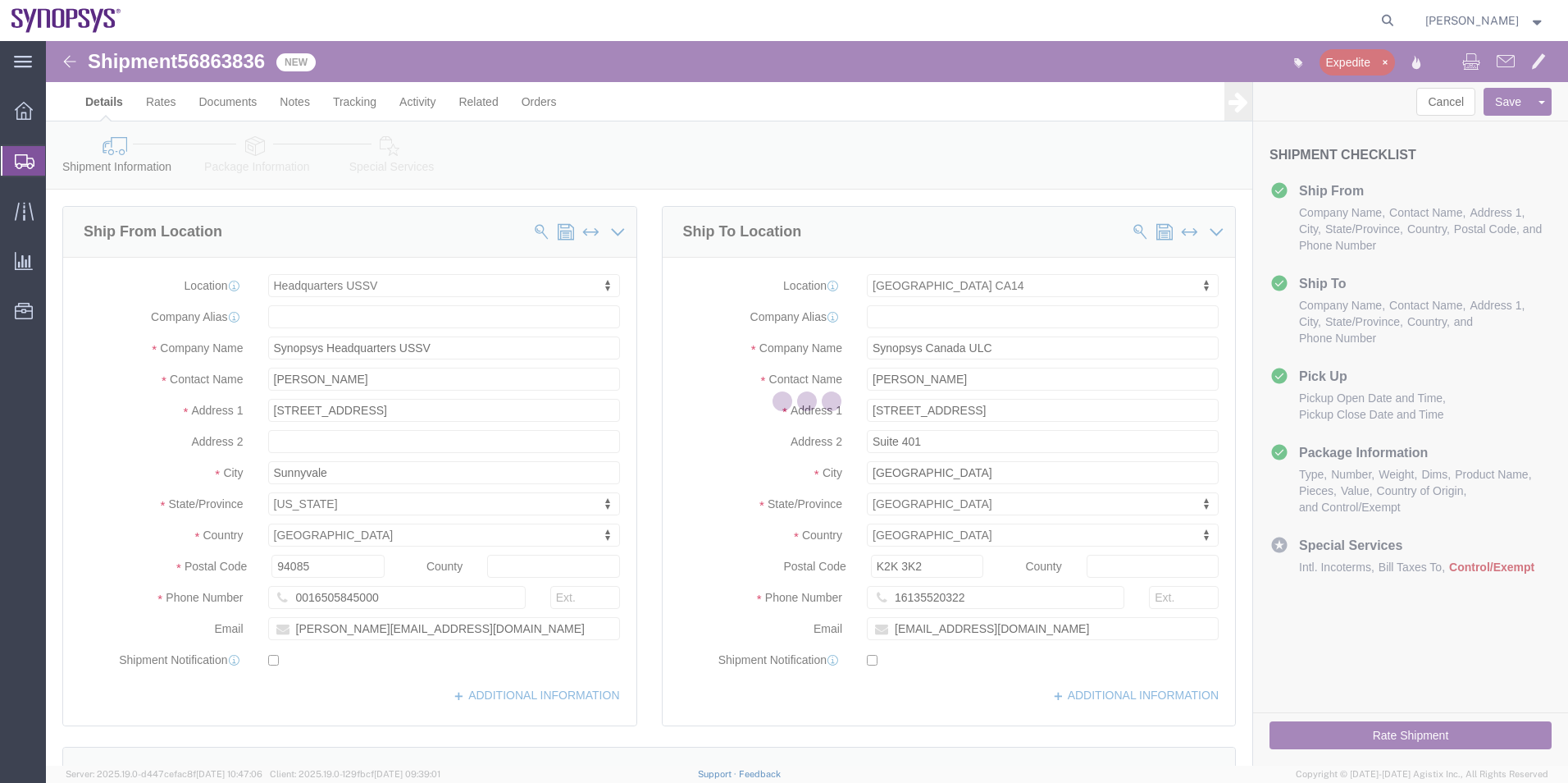
select select "63204"
select select "63080"
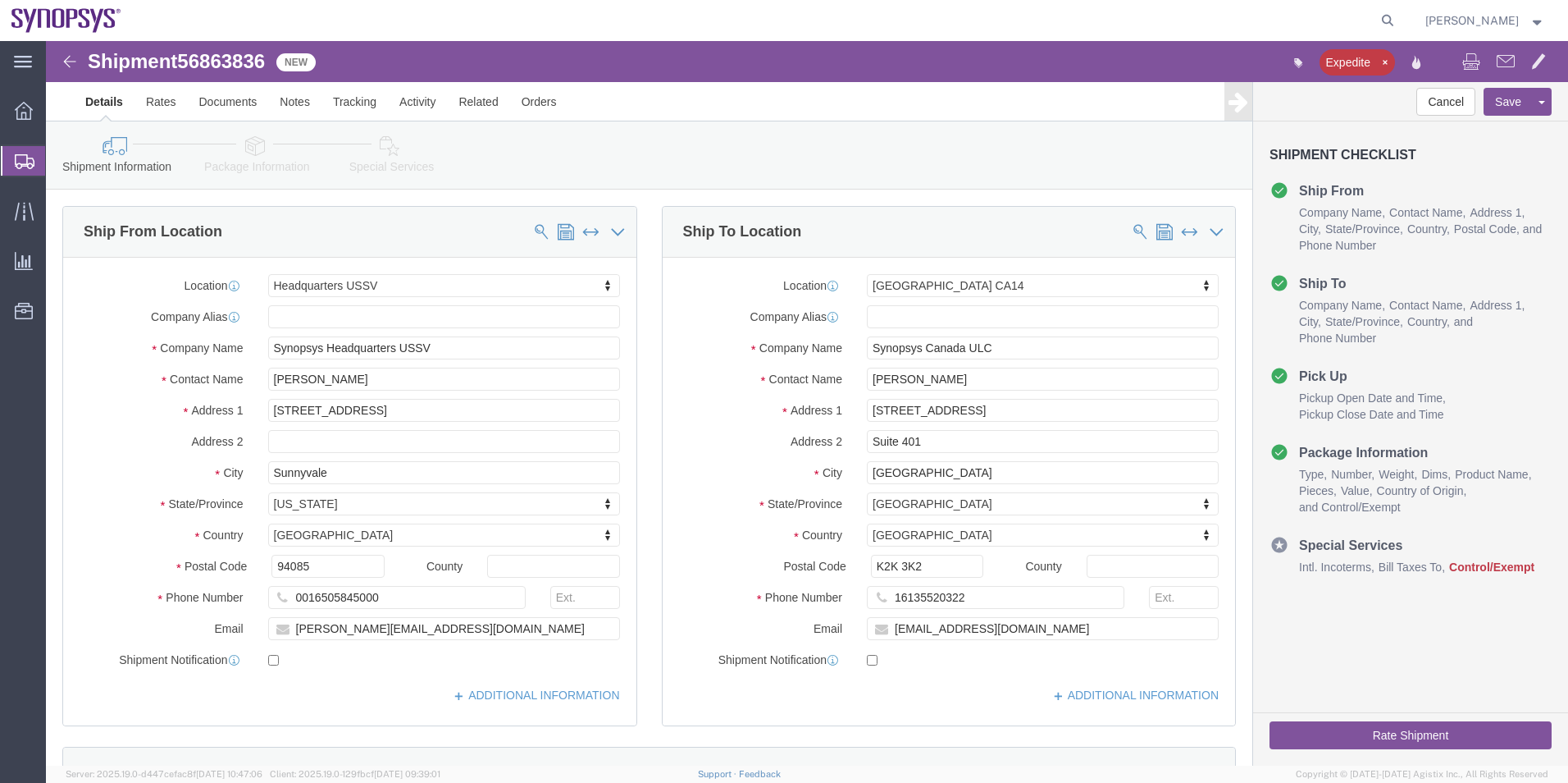
click icon
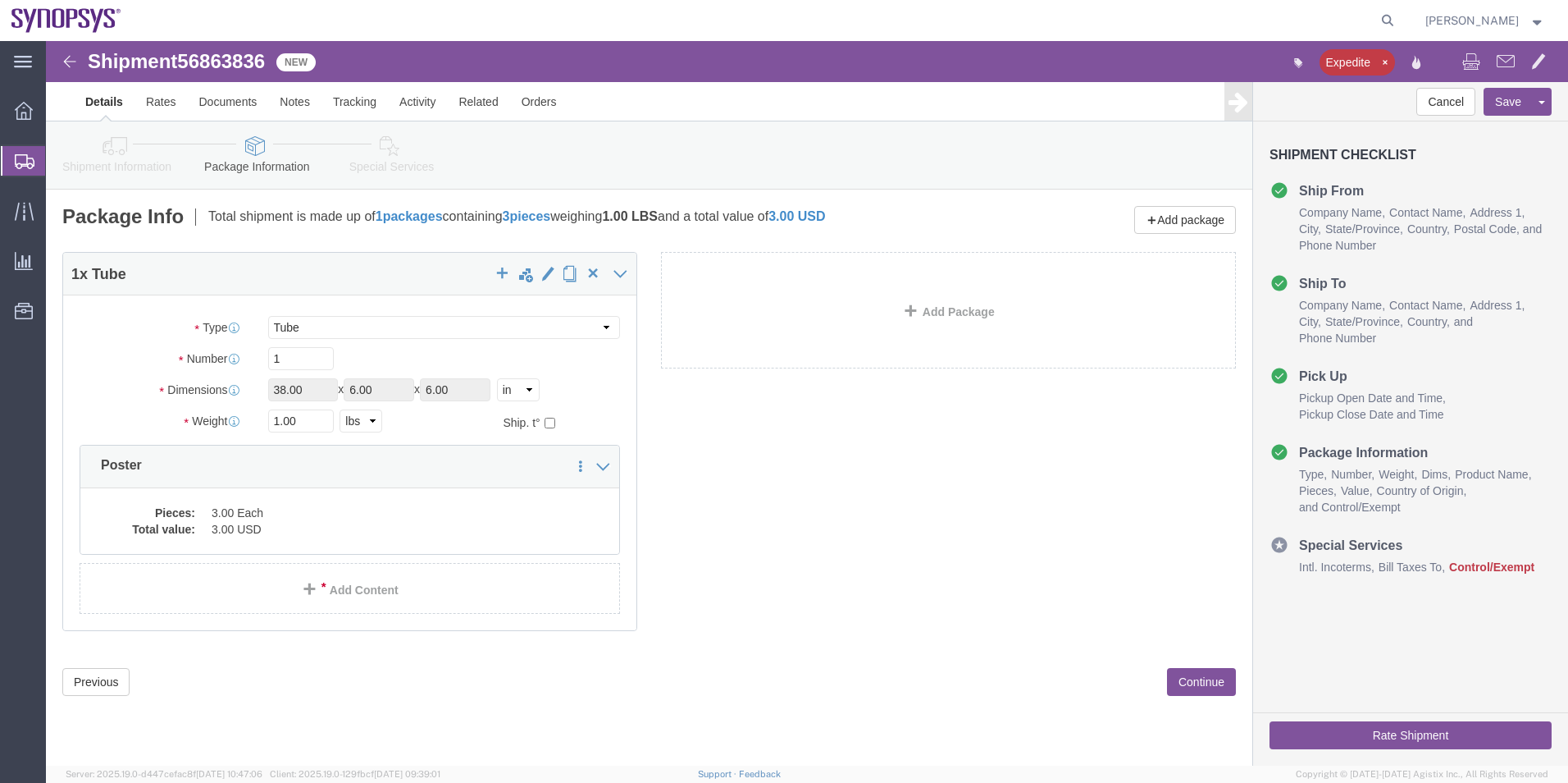
click link "Shipment Information"
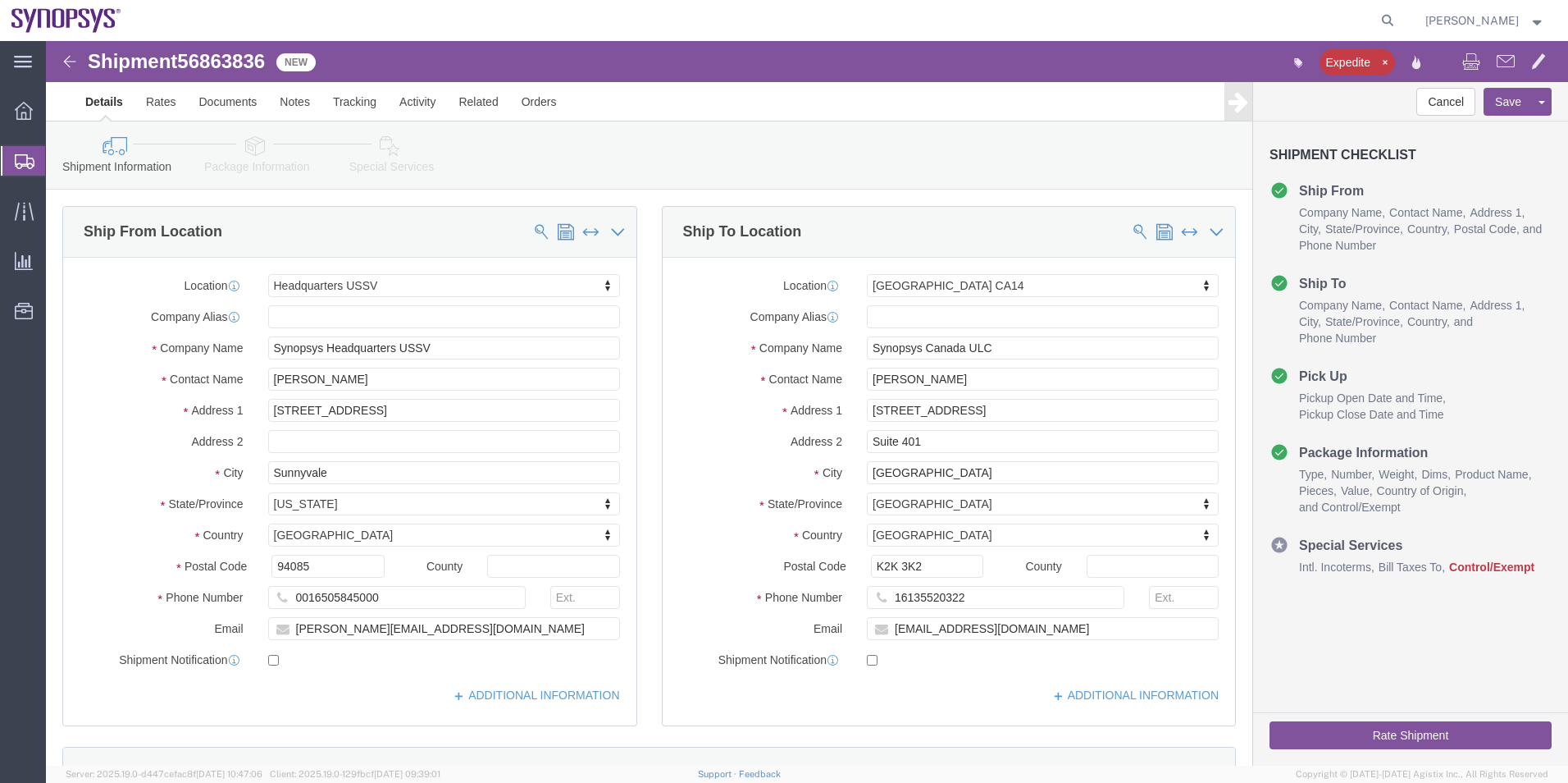
click icon
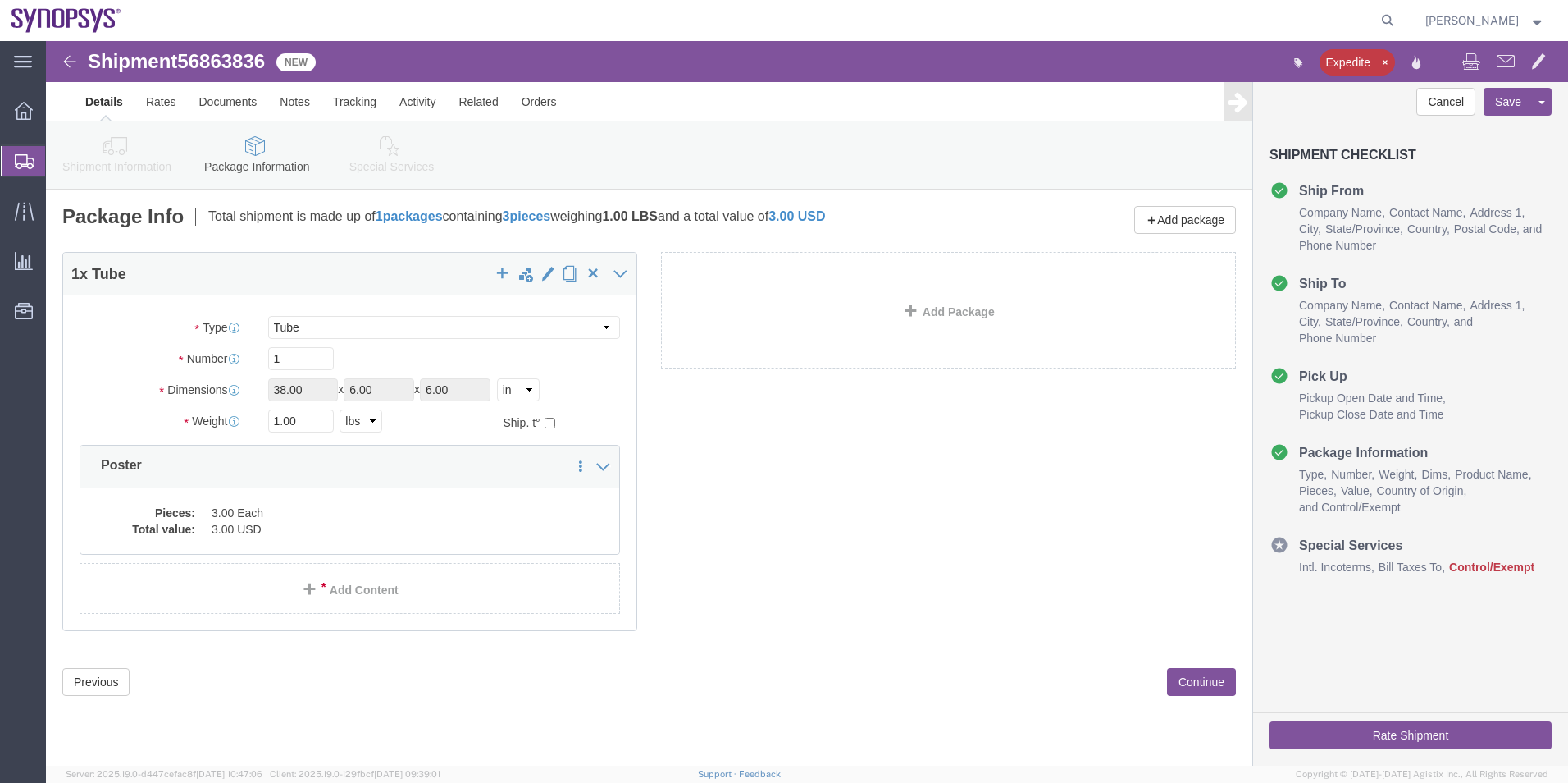
click icon
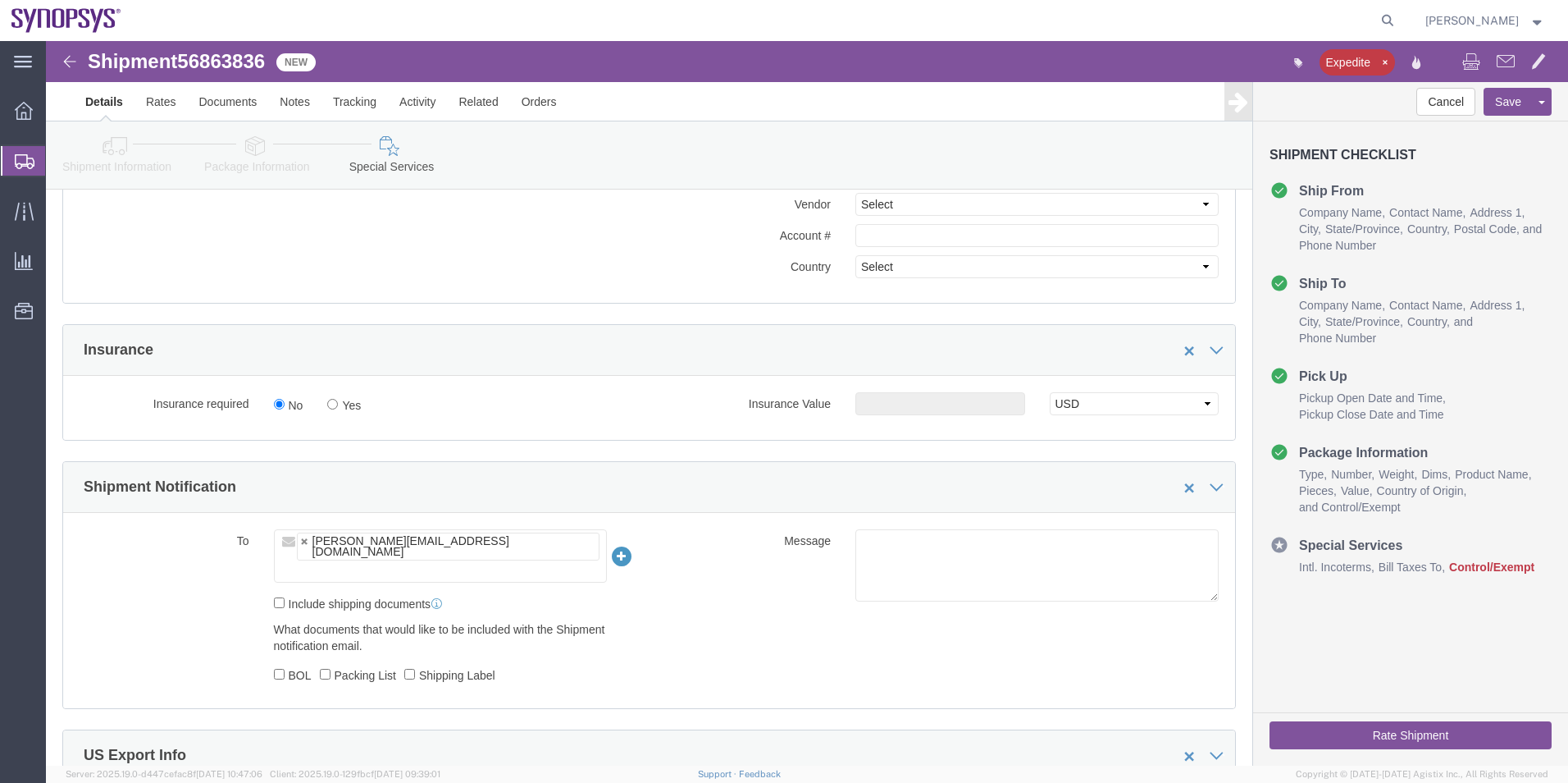
scroll to position [821, 0]
drag, startPoint x: 233, startPoint y: 528, endPoint x: 246, endPoint y: 555, distance: 30.0
click input "Include shipping documents"
checkbox input "false"
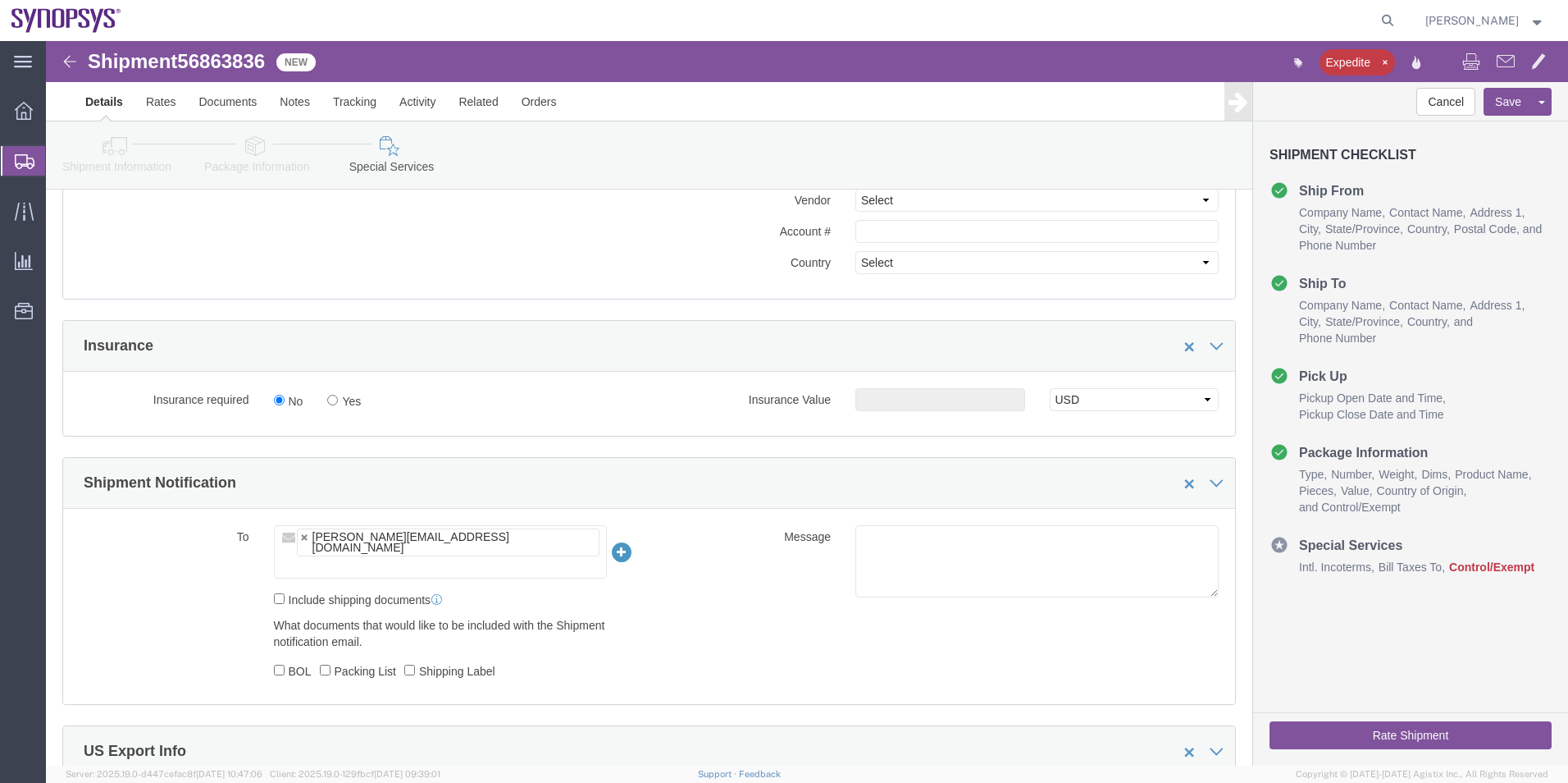
click div "To [PERSON_NAME][EMAIL_ADDRESS][DOMAIN_NAME] [PERSON_NAME][EMAIL_ADDRESS][DOMAI…"
click textarea
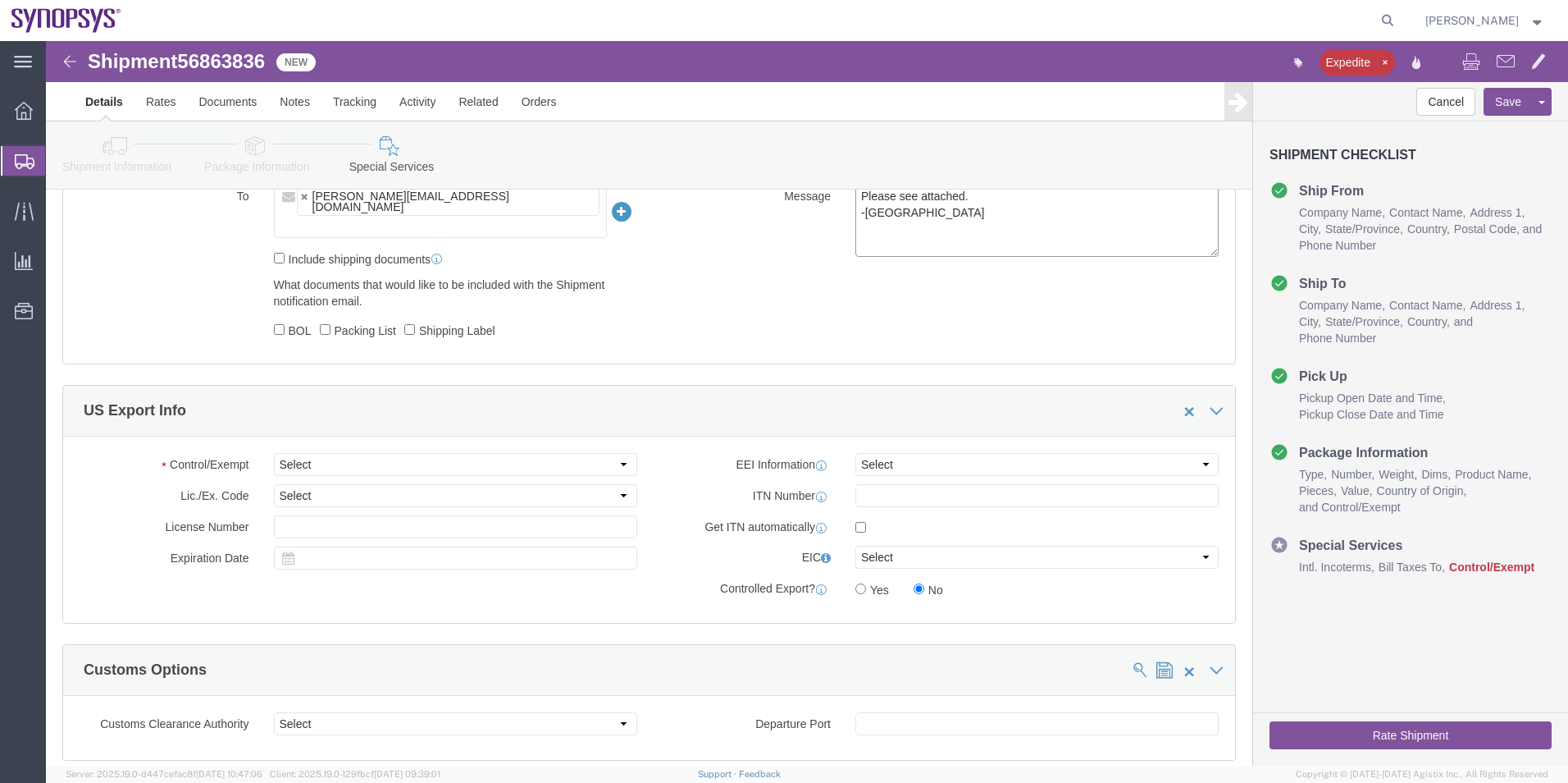
scroll to position [1067, 0]
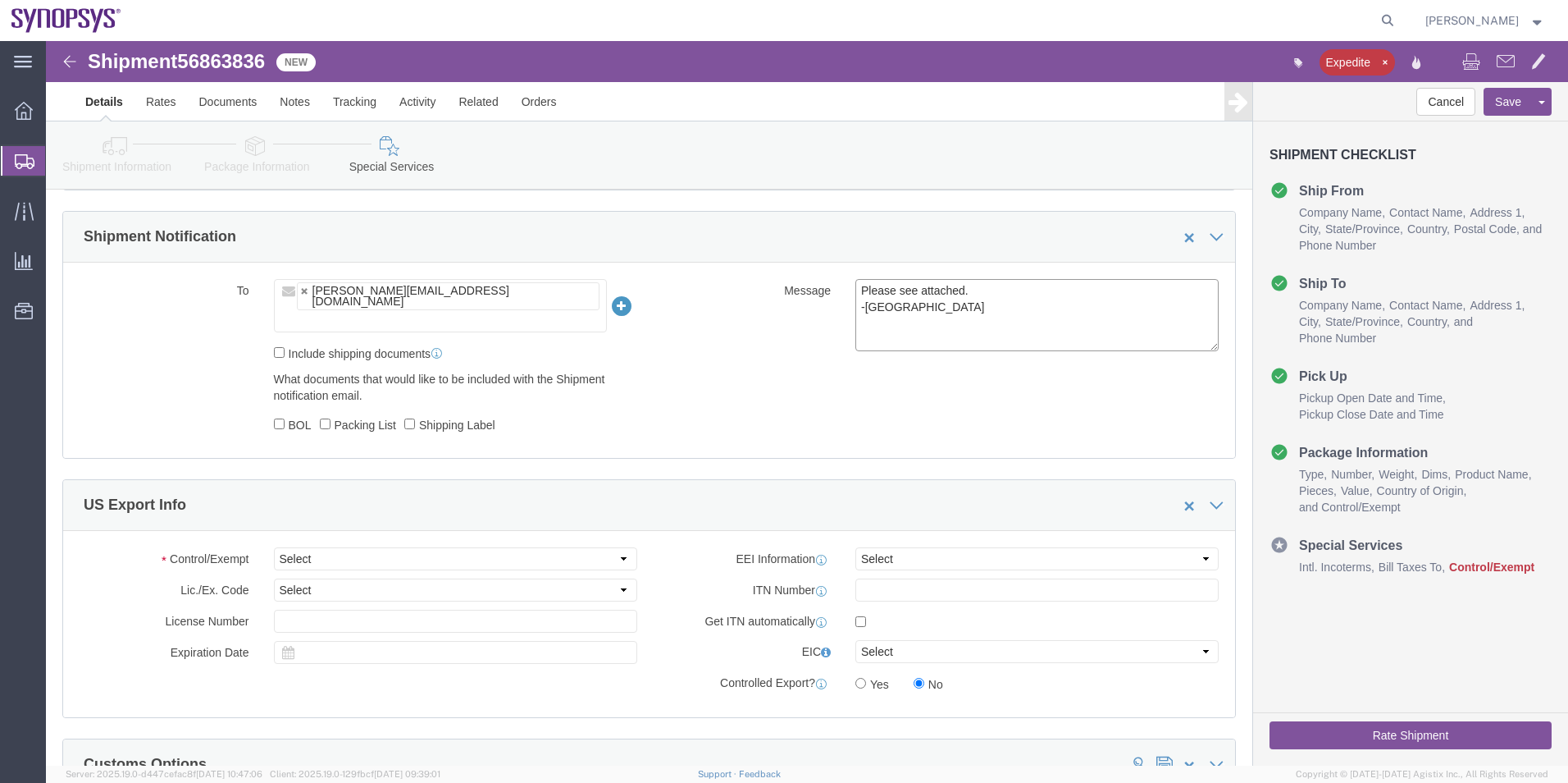
type textarea "Please see attached. -[GEOGRAPHIC_DATA]"
click select "Select ATF BIS DEA EPA FDA FTR ITAR OFAC Other (OPA)"
select select "FTR"
click select "Select ATF BIS DEA EPA FDA FTR ITAR OFAC Other (OPA)"
click select "Select 30.2(d)(2) 30.36 30.37(a) 30.37(f) 30.37(g) 30.37(h) 30.37(i) 30.37(j) 3…"
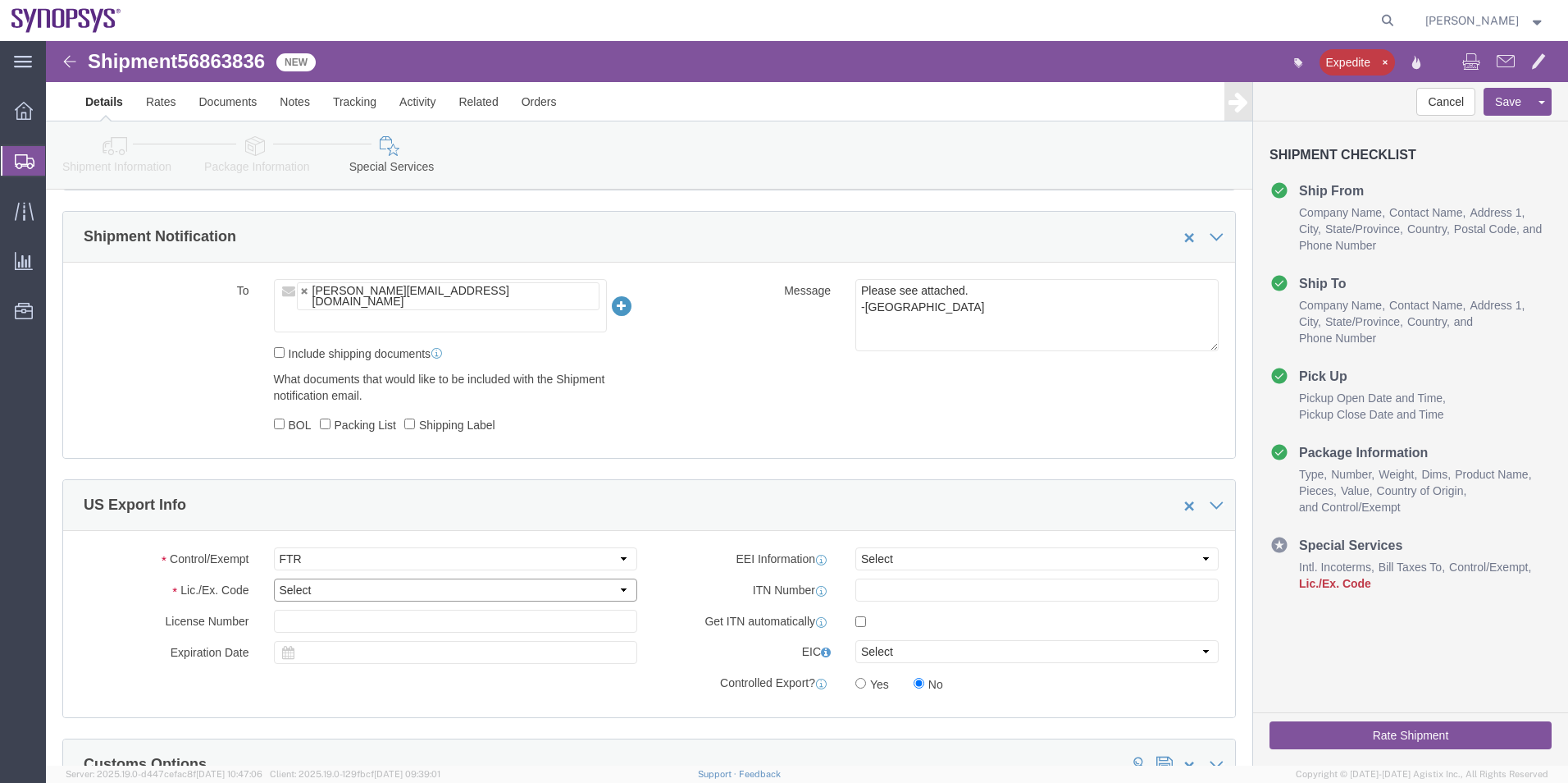
select select "30.36"
click select "Select 30.2(d)(2) 30.36 30.37(a) 30.37(f) 30.37(g) 30.37(h) 30.37(i) 30.37(j) 3…"
click select "Select AES-Direct EEI Carrier File EEI EEI Exempt"
select select "EXEM"
click select "Select AES-Direct EEI Carrier File EEI EEI Exempt"
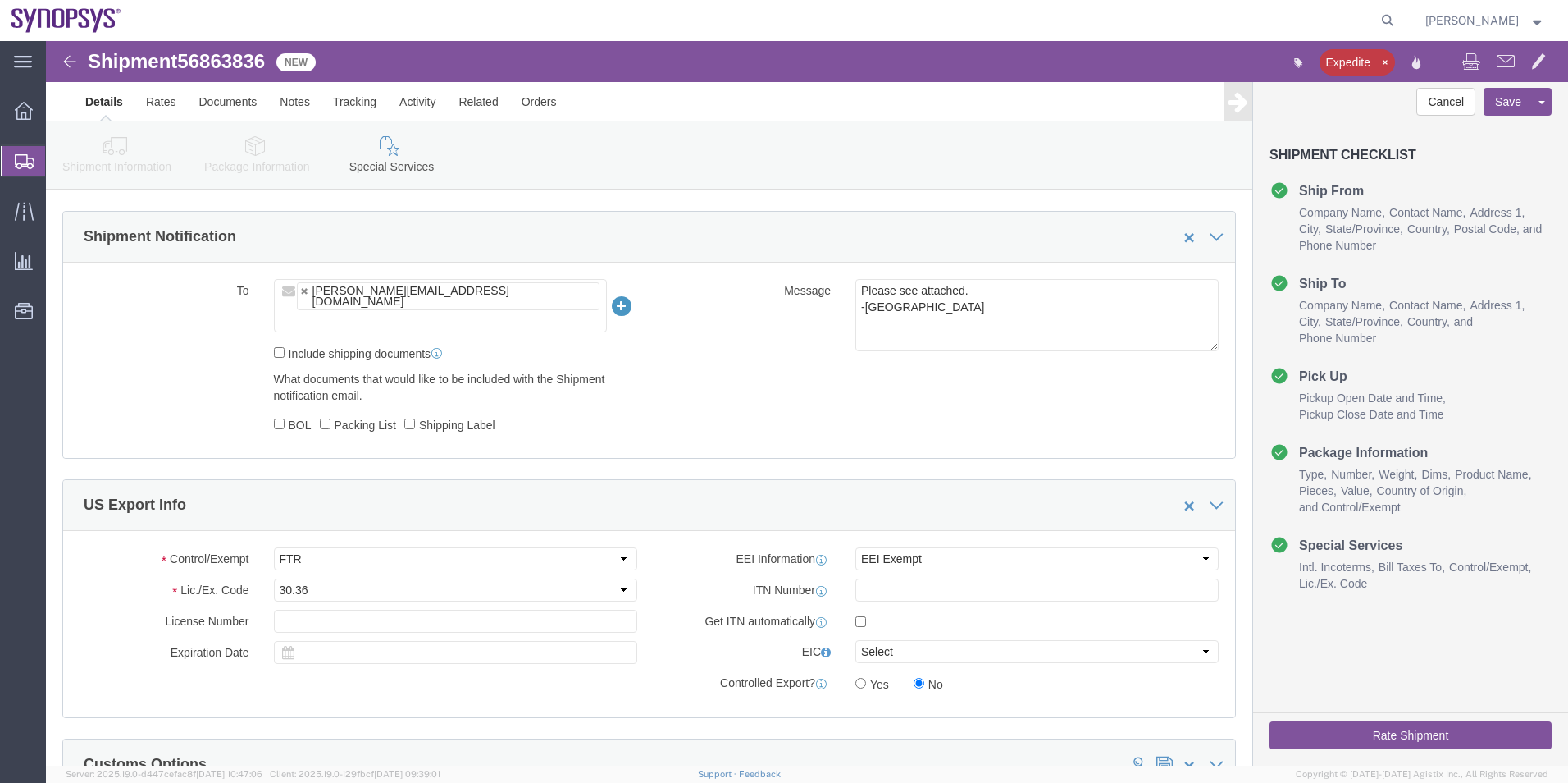
click icon
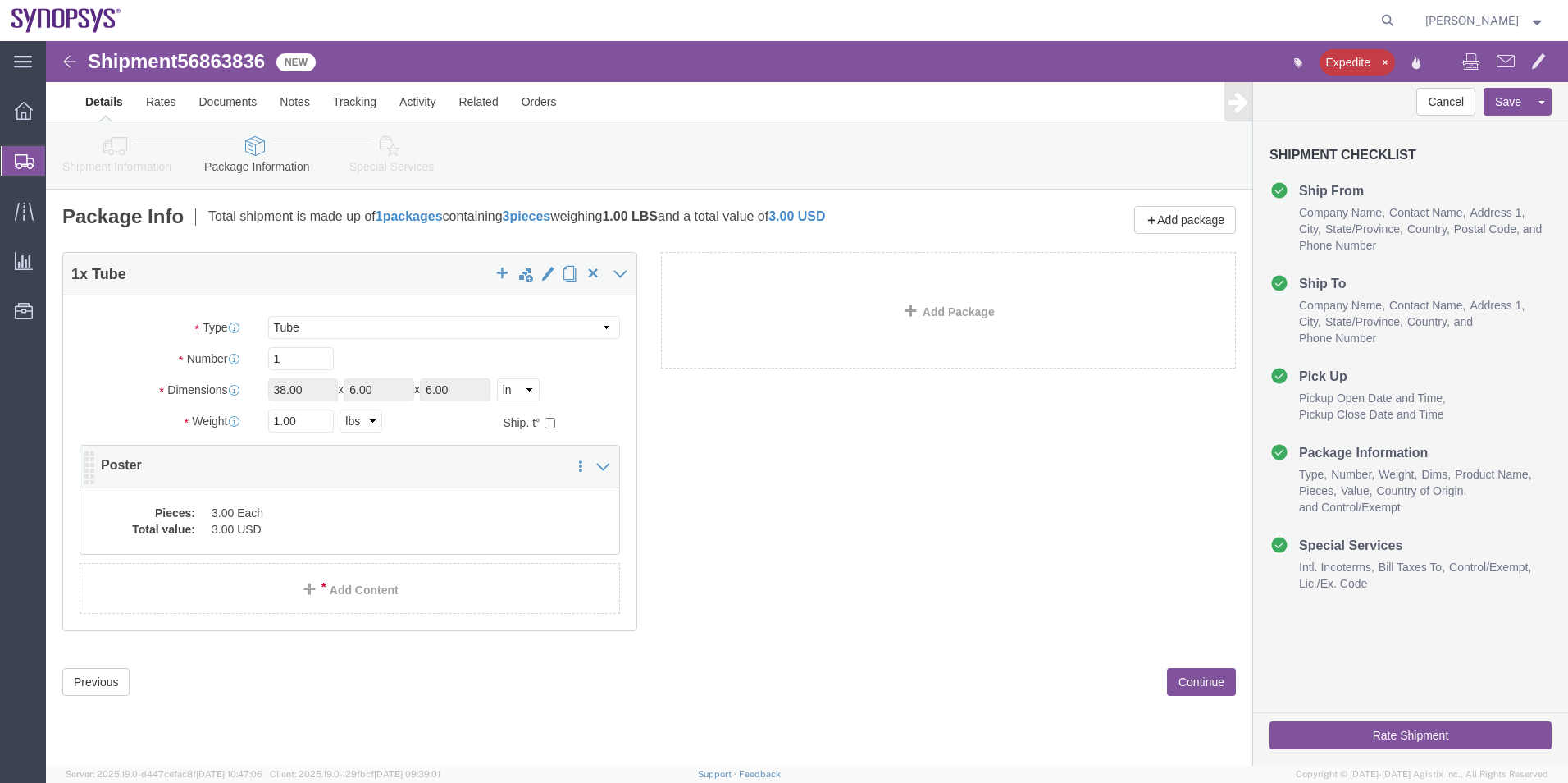
click div "Pieces: 3.00 Each Total value: 3.00 USD"
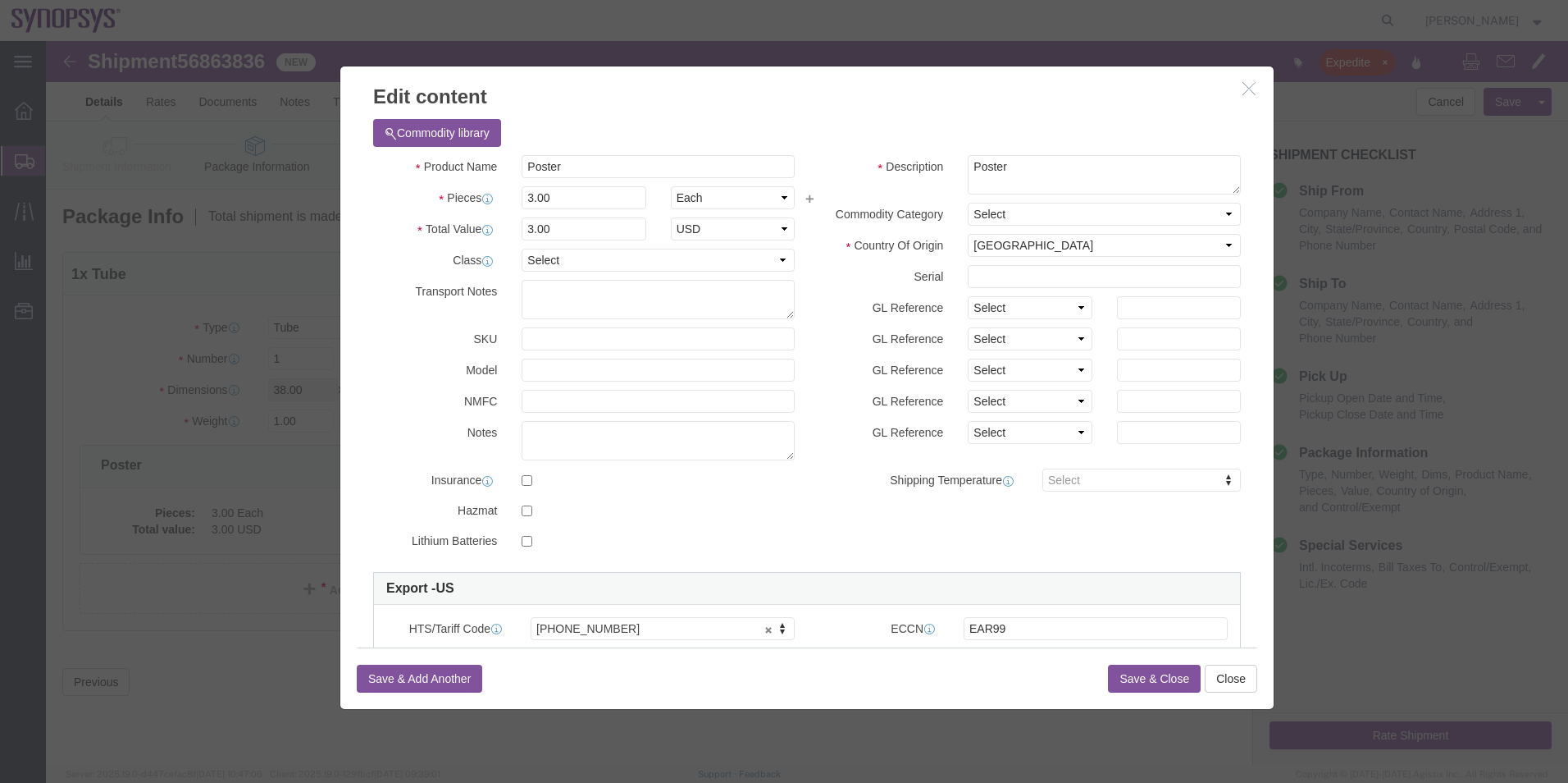
click button "Save & Close"
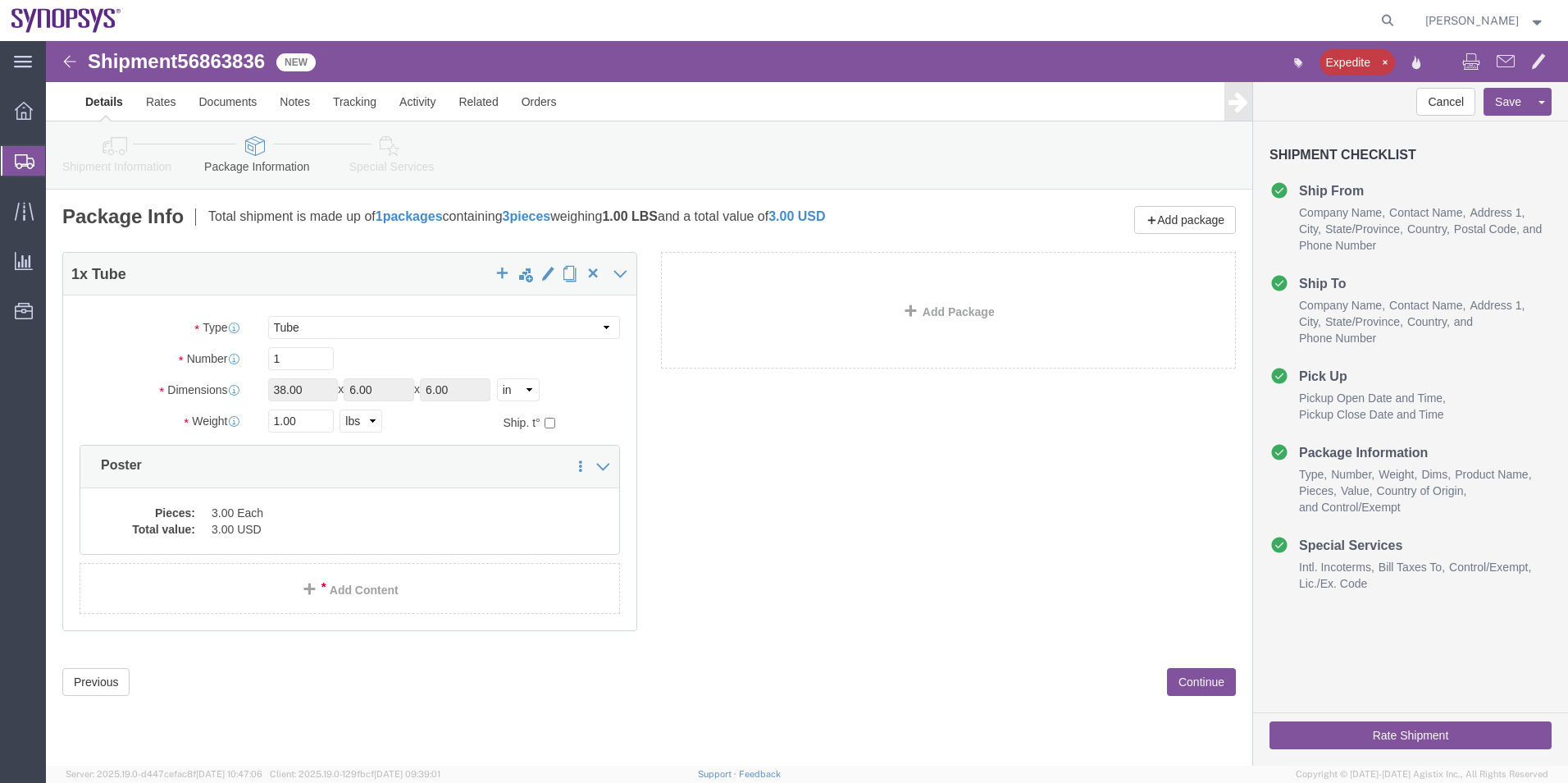
click icon
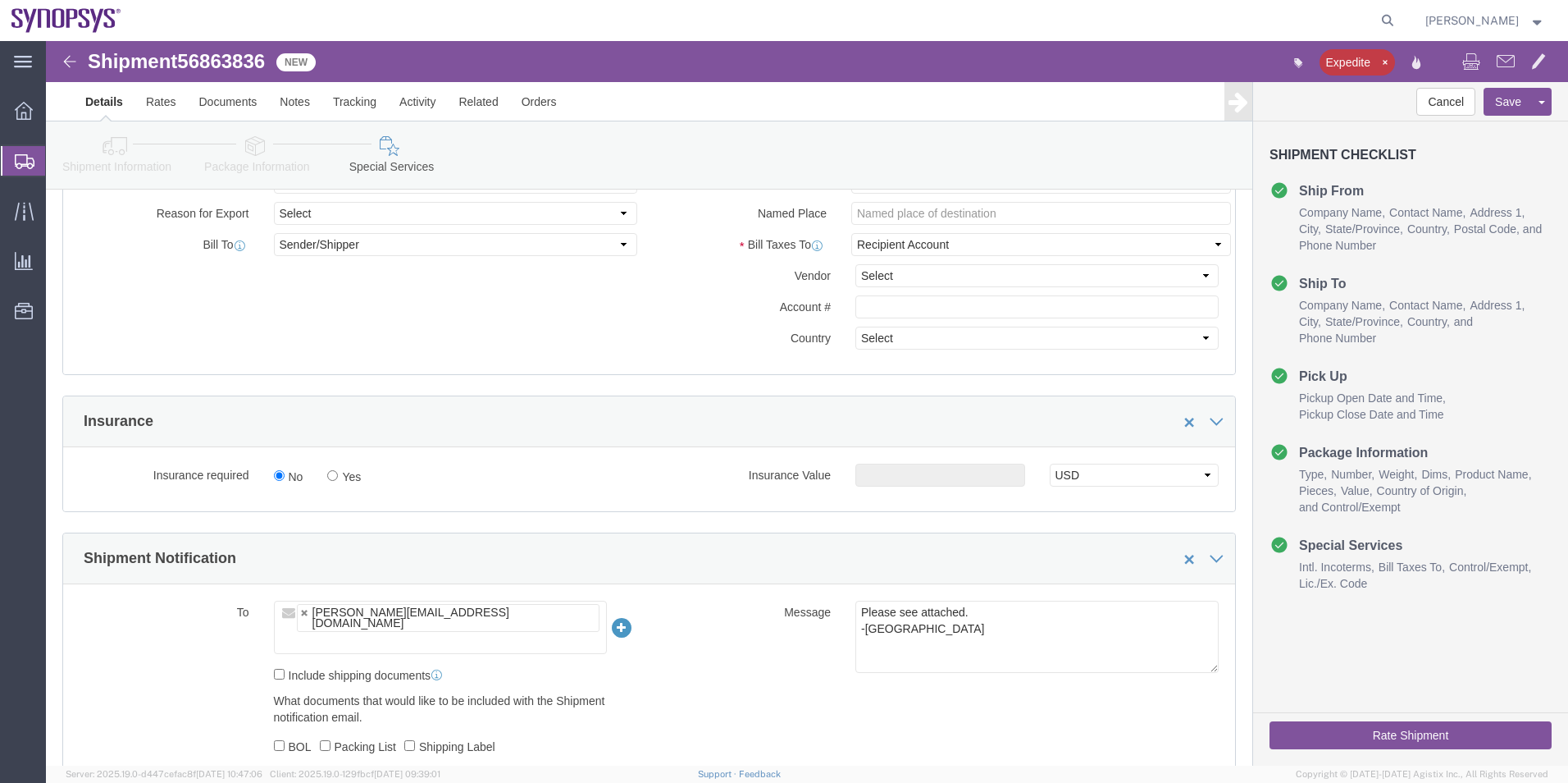
scroll to position [903, 0]
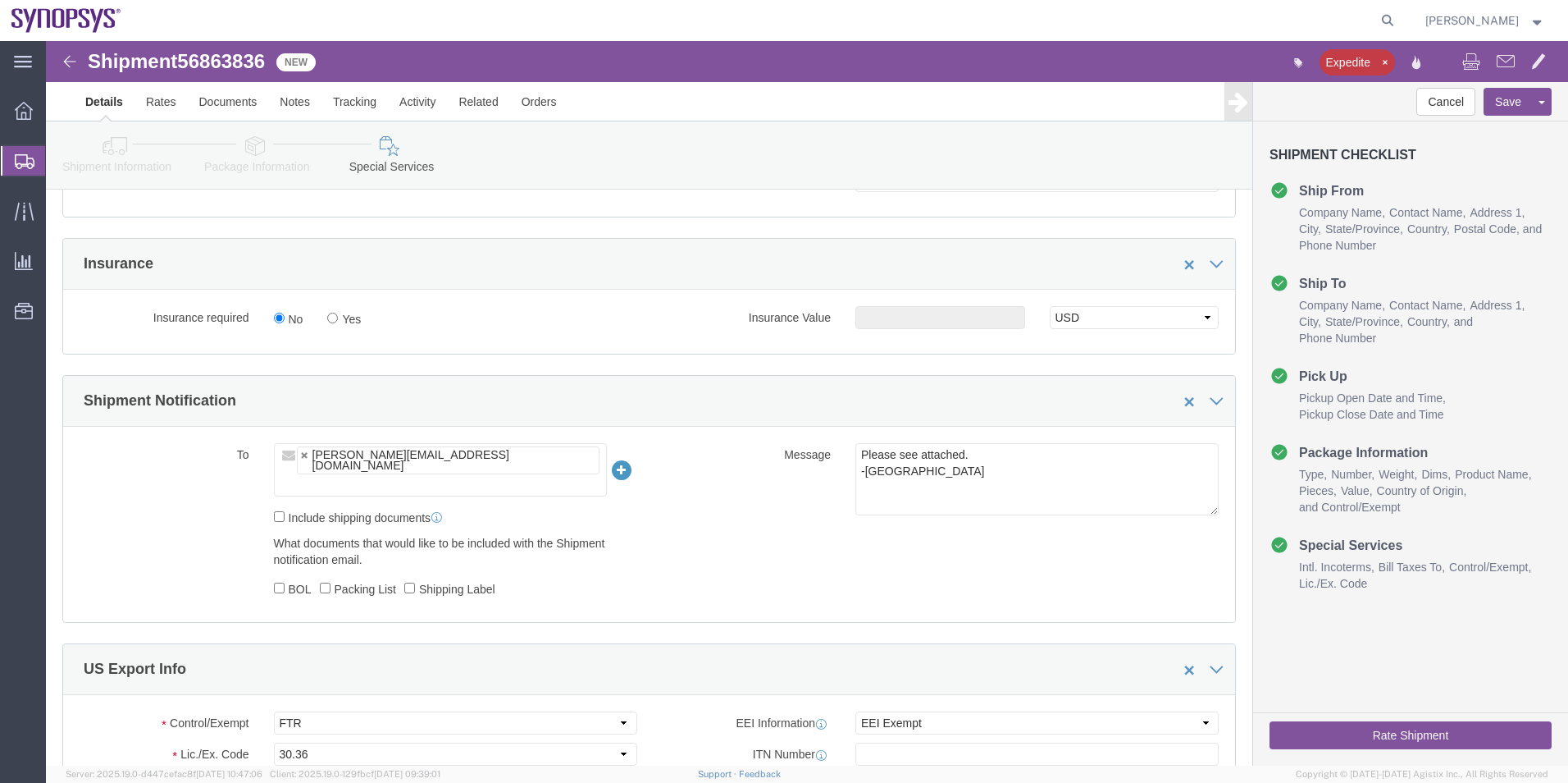
click button "Rate Shipment"
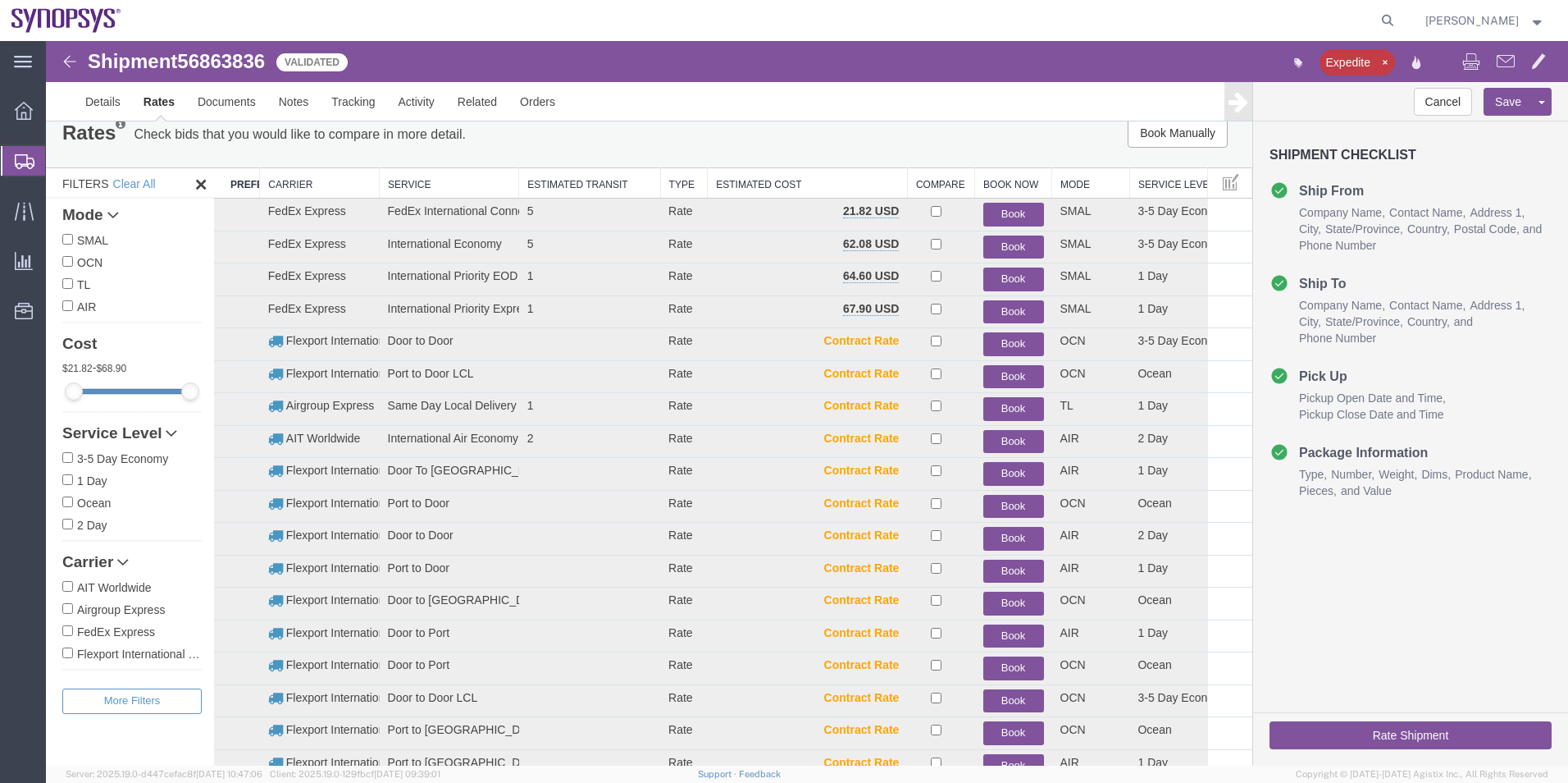
scroll to position [0, 0]
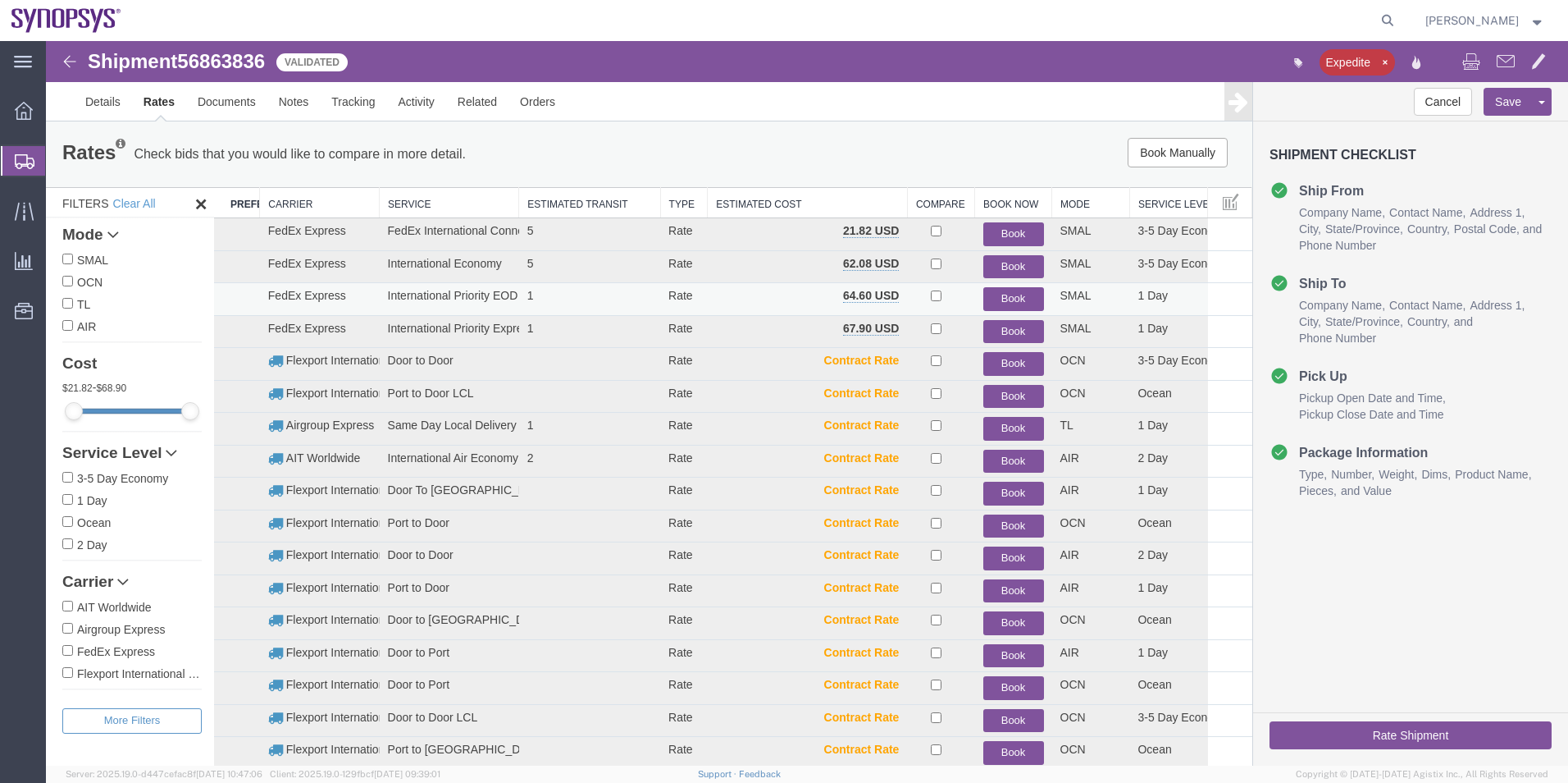
click at [993, 293] on button "Book" at bounding box center [1014, 298] width 61 height 24
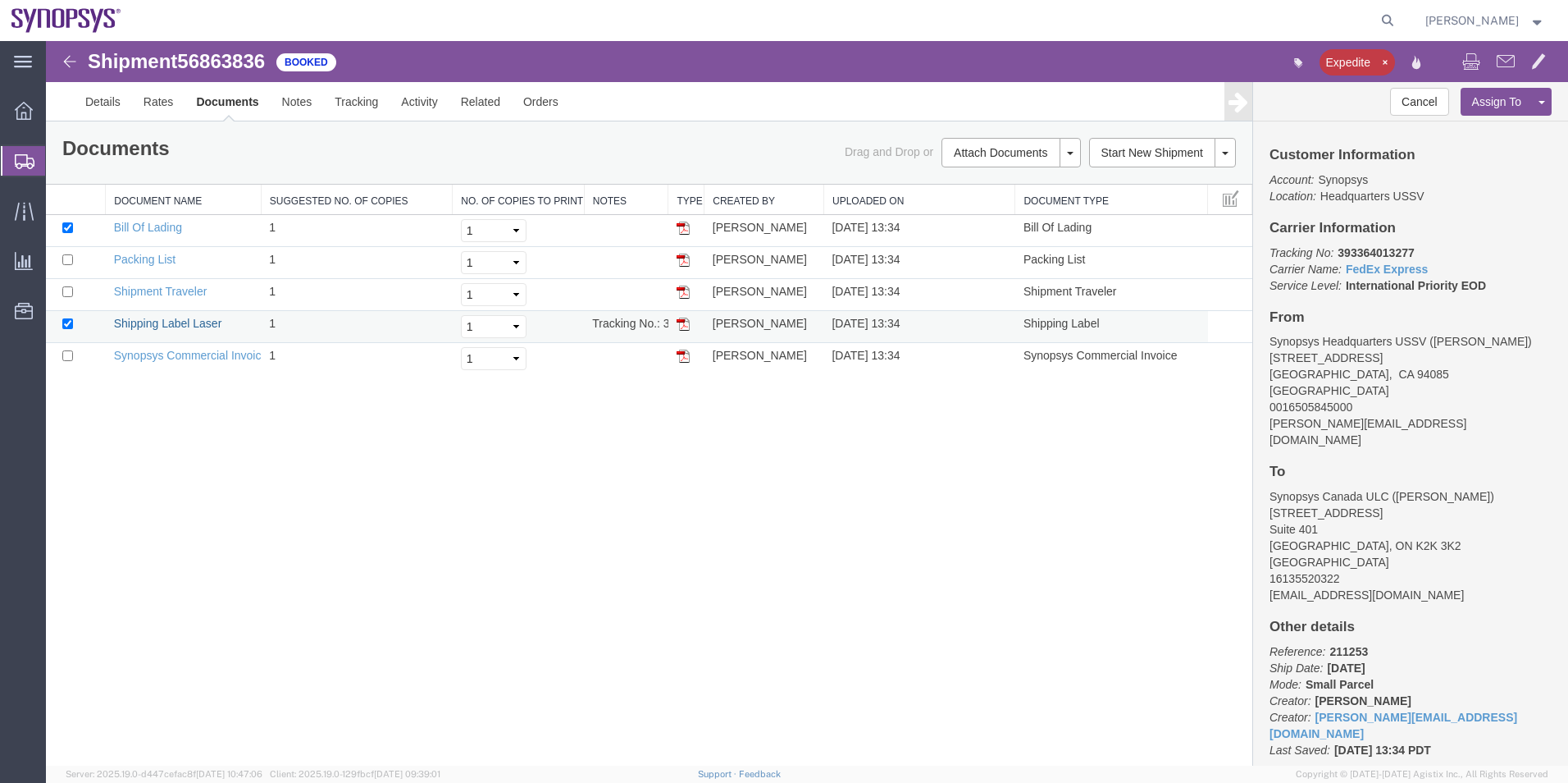
drag, startPoint x: 177, startPoint y: 322, endPoint x: 834, endPoint y: 320, distance: 657.0
click at [177, 322] on link "Shipping Label Laser" at bounding box center [167, 324] width 108 height 13
click at [172, 360] on link "Synopsys Commercial Invoice" at bounding box center [191, 356] width 154 height 13
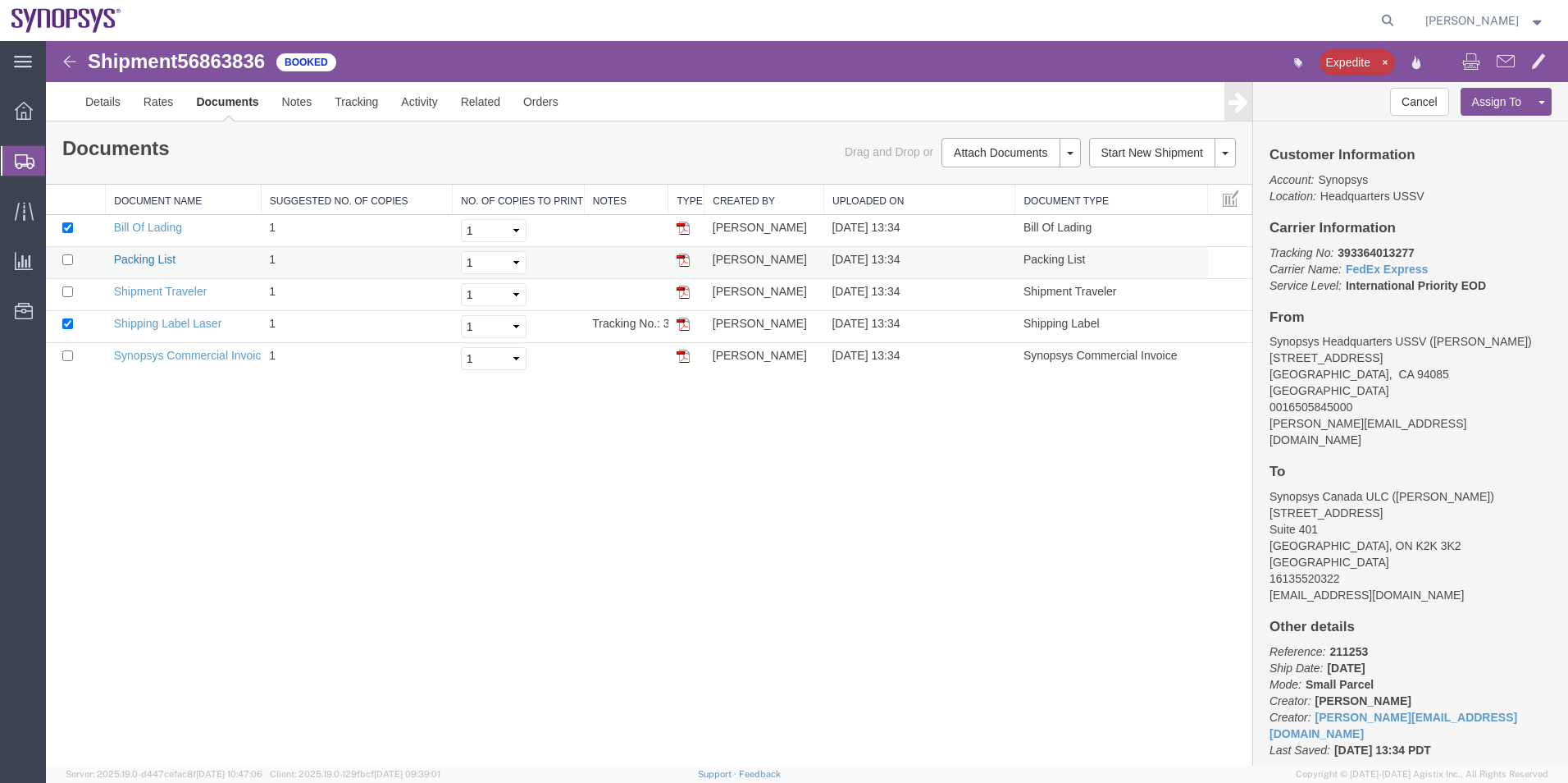
click at [147, 260] on link "Packing List" at bounding box center [144, 260] width 61 height 13
click at [1382, 24] on icon at bounding box center [1387, 21] width 23 height 23
click at [1054, 18] on input "search" at bounding box center [1127, 21] width 499 height 40
type input "56864869"
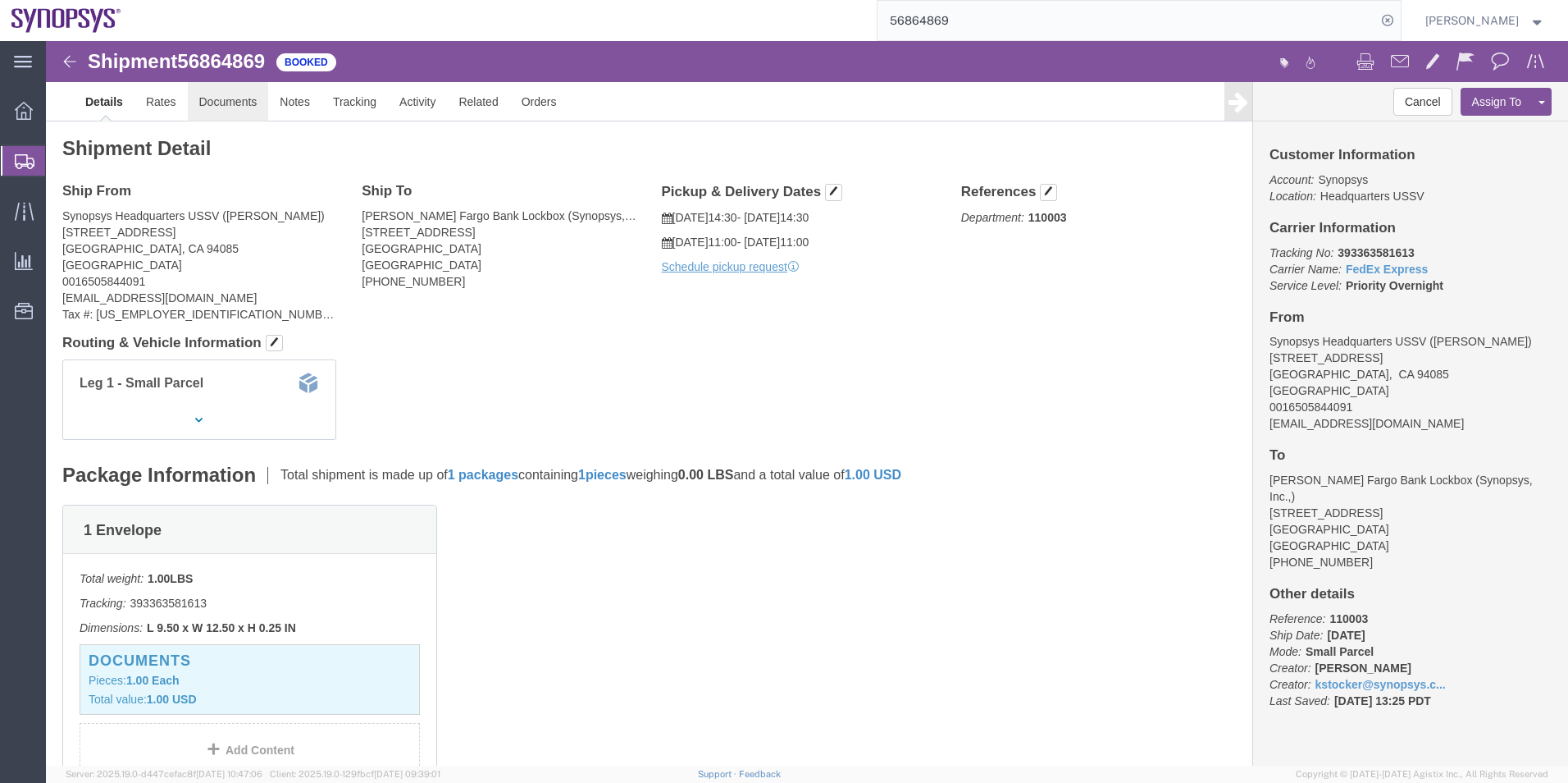
click link "Documents"
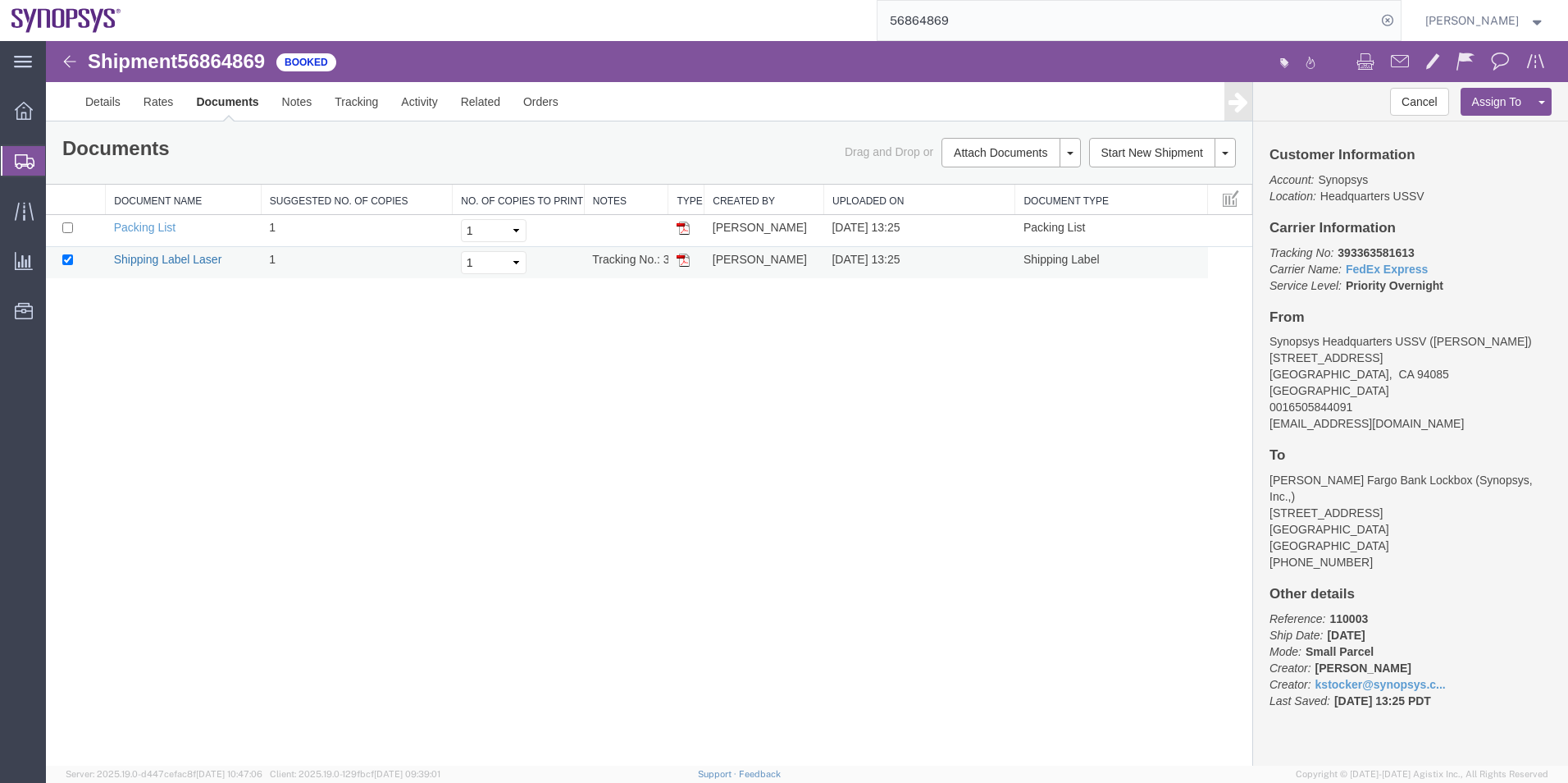
click at [196, 256] on link "Shipping Label Laser" at bounding box center [167, 260] width 108 height 13
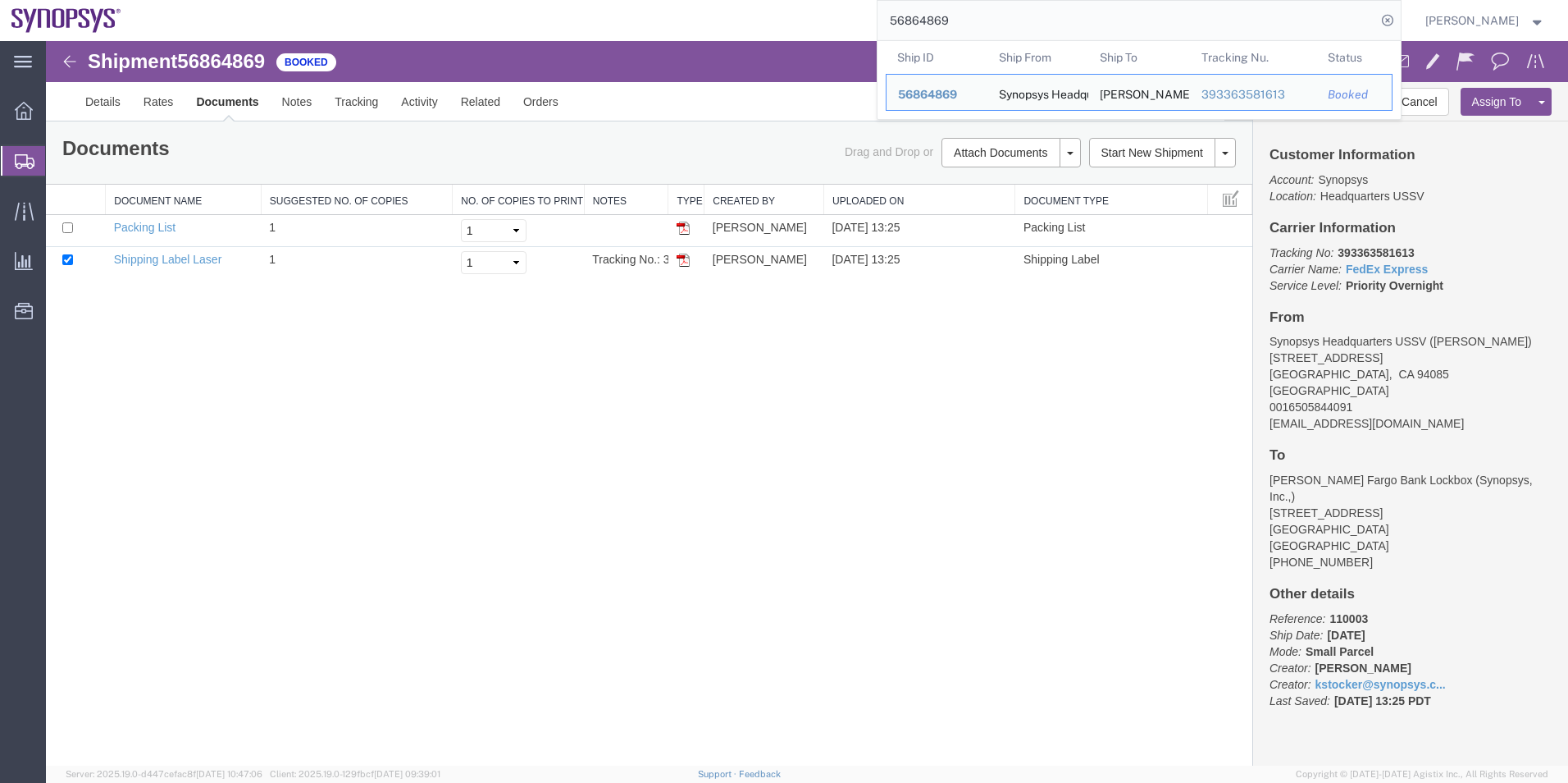
drag, startPoint x: 998, startPoint y: 19, endPoint x: 759, endPoint y: 31, distance: 239.3
click at [782, 31] on div "56864869 Ship ID Ship From Ship To Tracking Nu. Status Ship ID 56864869 Ship Fr…" at bounding box center [767, 21] width 1269 height 41
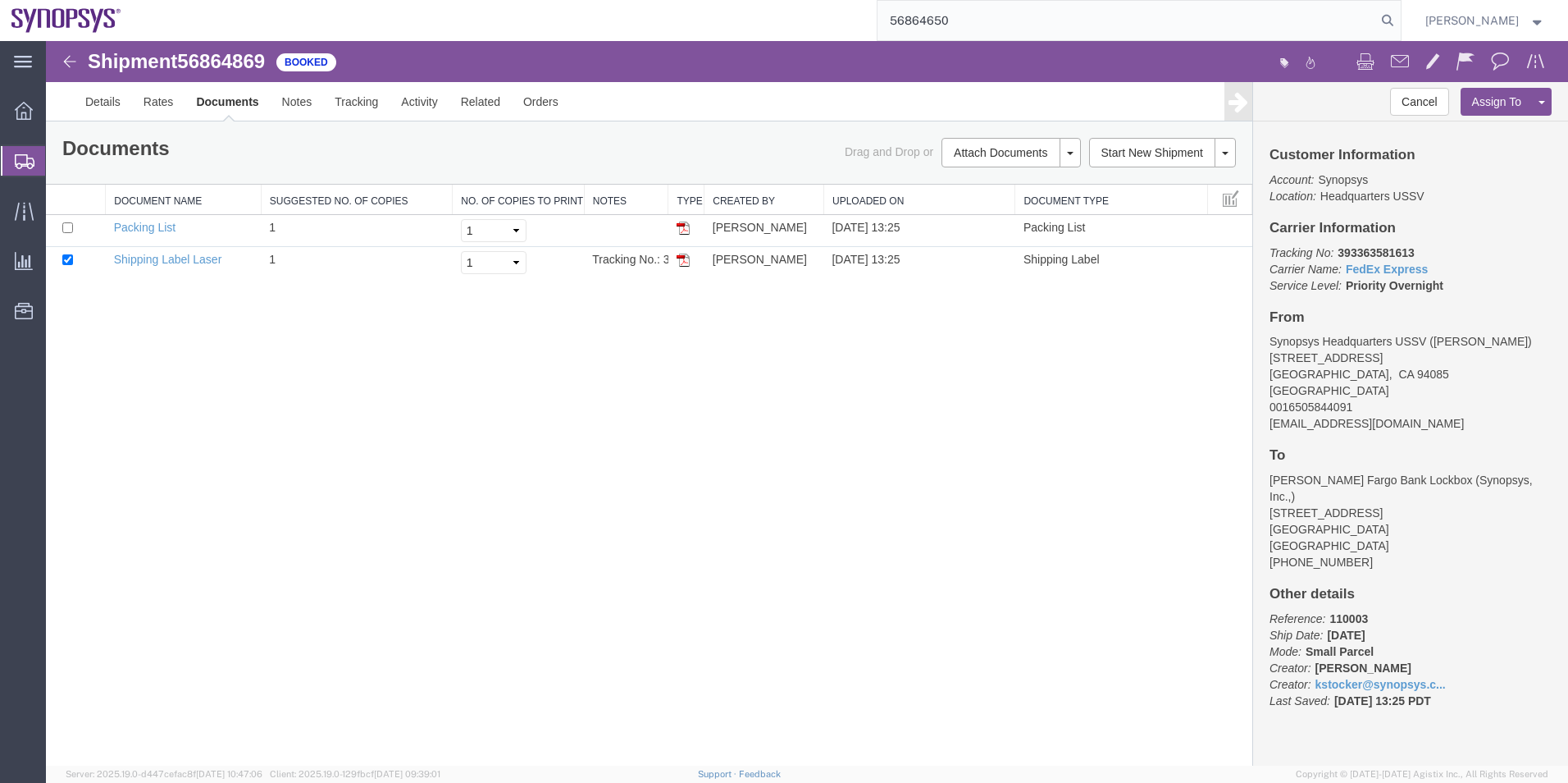
type input "56864650"
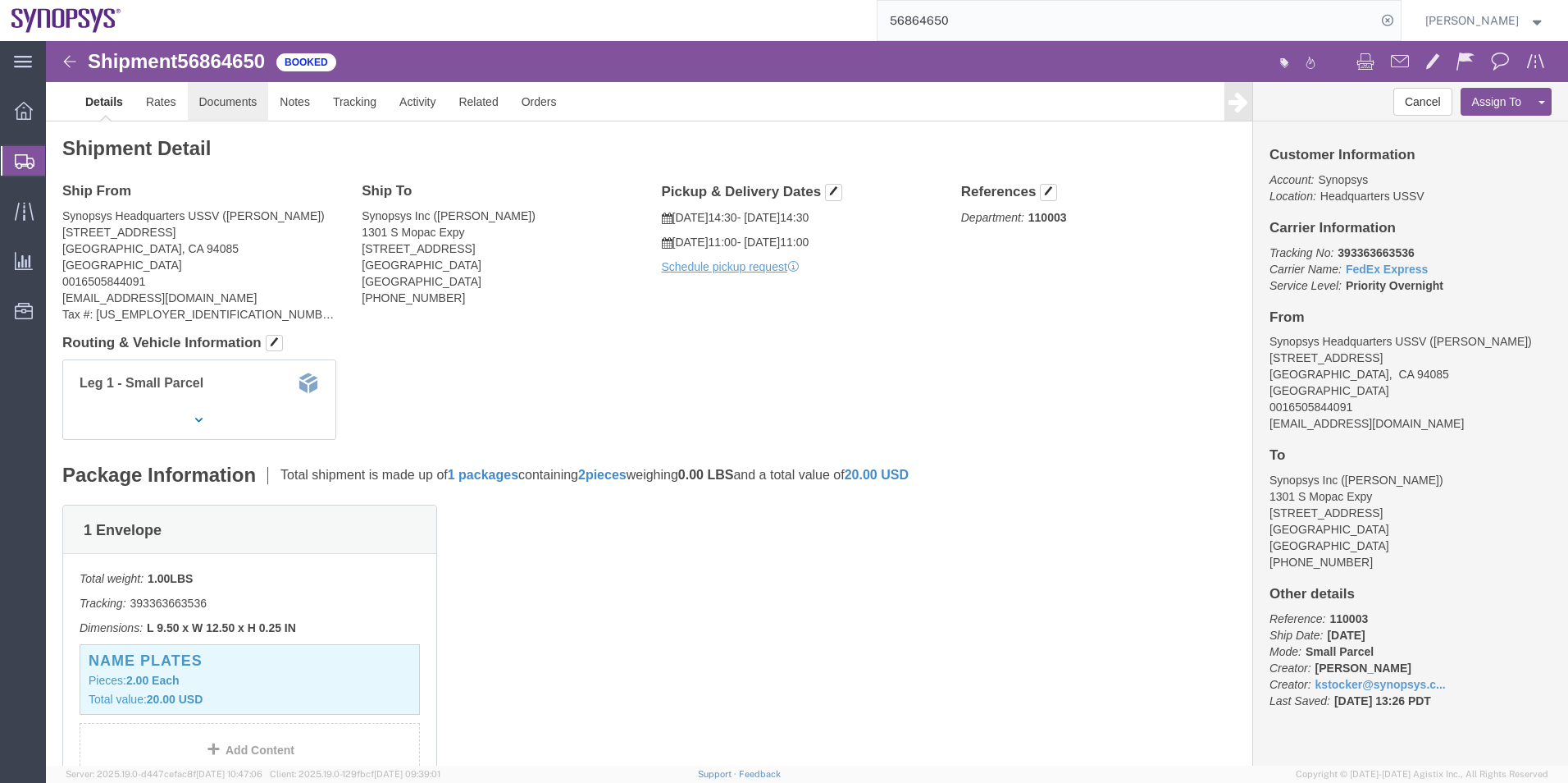
click link "Documents"
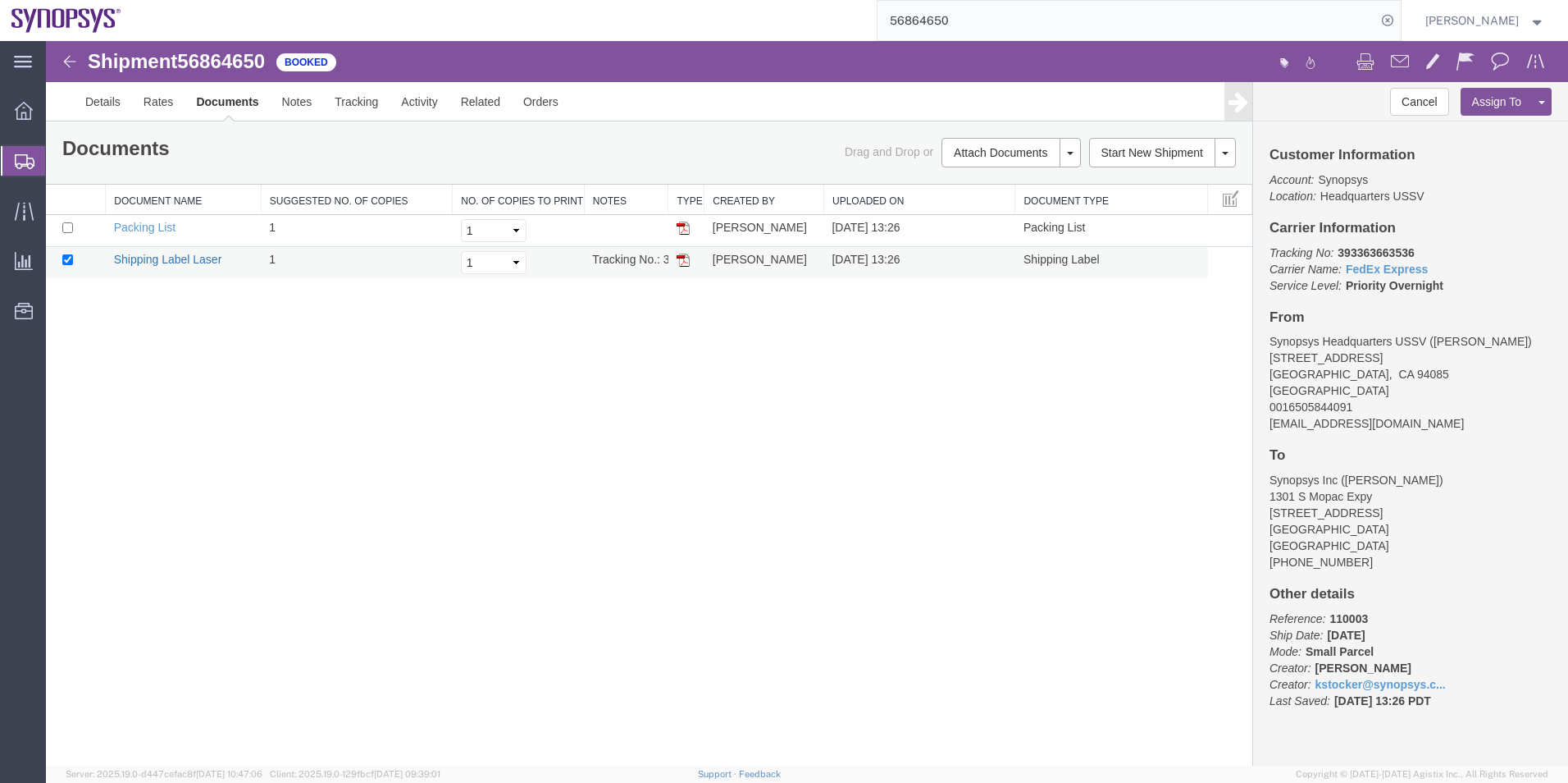
click at [177, 260] on link "Shipping Label Laser" at bounding box center [167, 260] width 108 height 13
